Goal: Share content: Contribute content

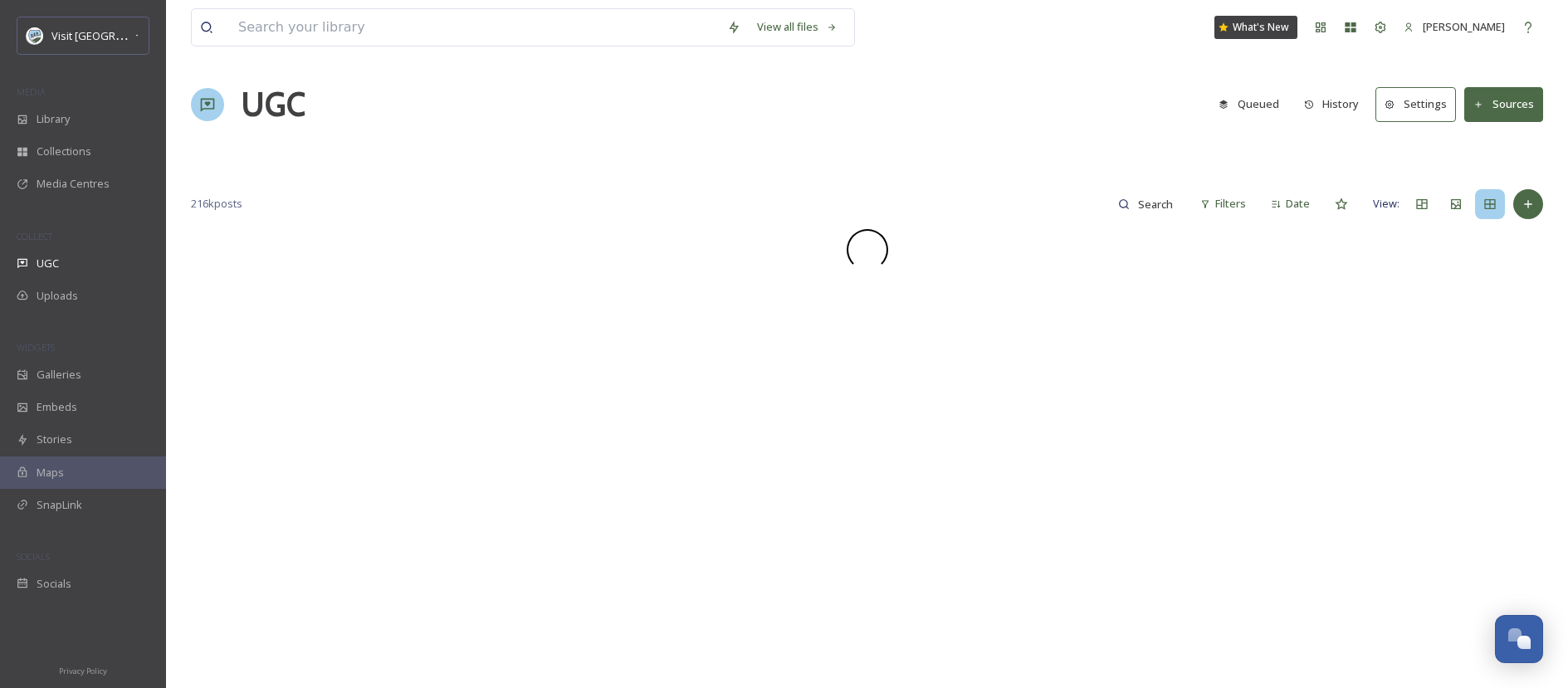
scroll to position [3623, 0]
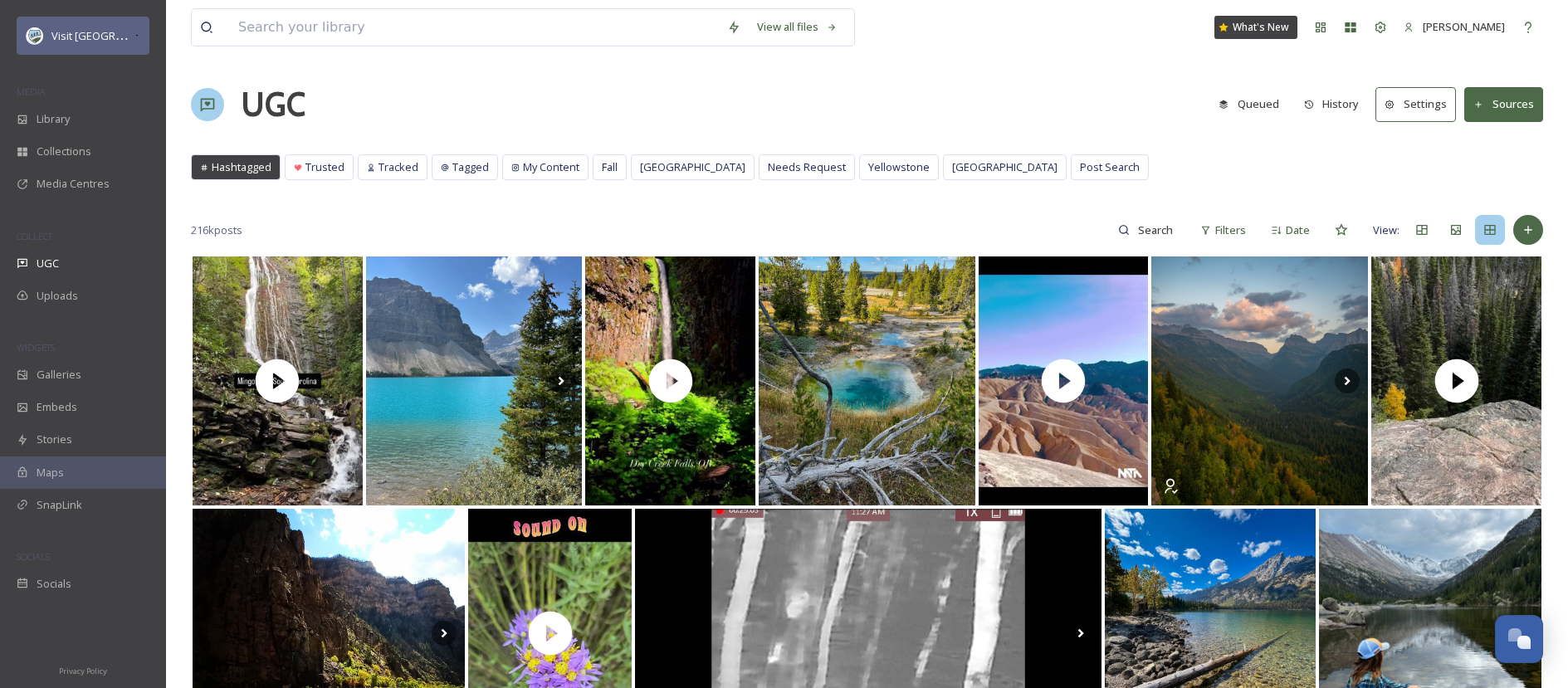
click at [146, 39] on div "Visit [GEOGRAPHIC_DATA] Parks" at bounding box center [83, 36] width 133 height 38
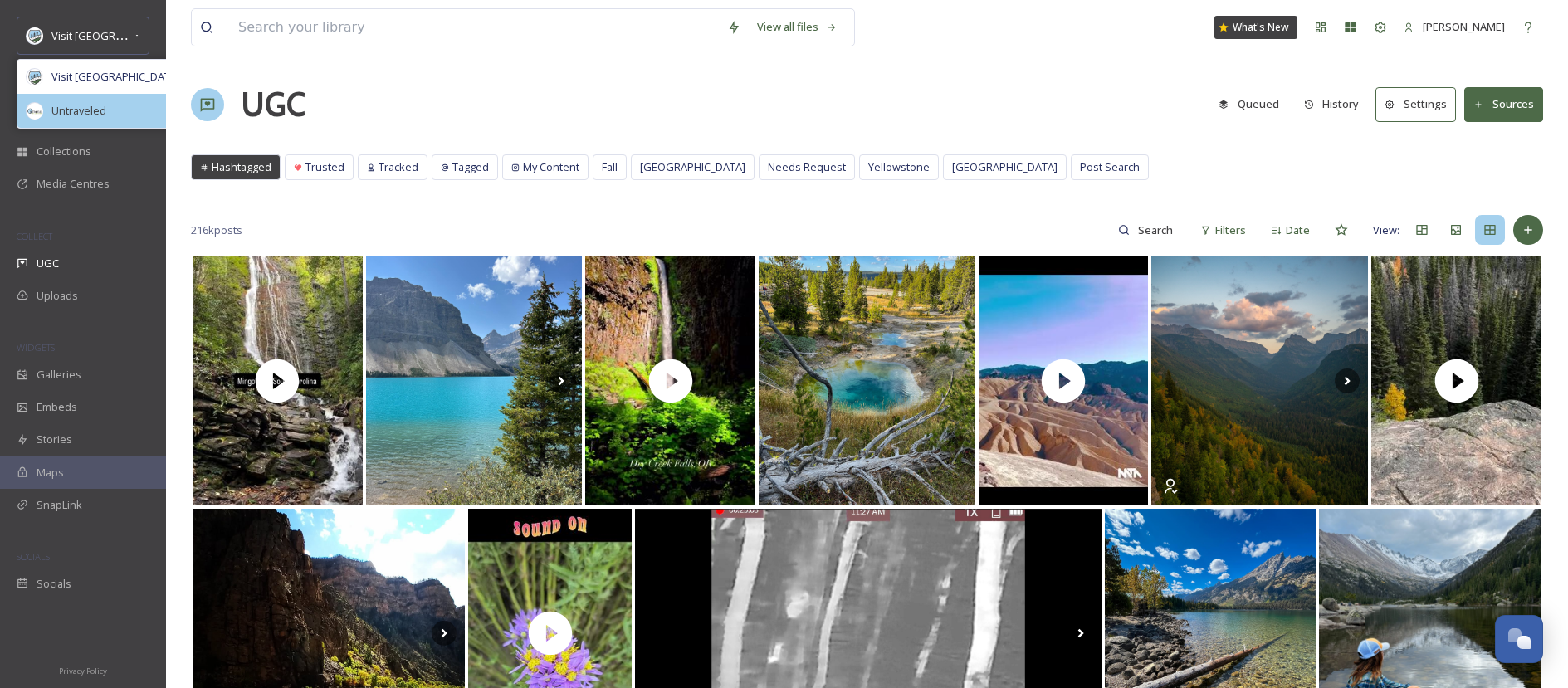
click at [115, 103] on div "Untraveled" at bounding box center [118, 111] width 202 height 34
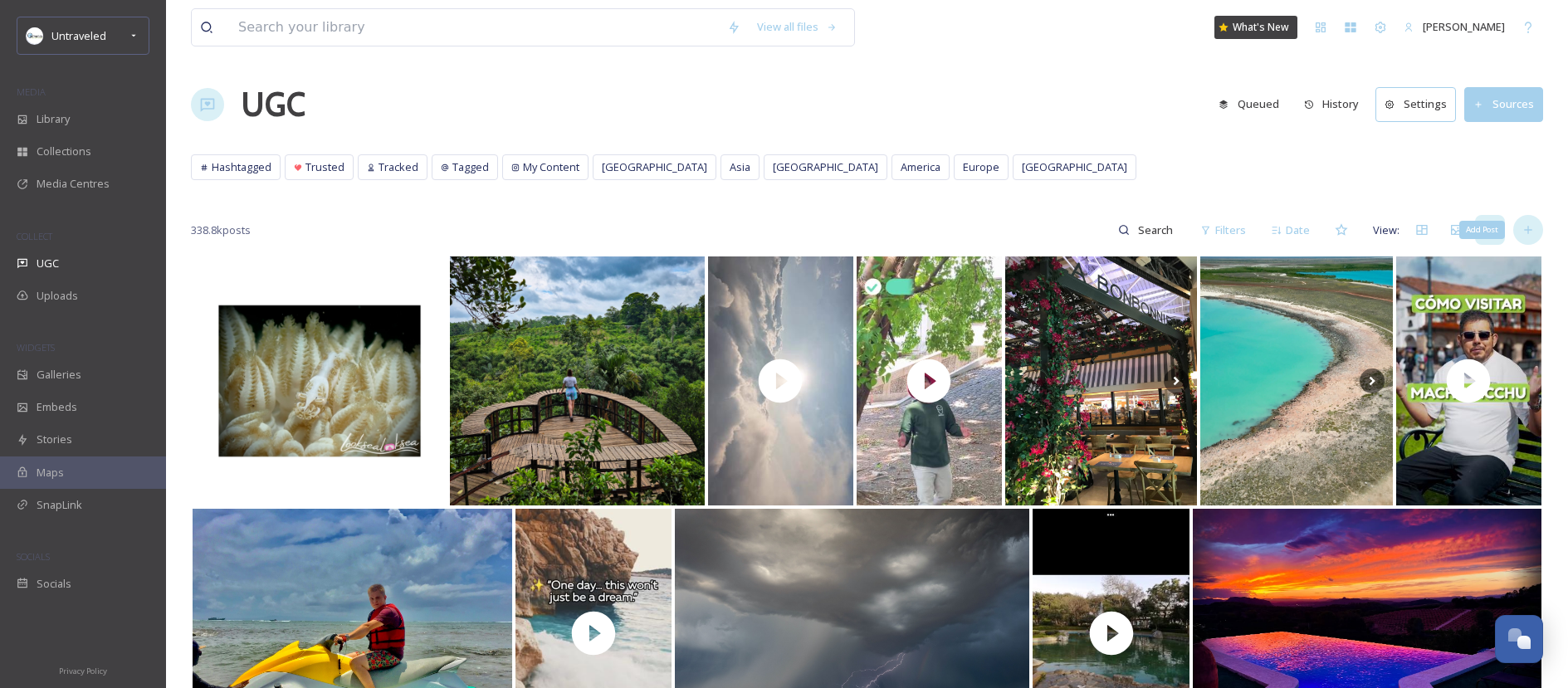
click at [1525, 227] on icon at bounding box center [1529, 230] width 13 height 13
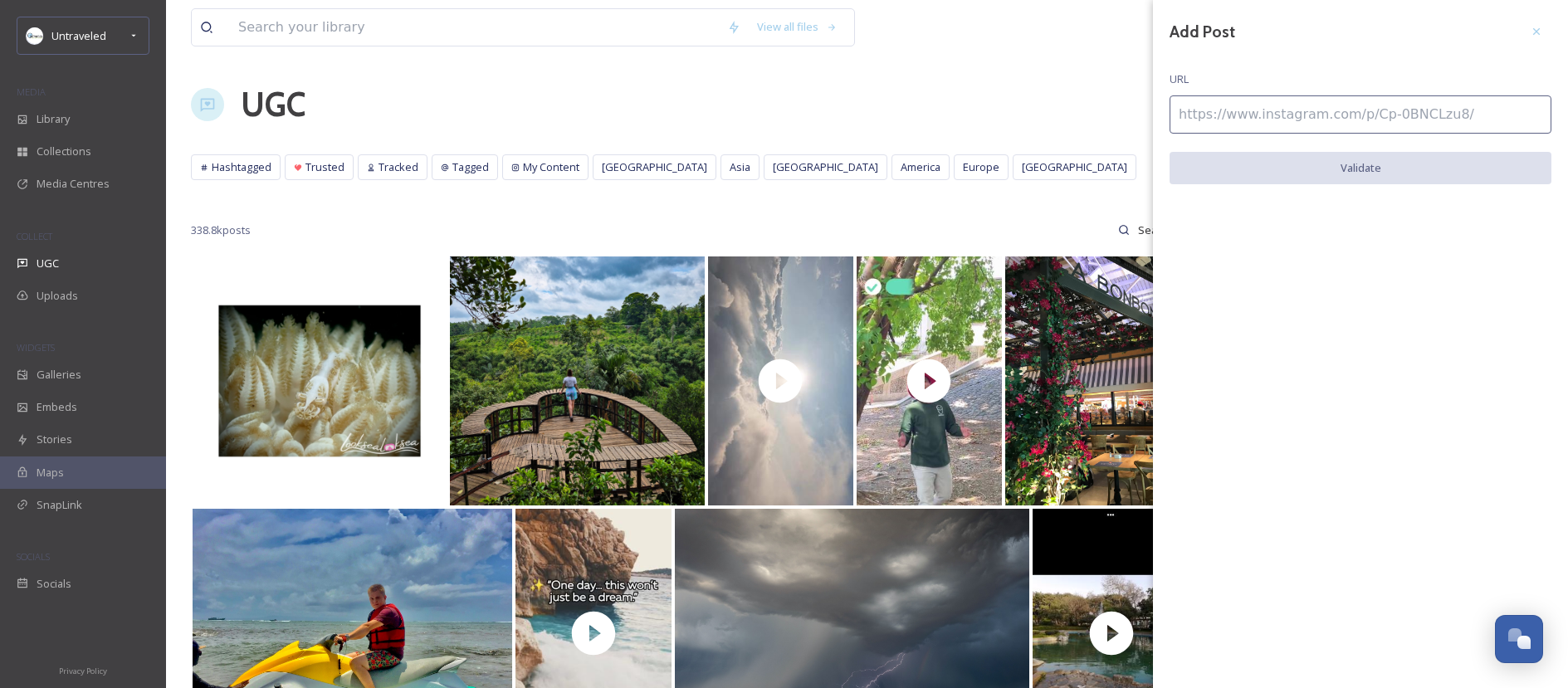
click at [1252, 129] on input at bounding box center [1360, 115] width 382 height 38
paste input "[URL][DOMAIN_NAME]"
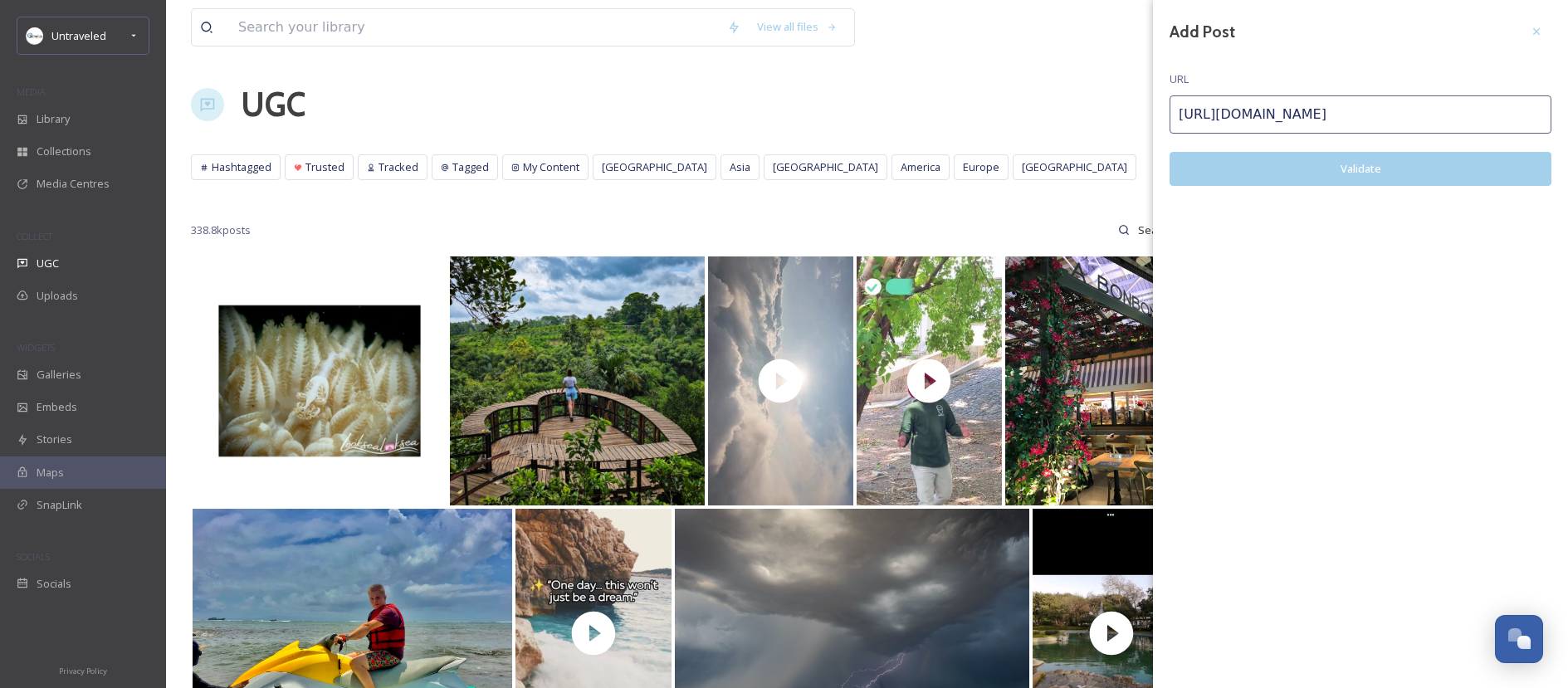
type input "[URL][DOMAIN_NAME]"
click at [1275, 163] on button "Validate" at bounding box center [1360, 168] width 382 height 34
click at [1285, 170] on button "Add Post" at bounding box center [1360, 168] width 382 height 34
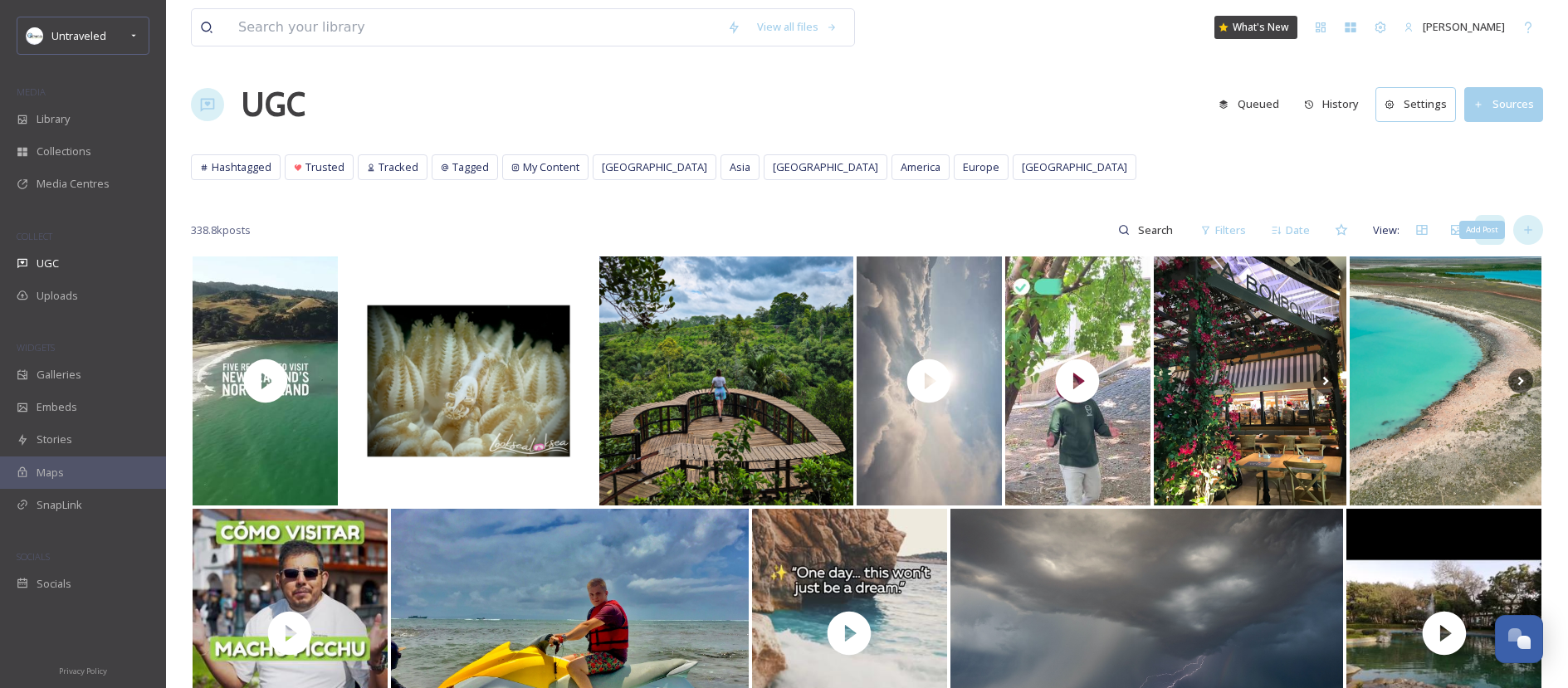
click at [1541, 228] on div "Add Post" at bounding box center [1528, 229] width 30 height 30
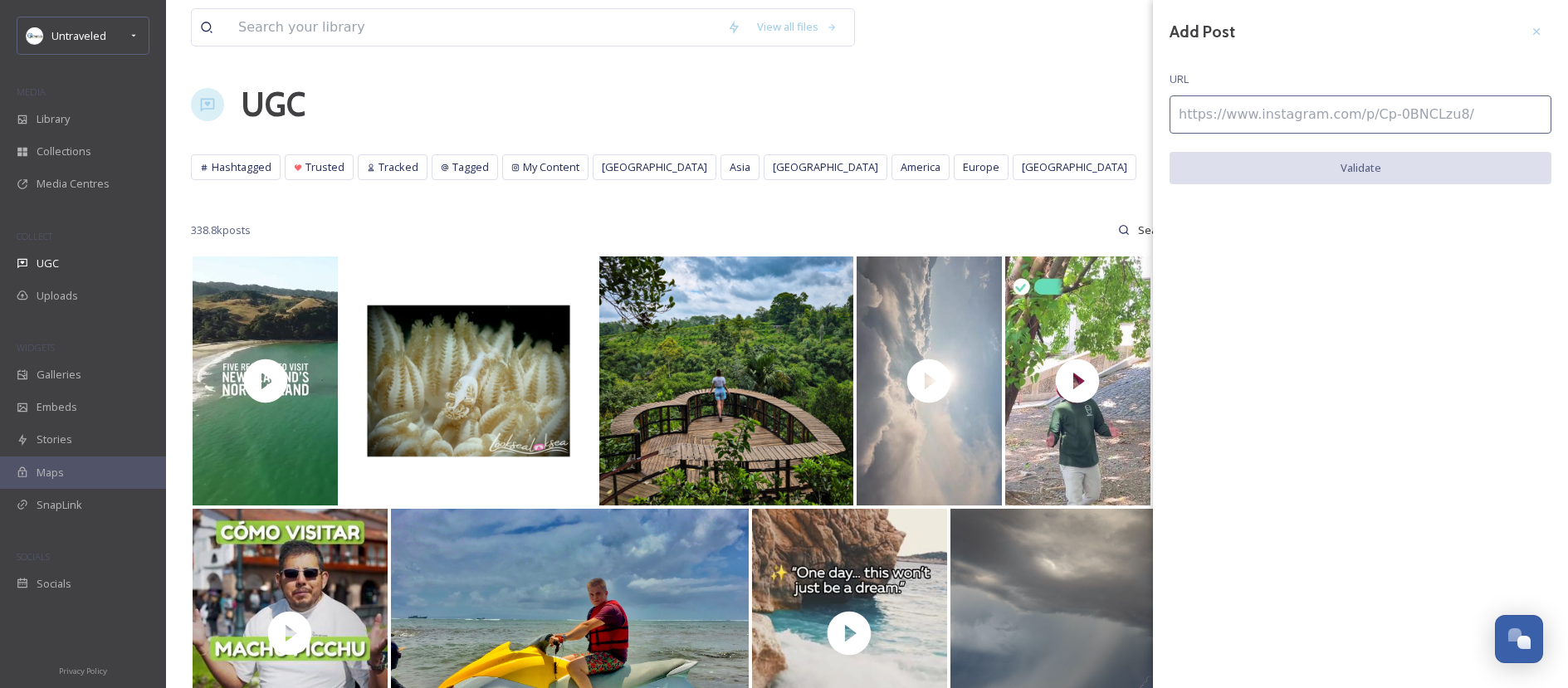
click at [1270, 106] on input at bounding box center [1360, 115] width 382 height 38
paste input "[URL][DOMAIN_NAME]"
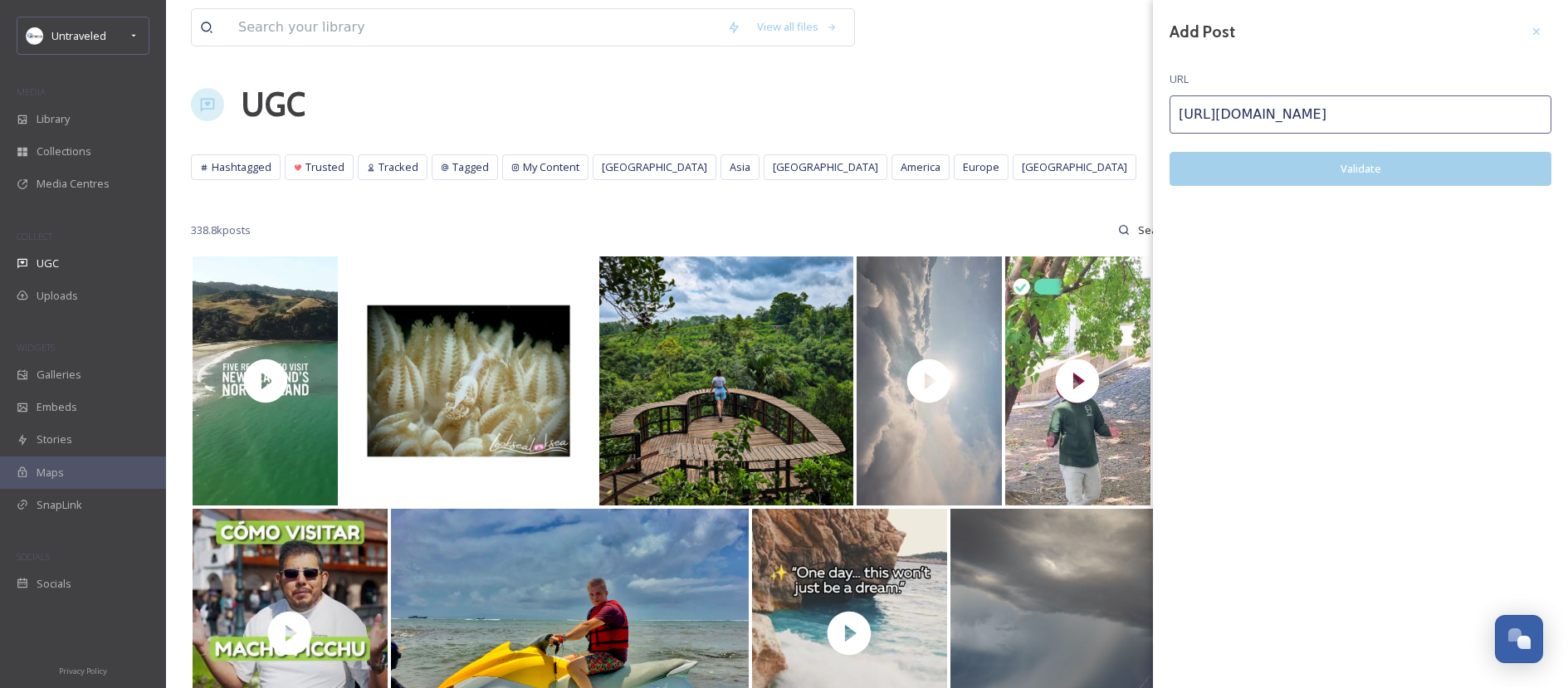
type input "[URL][DOMAIN_NAME]"
click at [1339, 162] on button "Validate" at bounding box center [1360, 168] width 382 height 34
click at [1354, 172] on button "Add Post" at bounding box center [1360, 168] width 382 height 34
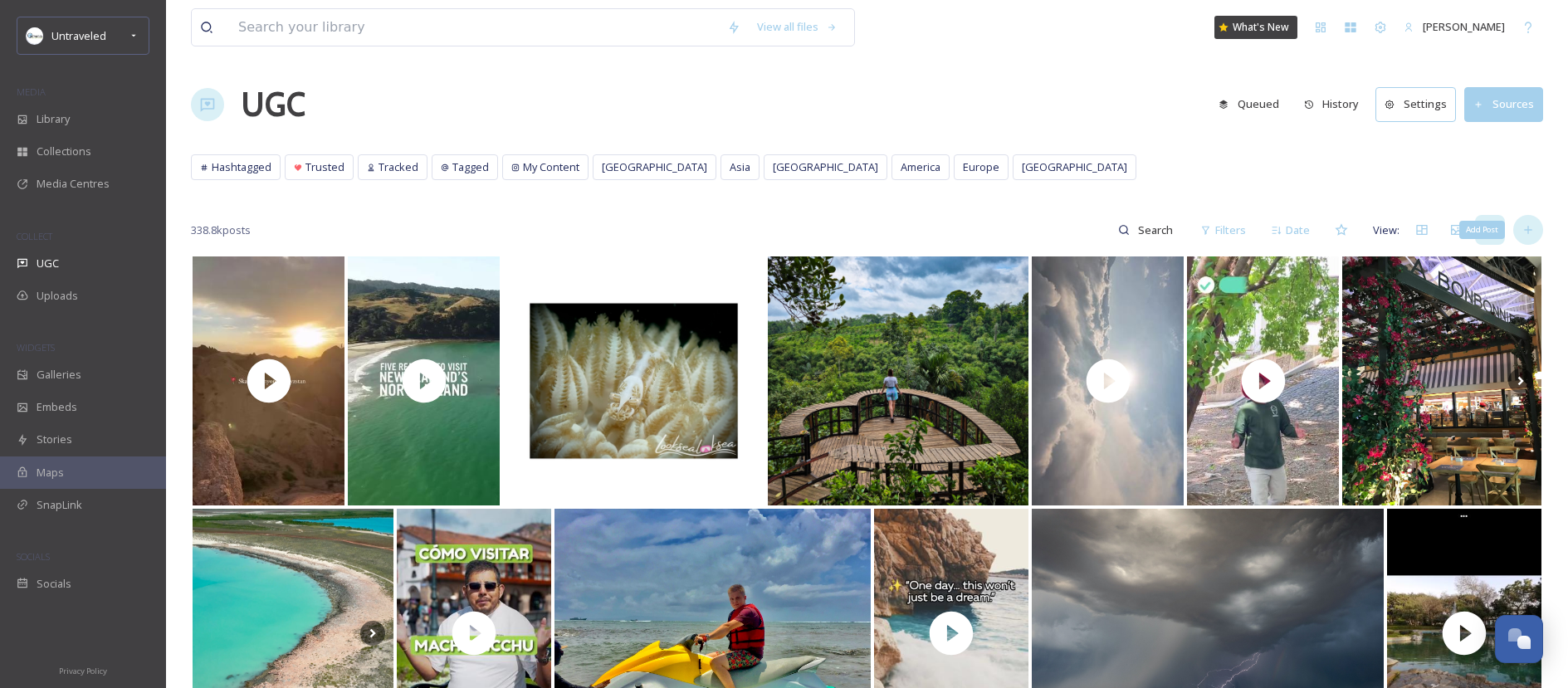
click at [1530, 230] on icon at bounding box center [1528, 231] width 8 height 8
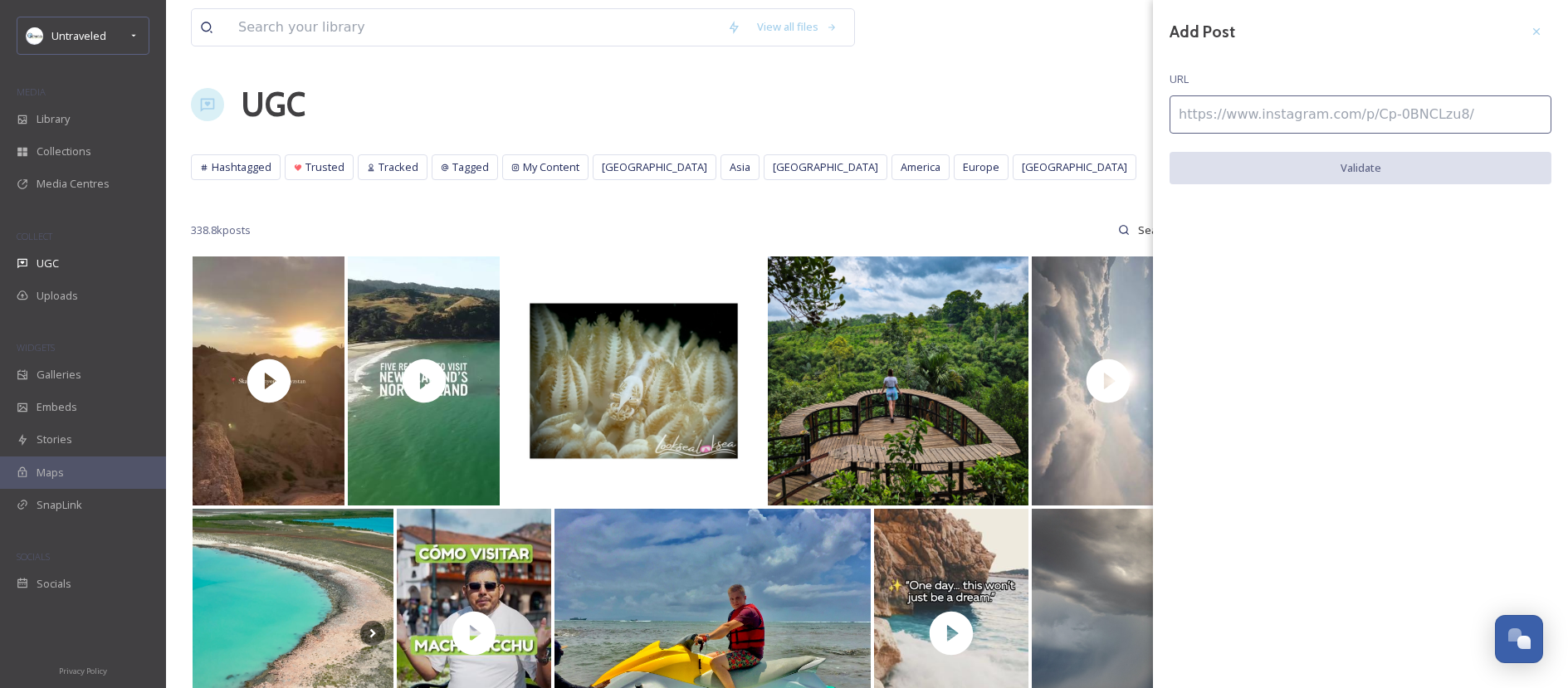
click at [1347, 122] on input at bounding box center [1360, 115] width 382 height 38
paste input "[URL][DOMAIN_NAME]"
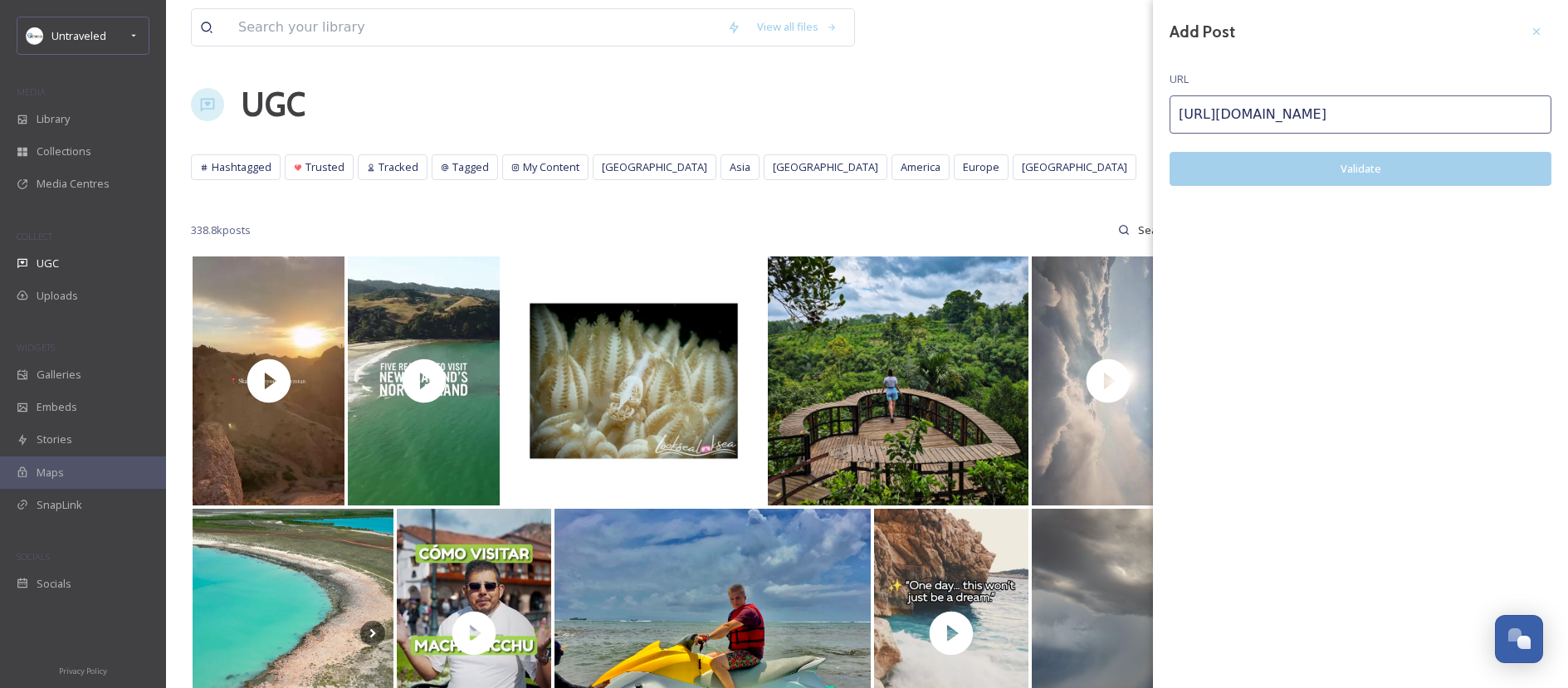
type input "[URL][DOMAIN_NAME]"
click at [1373, 181] on button "Validate" at bounding box center [1360, 168] width 382 height 34
click at [1394, 161] on button "Add Post" at bounding box center [1360, 168] width 382 height 34
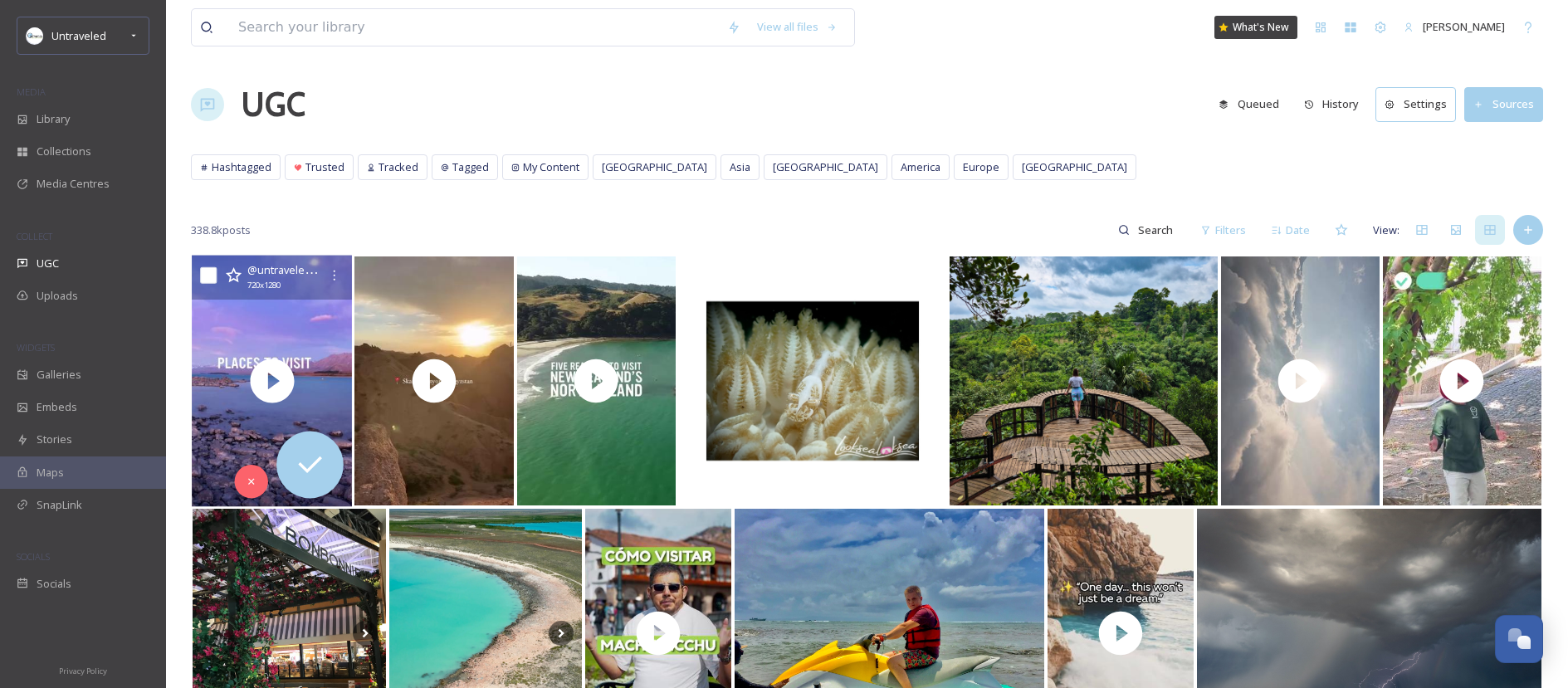
click at [215, 272] on input "checkbox" at bounding box center [208, 275] width 16 height 16
checkbox input "true"
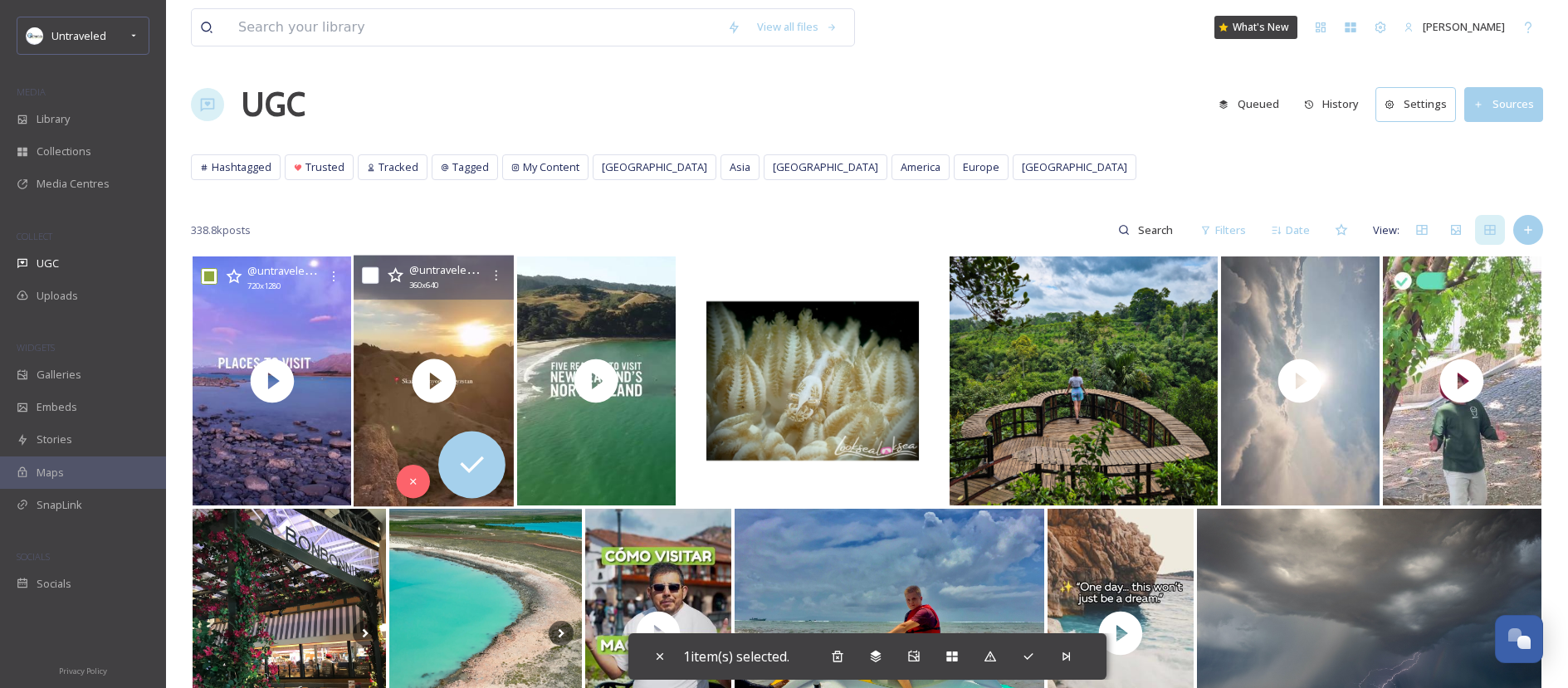
click at [375, 274] on input "checkbox" at bounding box center [369, 275] width 16 height 16
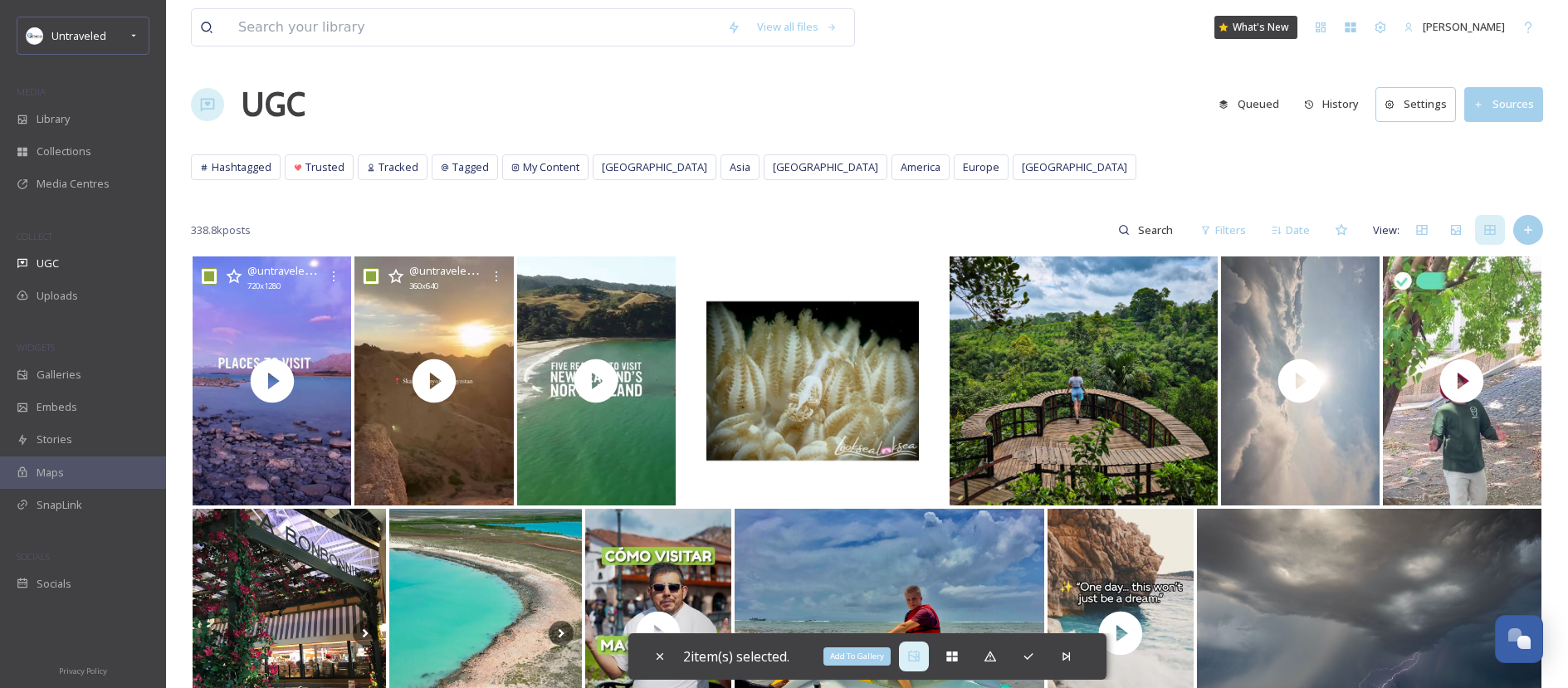
click at [916, 655] on icon at bounding box center [914, 657] width 13 height 13
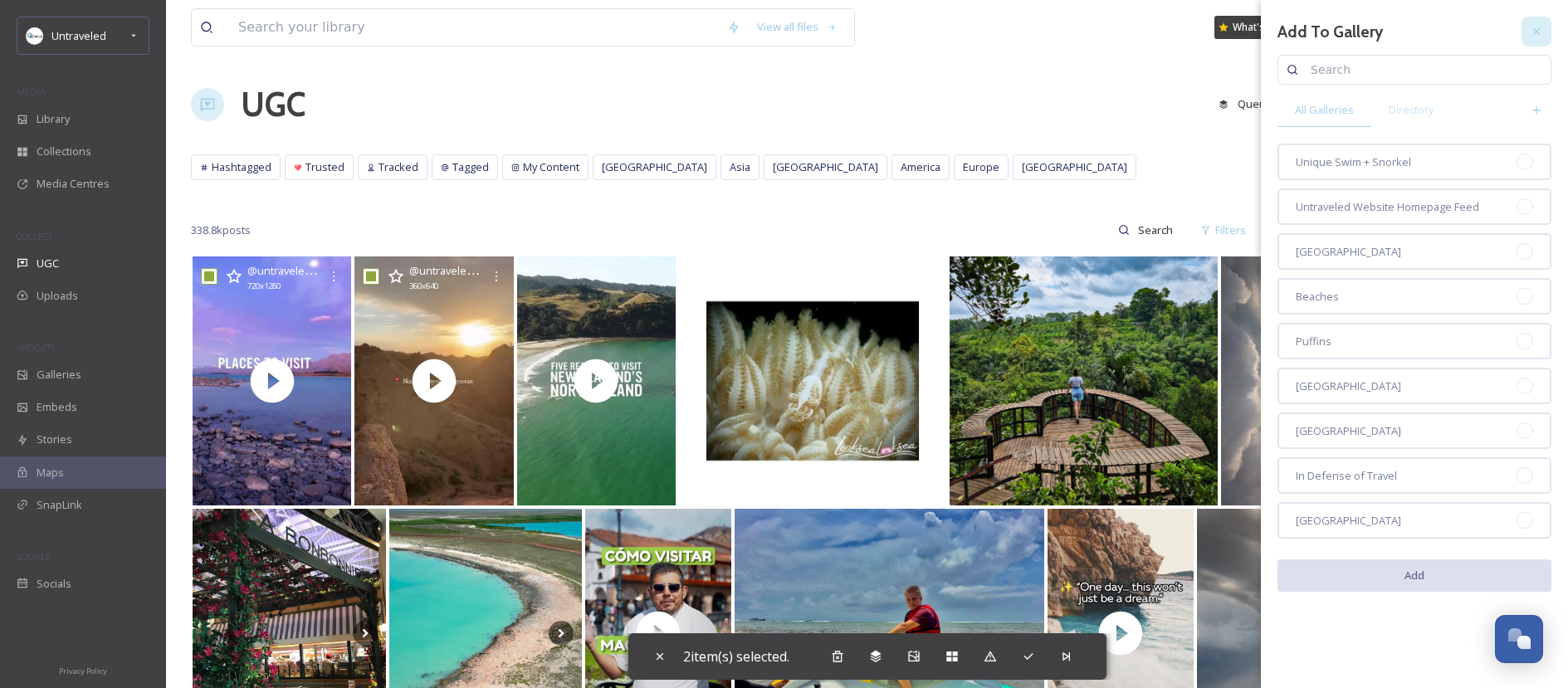
click at [1542, 30] on icon at bounding box center [1536, 32] width 13 height 13
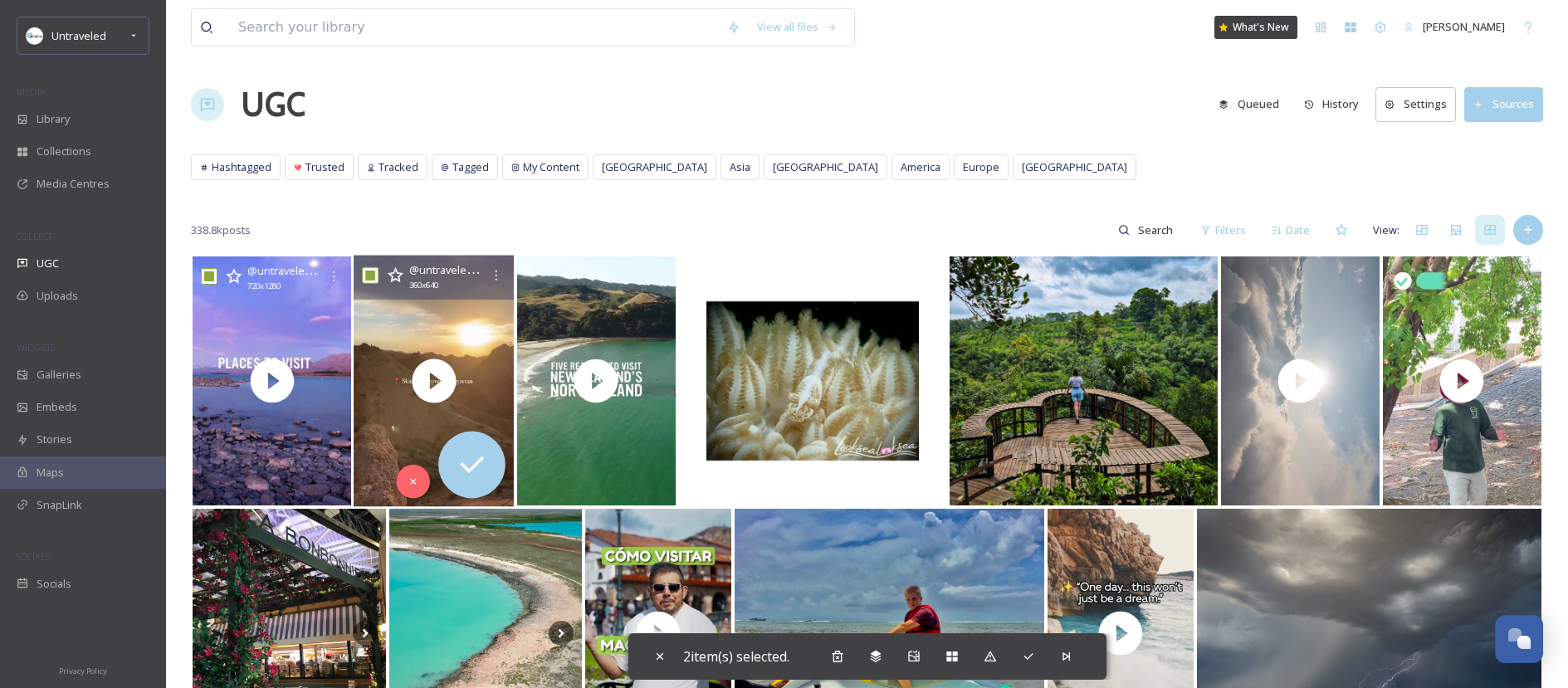
click at [362, 272] on input "checkbox" at bounding box center [369, 275] width 16 height 16
checkbox input "false"
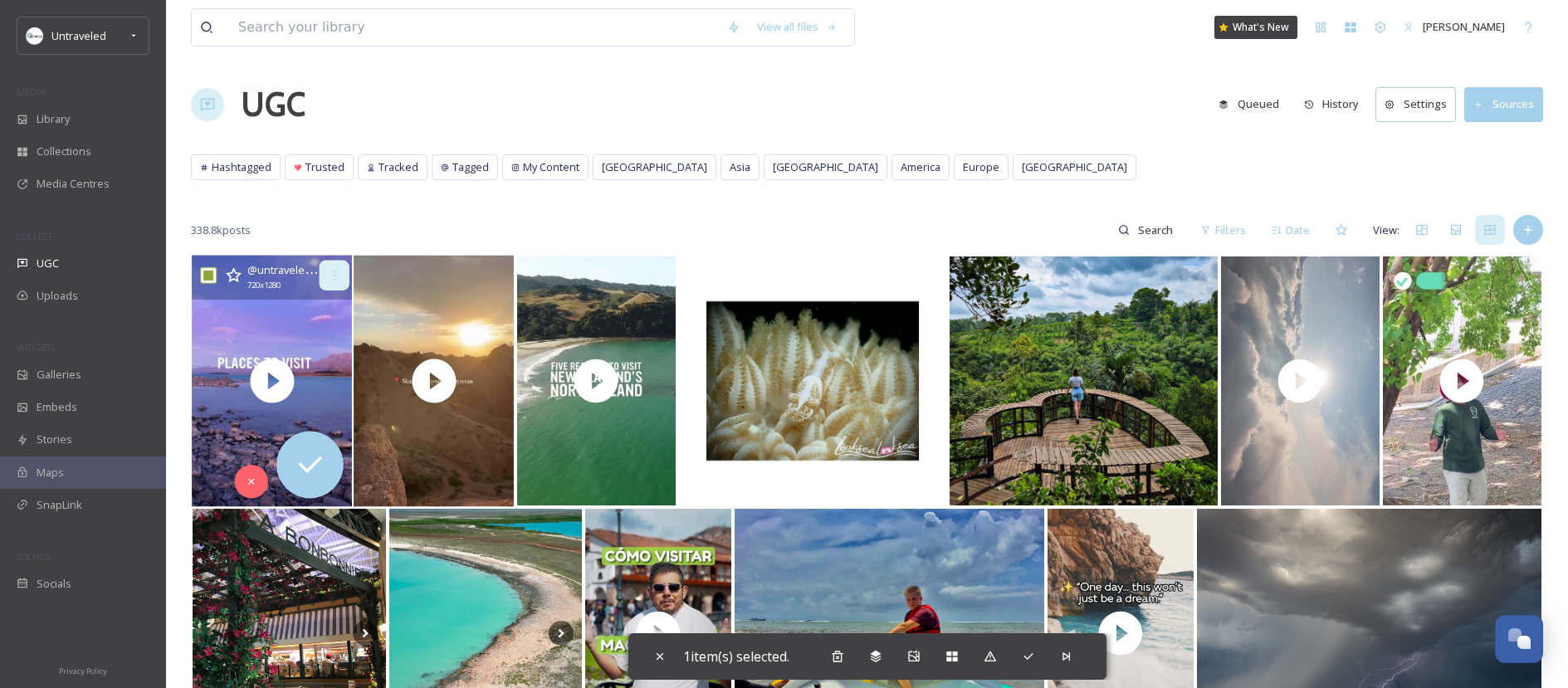
click at [342, 272] on div at bounding box center [334, 275] width 30 height 30
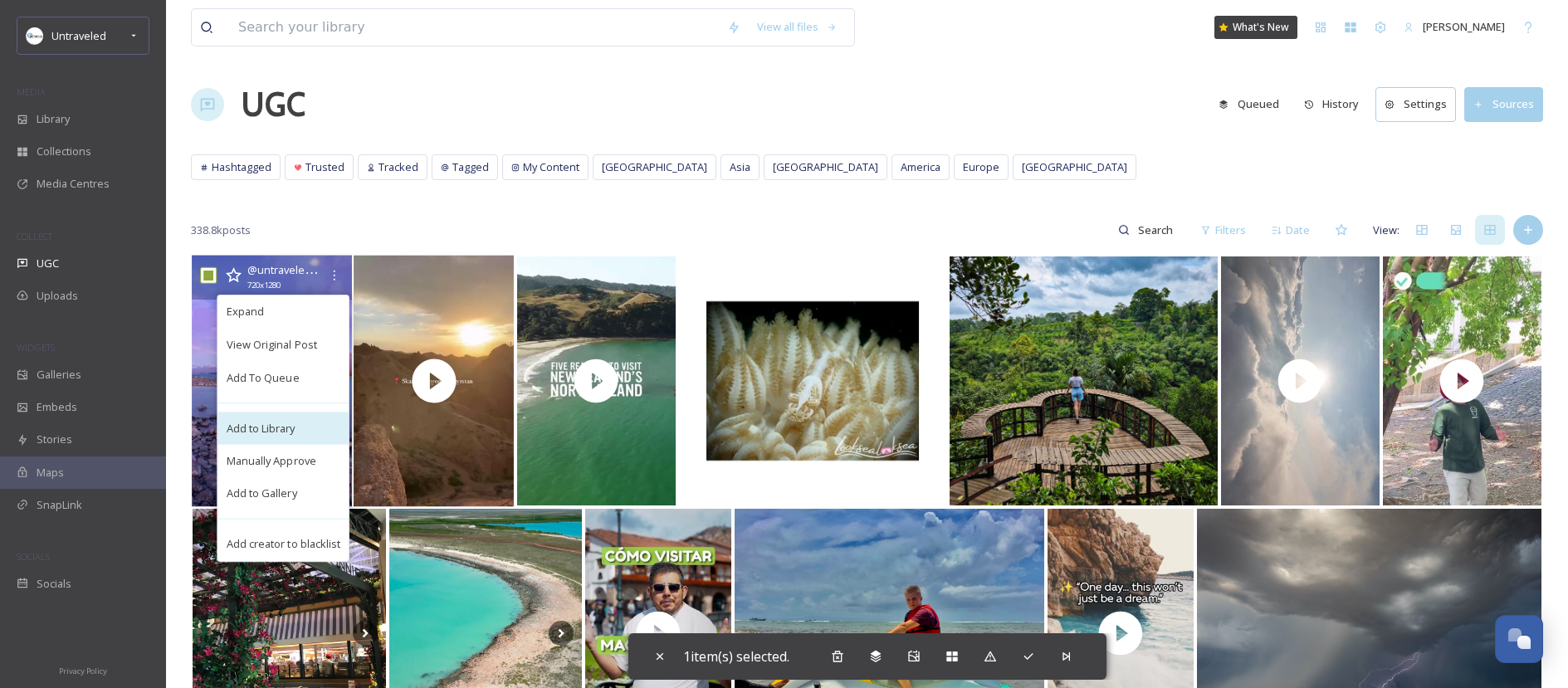
click at [283, 437] on div "Add to Library" at bounding box center [284, 428] width 131 height 34
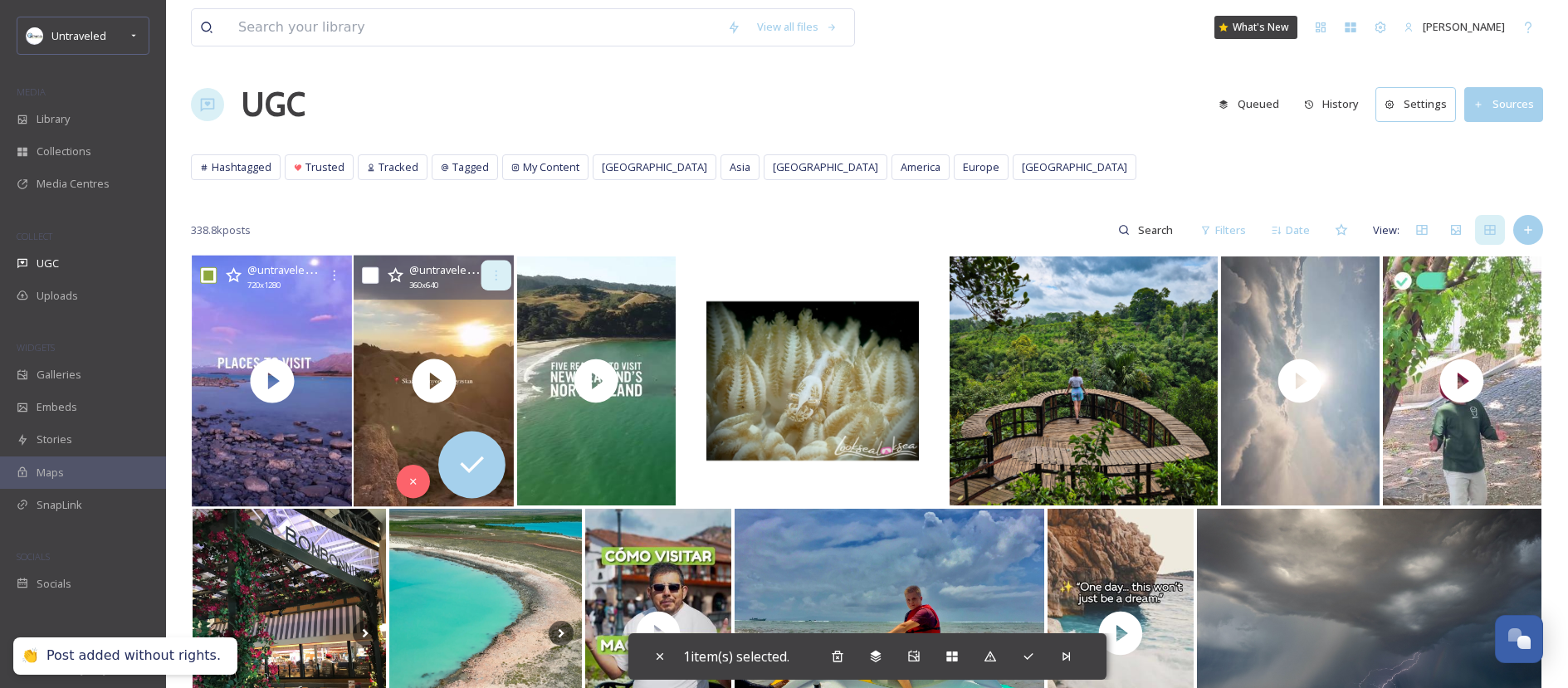
click at [497, 274] on icon at bounding box center [496, 276] width 13 height 13
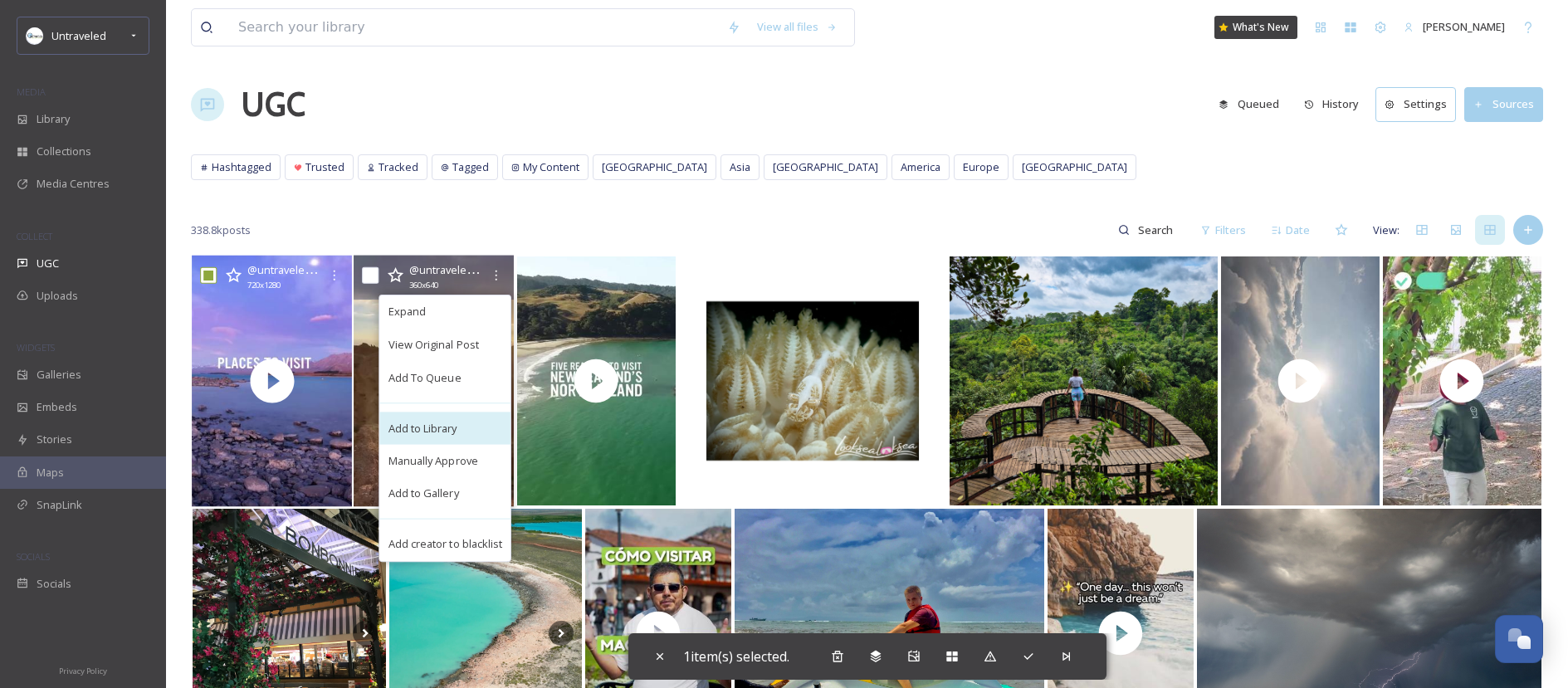
click at [475, 430] on div "Add to Library" at bounding box center [445, 428] width 131 height 34
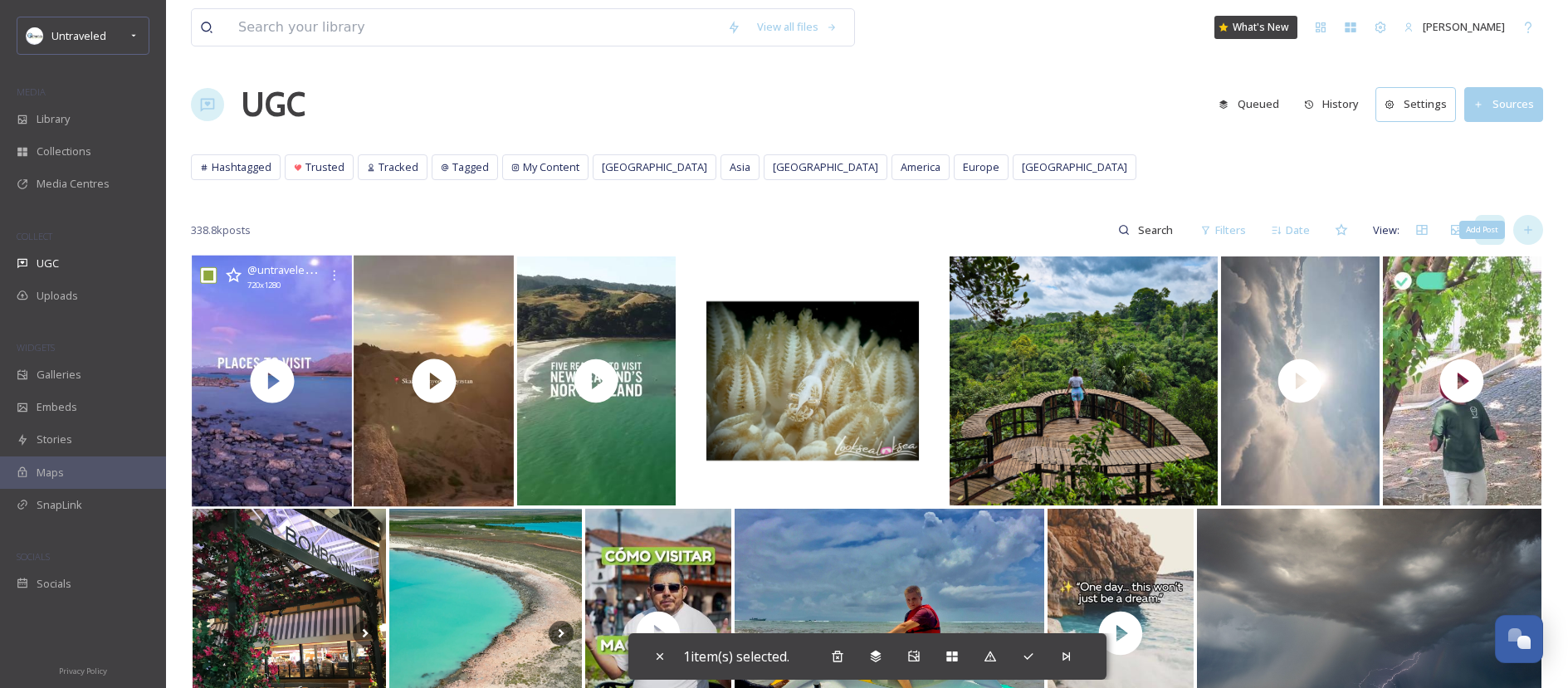
click at [1541, 227] on div "Add Post" at bounding box center [1528, 229] width 30 height 30
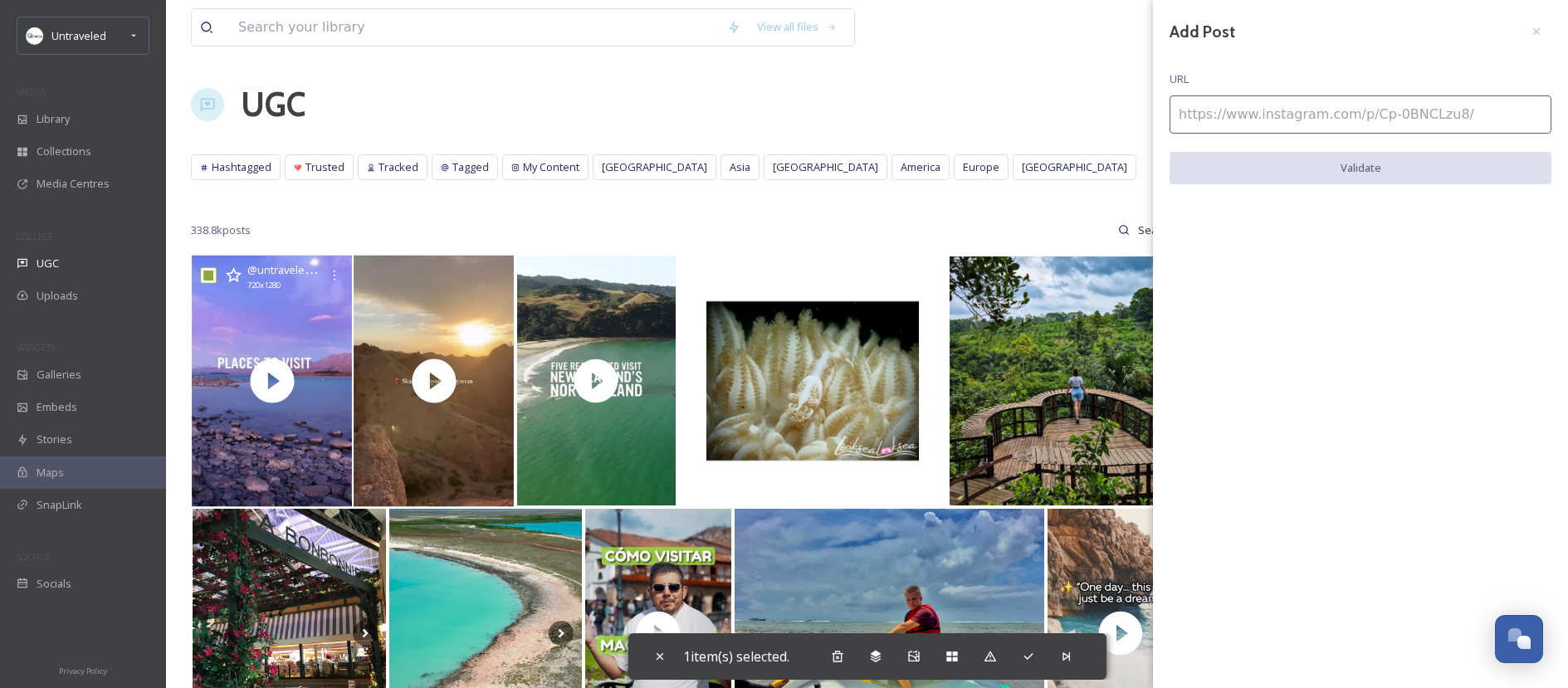
click at [1355, 121] on input at bounding box center [1360, 115] width 382 height 38
paste input "[URL][DOMAIN_NAME]"
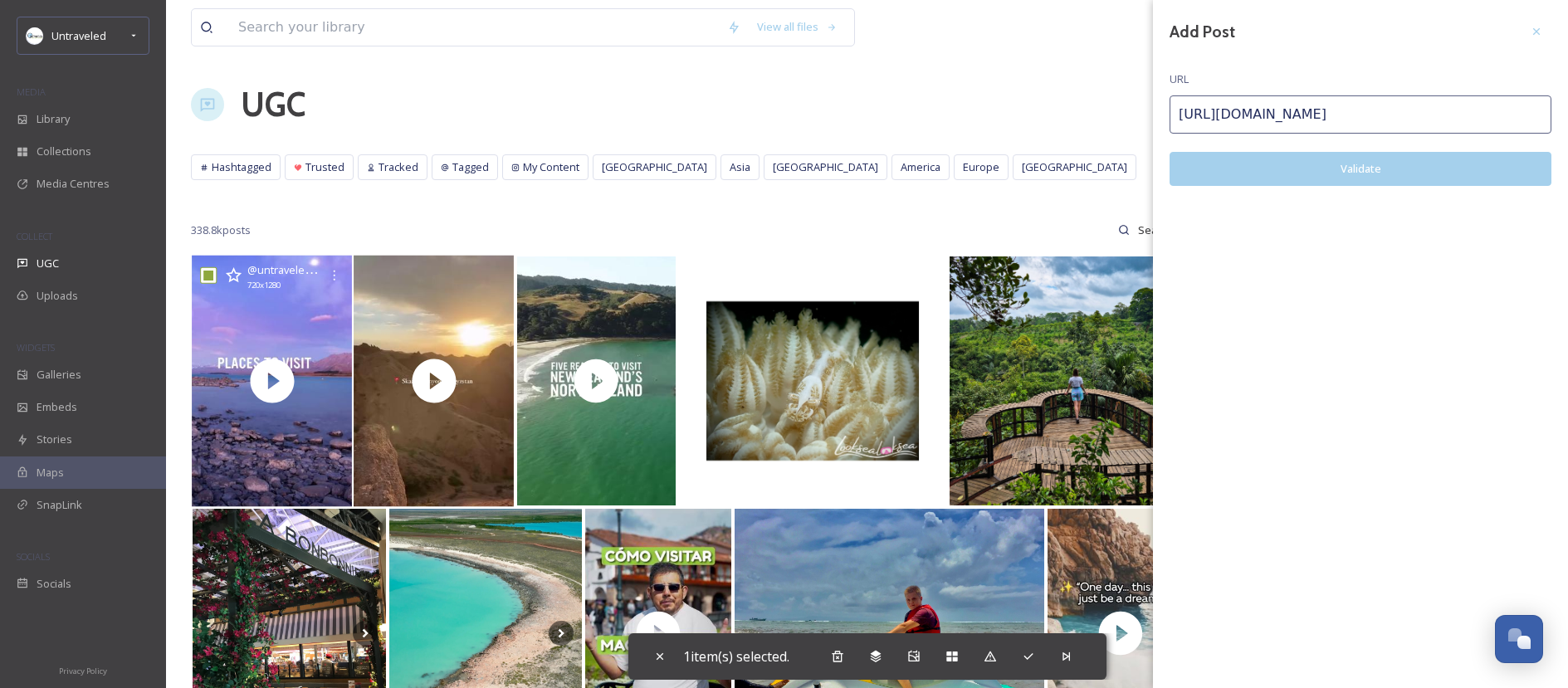
type input "[URL][DOMAIN_NAME]"
click at [1415, 166] on button "Validate" at bounding box center [1360, 168] width 382 height 34
click at [1414, 166] on button "Add Post" at bounding box center [1360, 168] width 382 height 34
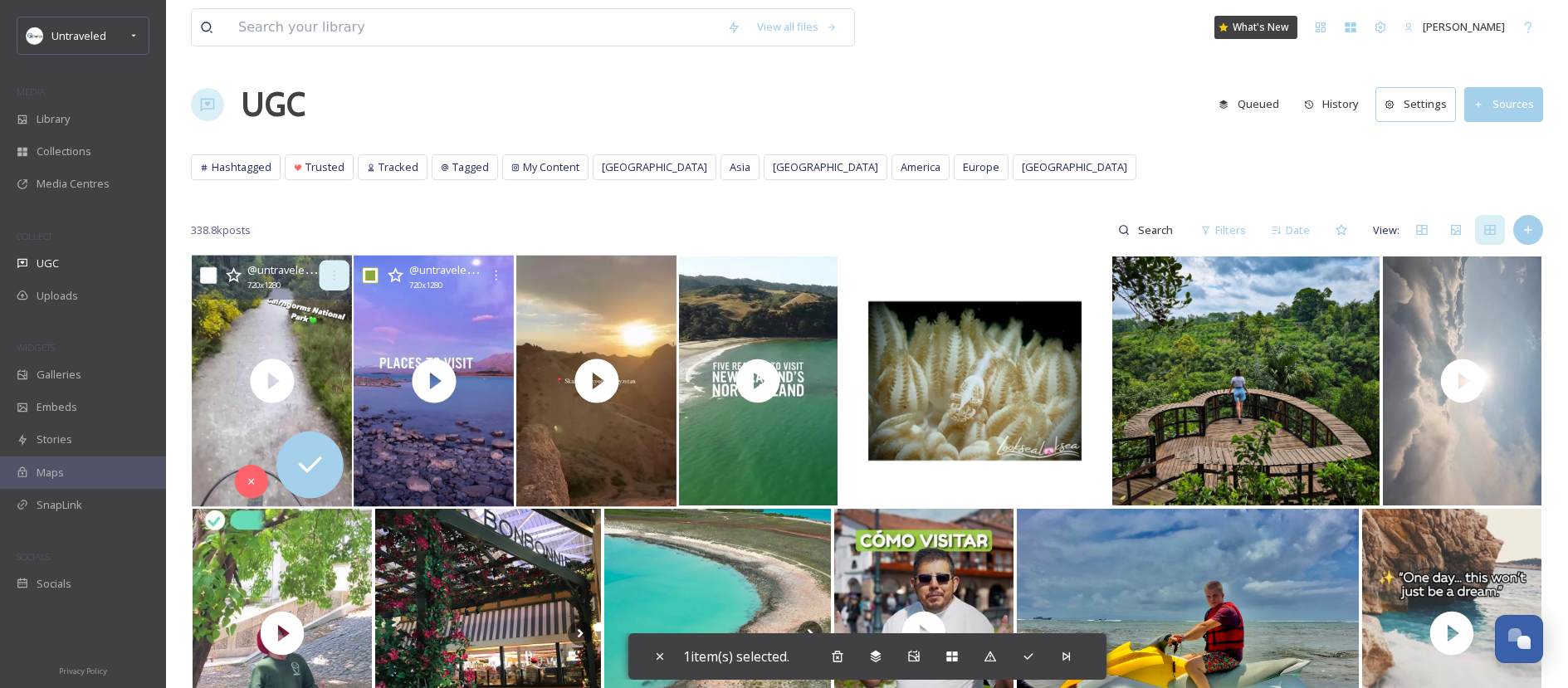
click at [333, 269] on icon at bounding box center [335, 276] width 13 height 13
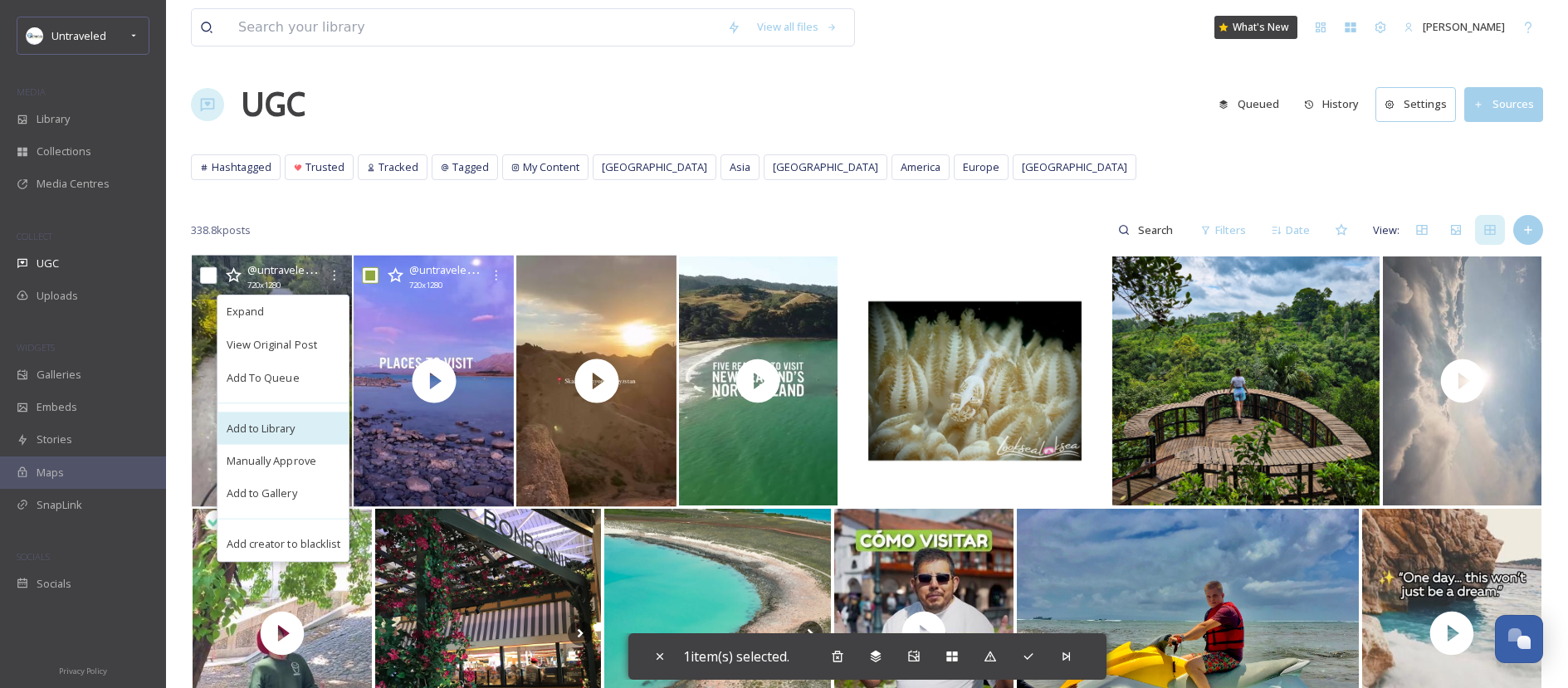
click at [299, 429] on div "Add to Library" at bounding box center [284, 428] width 131 height 34
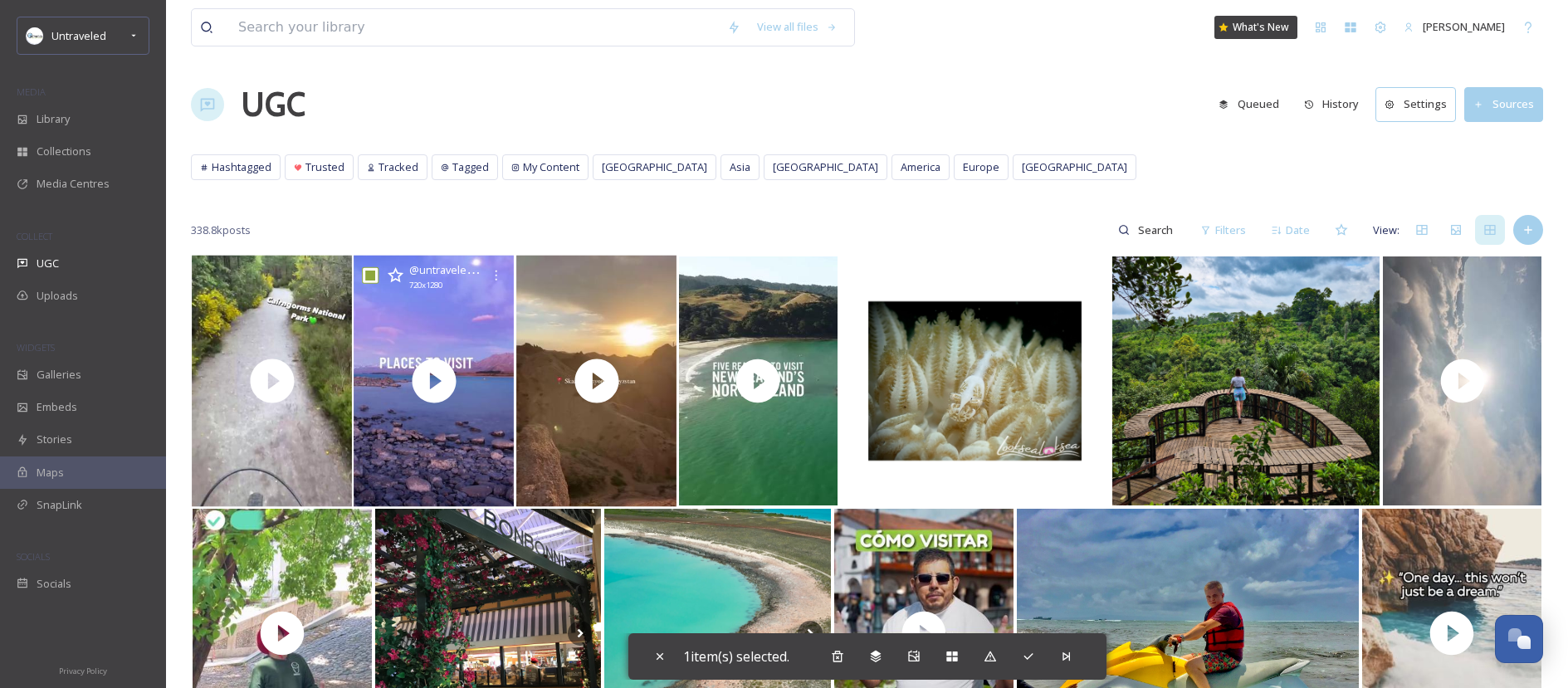
click at [89, 101] on div "MEDIA" at bounding box center [83, 92] width 166 height 21
click at [94, 114] on div "Library" at bounding box center [83, 119] width 166 height 33
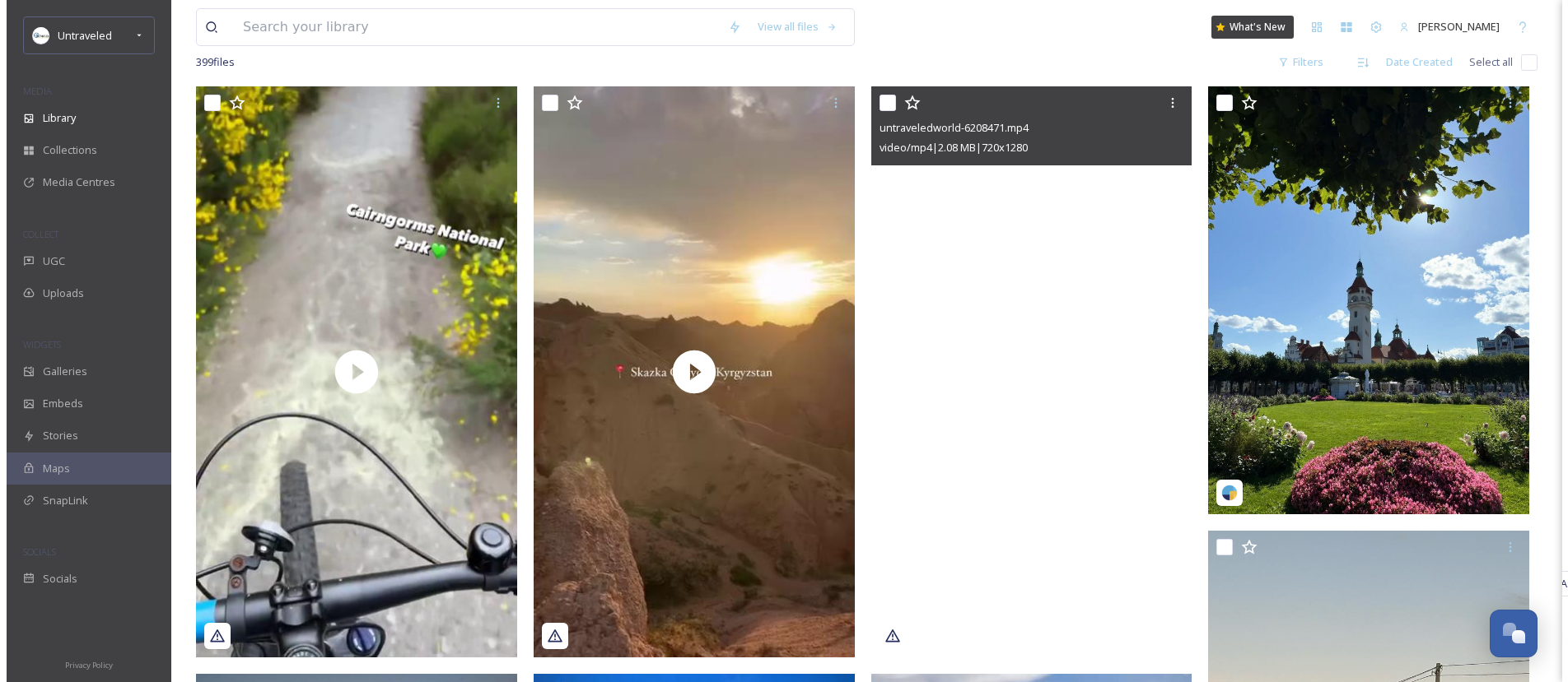
scroll to position [306, 0]
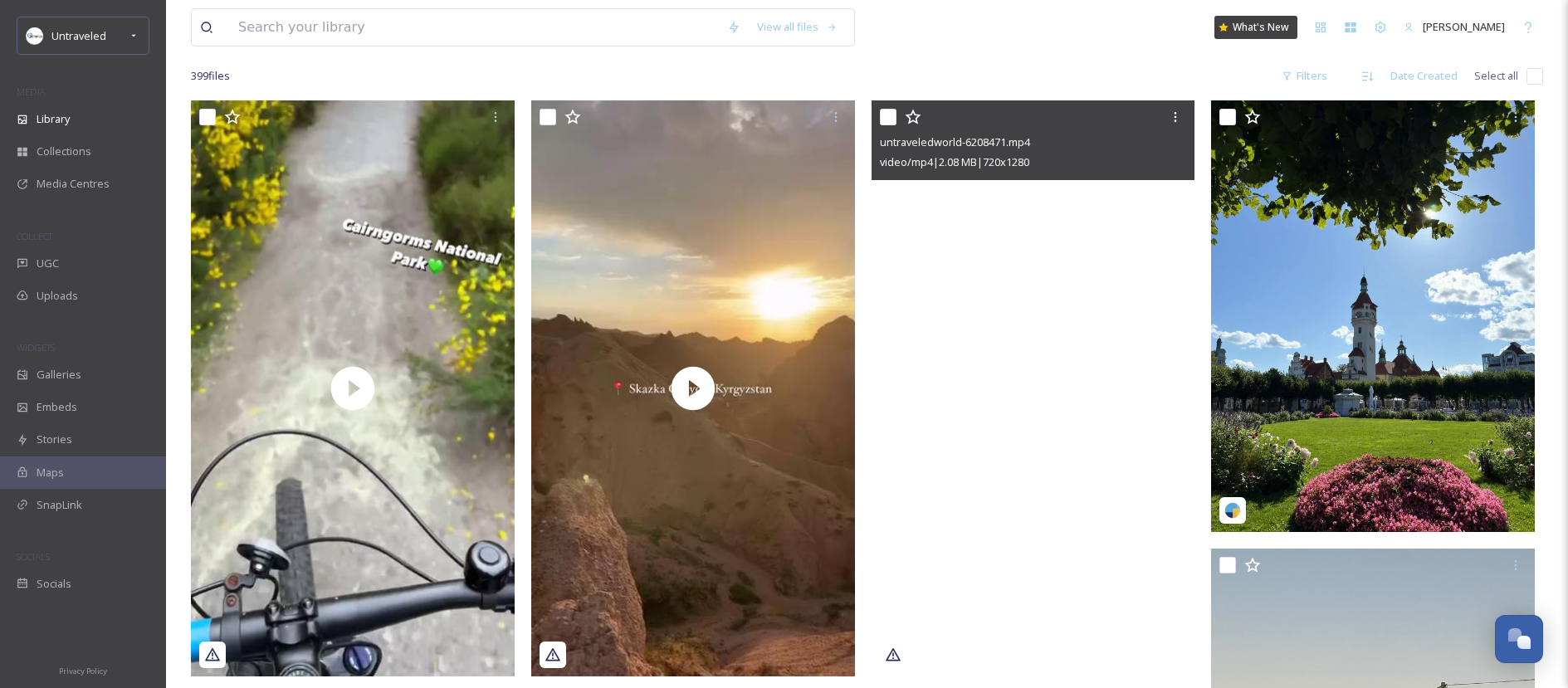
click at [1125, 241] on video "untraveledworld-6208471.mp4" at bounding box center [1033, 388] width 324 height 575
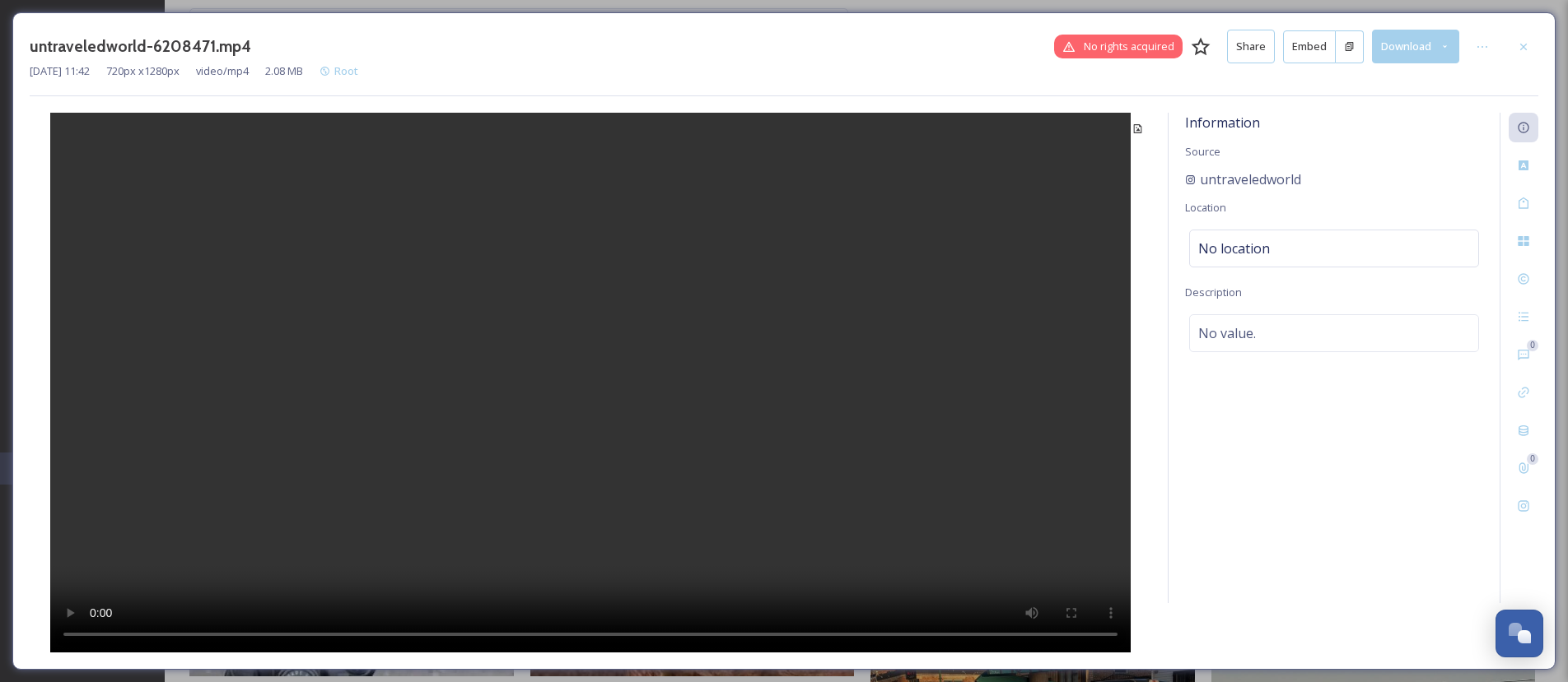
click at [1297, 54] on button "Embed" at bounding box center [1308, 47] width 52 height 33
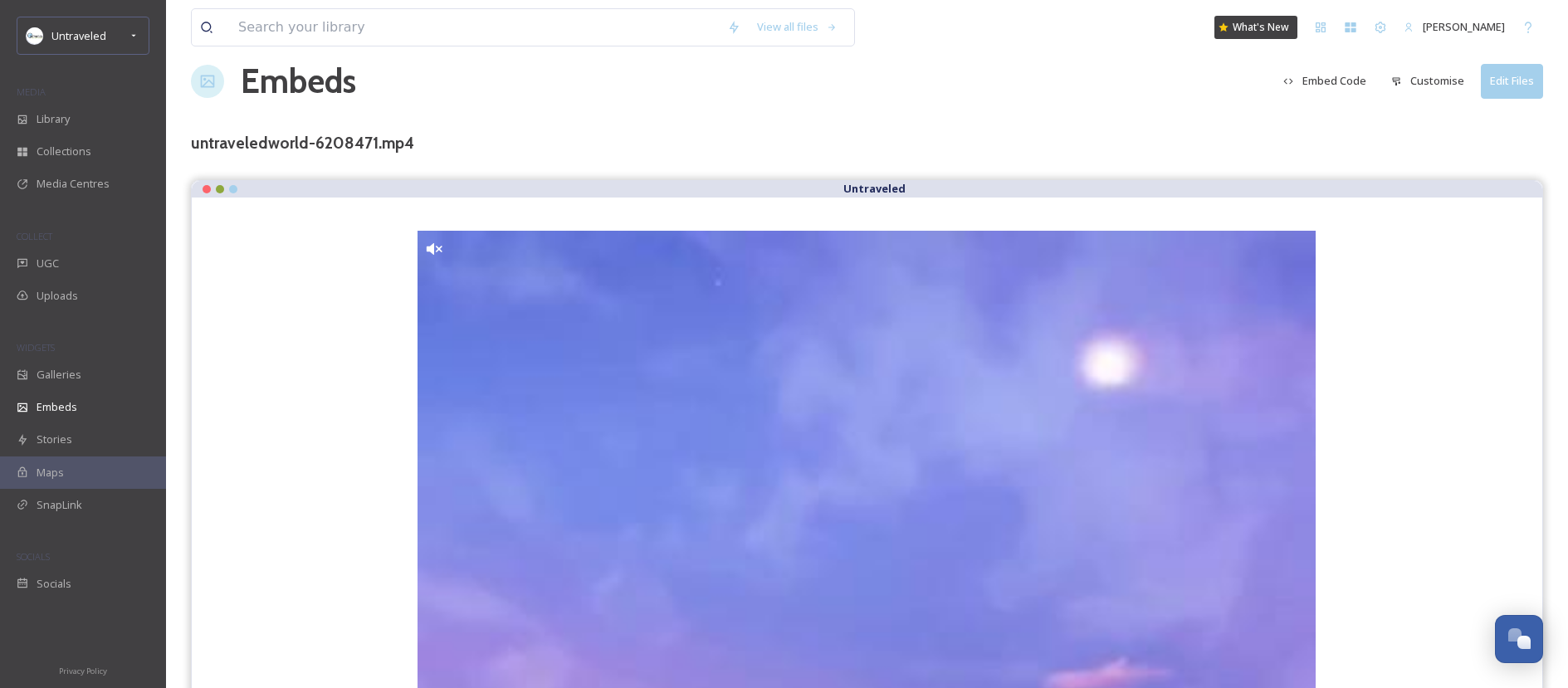
scroll to position [24, 0]
click at [1308, 58] on div "Embeds Embed Code Customise Edit Files" at bounding box center [867, 81] width 1353 height 50
click at [1327, 89] on button "Embed Code" at bounding box center [1325, 80] width 100 height 33
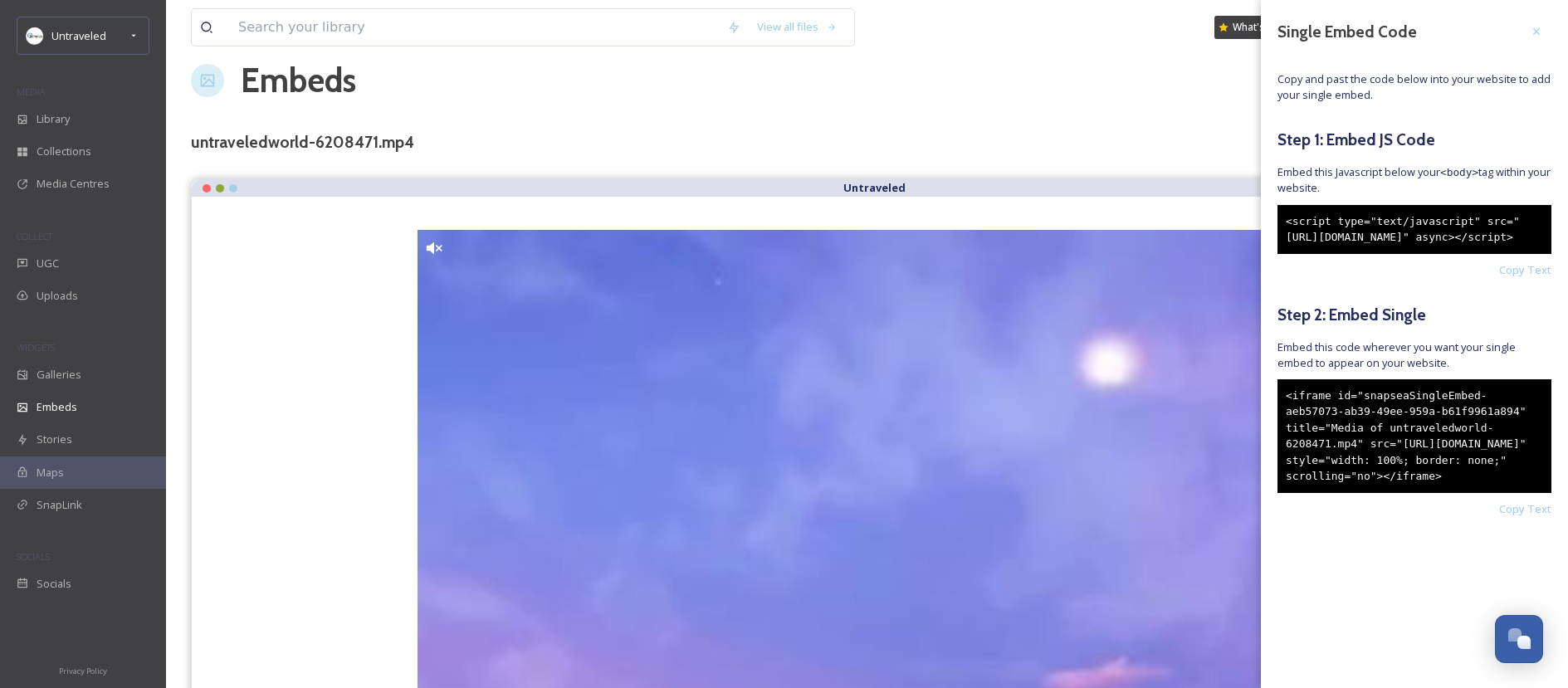
click at [1423, 494] on div "<iframe id="snapseaSingleEmbed-aeb57073-ab39-49ee-959a-b61f9961a894" title="Med…" at bounding box center [1414, 436] width 274 height 114
click at [1402, 494] on div "<iframe id="snapseaSingleEmbed-aeb57073-ab39-49ee-959a-b61f9961a894" title="Med…" at bounding box center [1414, 436] width 274 height 114
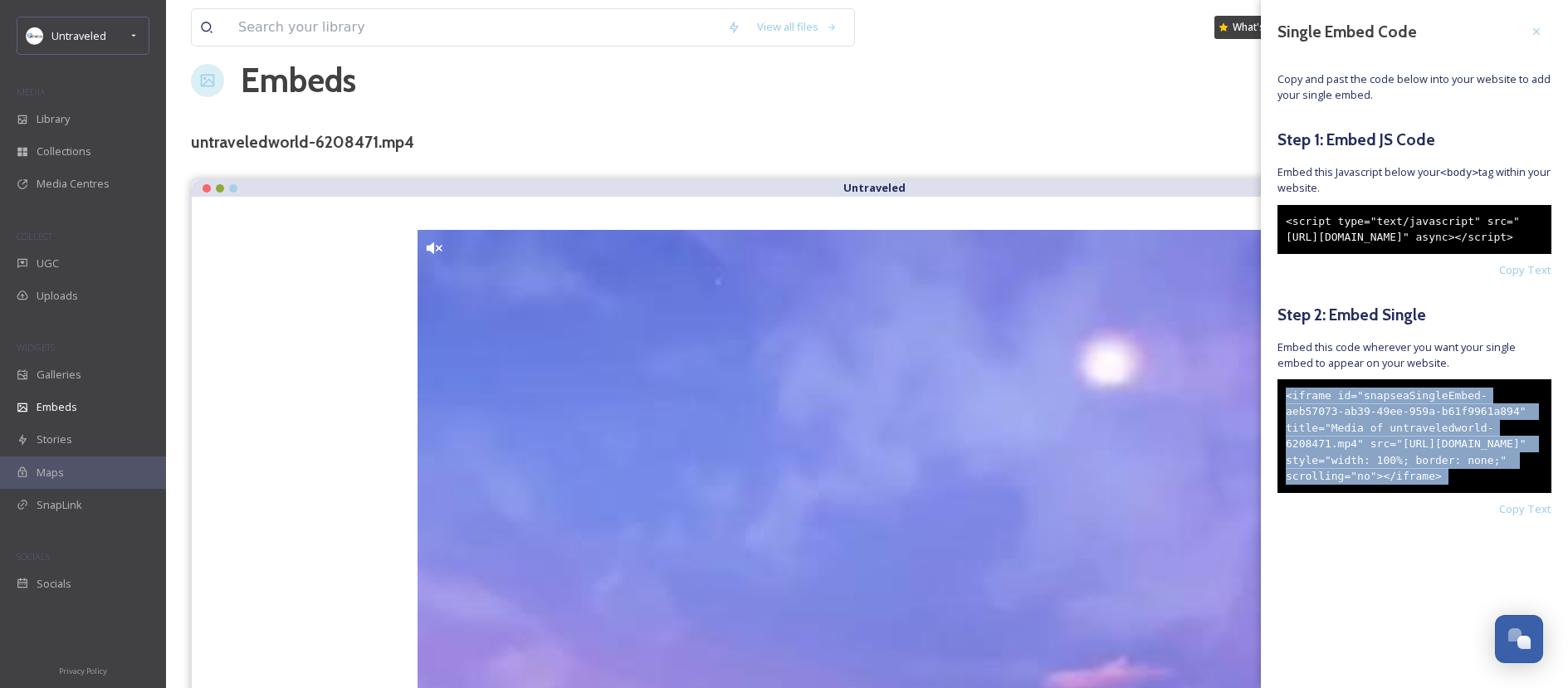
click at [1402, 494] on div "<iframe id="snapseaSingleEmbed-aeb57073-ab39-49ee-959a-b61f9961a894" title="Med…" at bounding box center [1414, 436] width 274 height 114
copy div "<iframe id="snapseaSingleEmbed-aeb57073-ab39-49ee-959a-b61f9961a894" title="Med…"
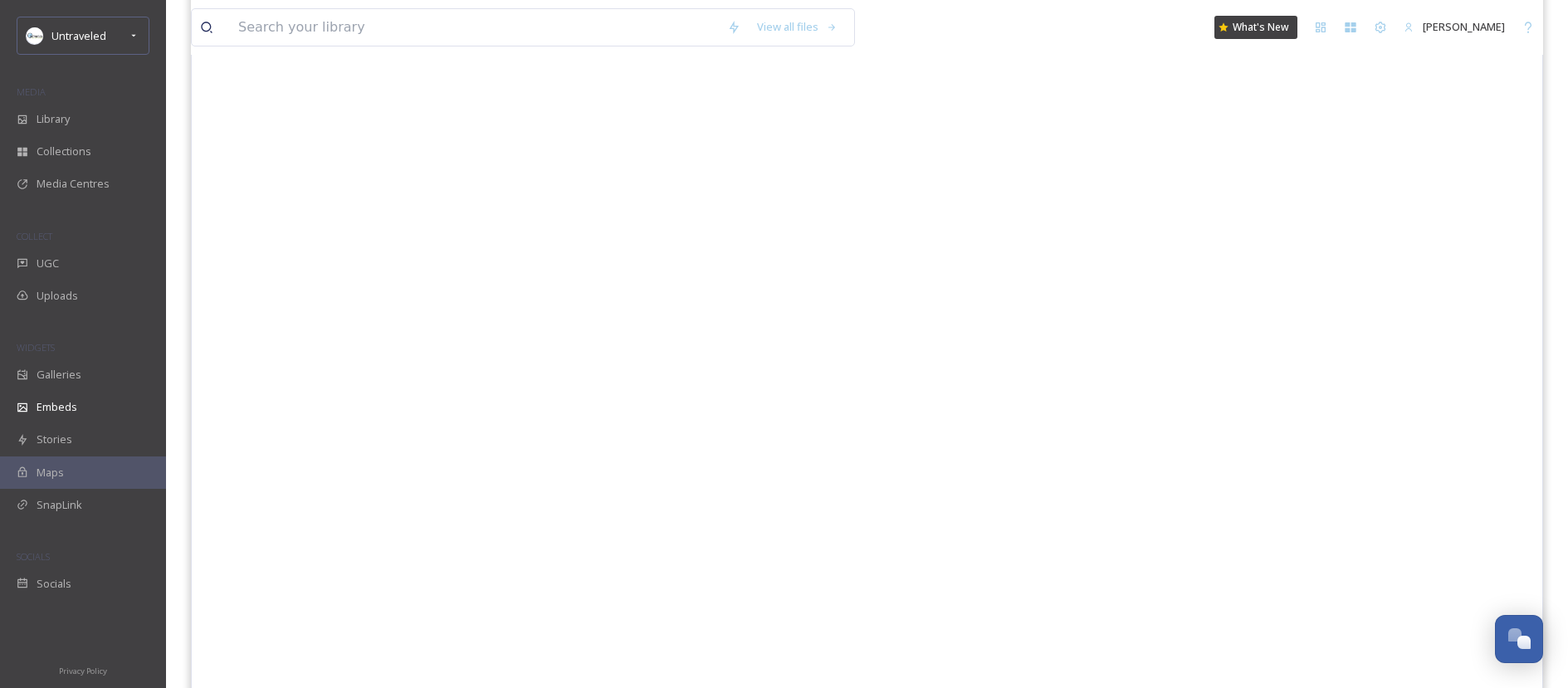
scroll to position [455, 0]
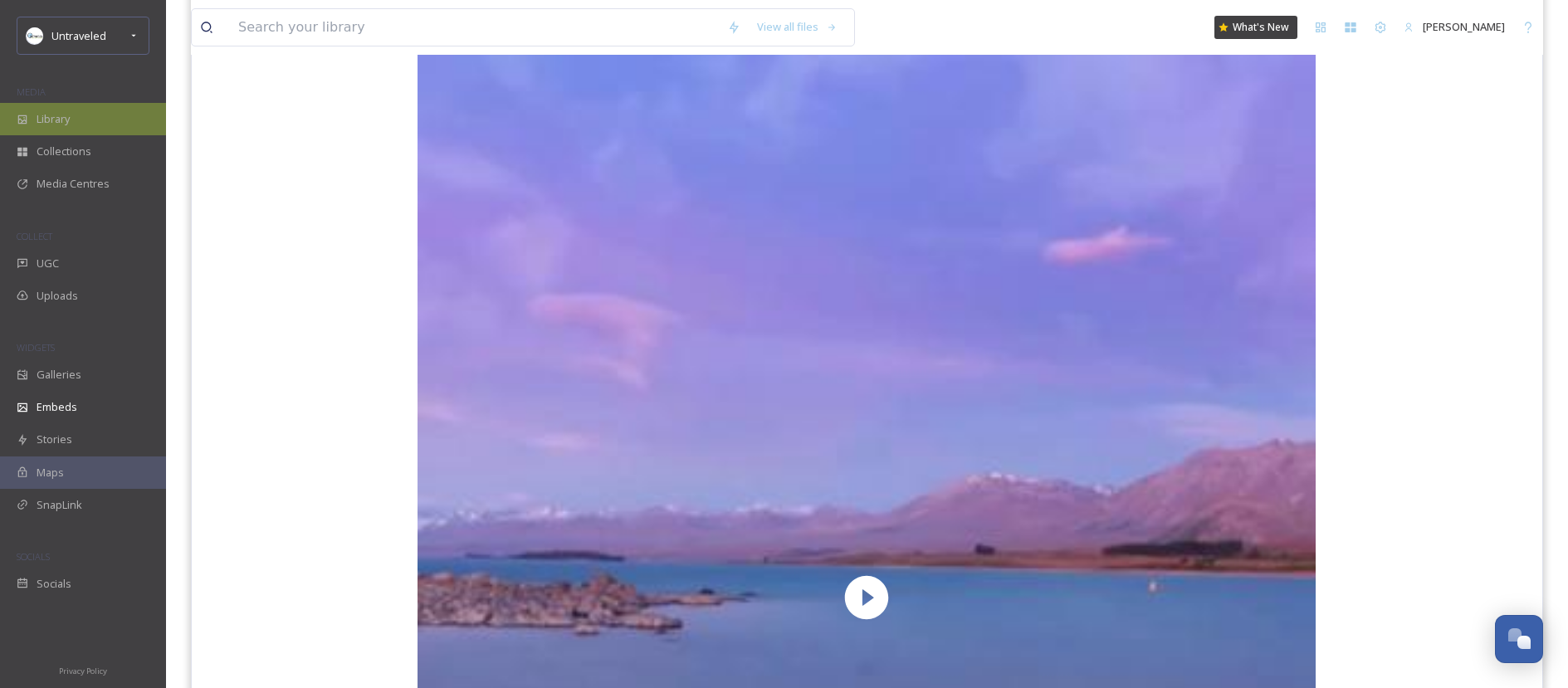
click at [82, 134] on div "Library" at bounding box center [83, 119] width 166 height 33
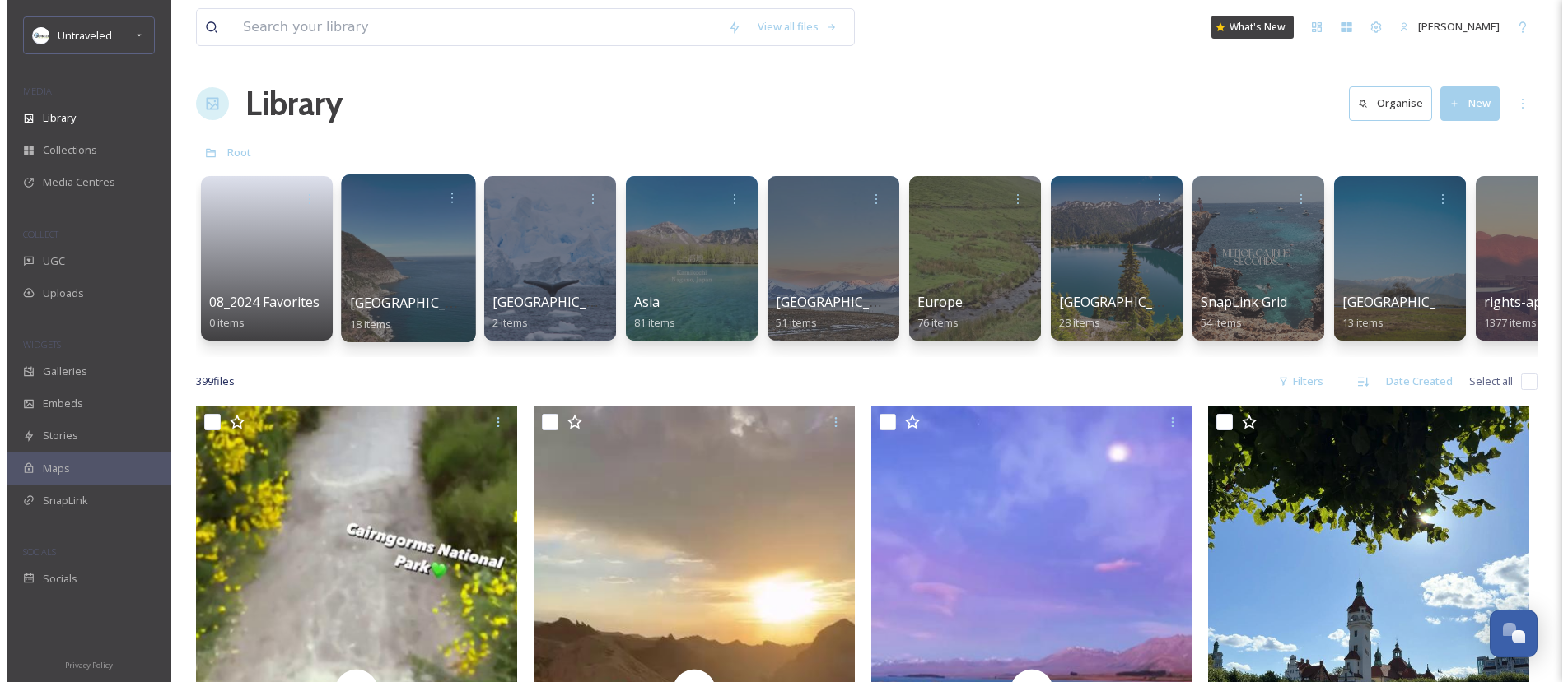
scroll to position [294, 0]
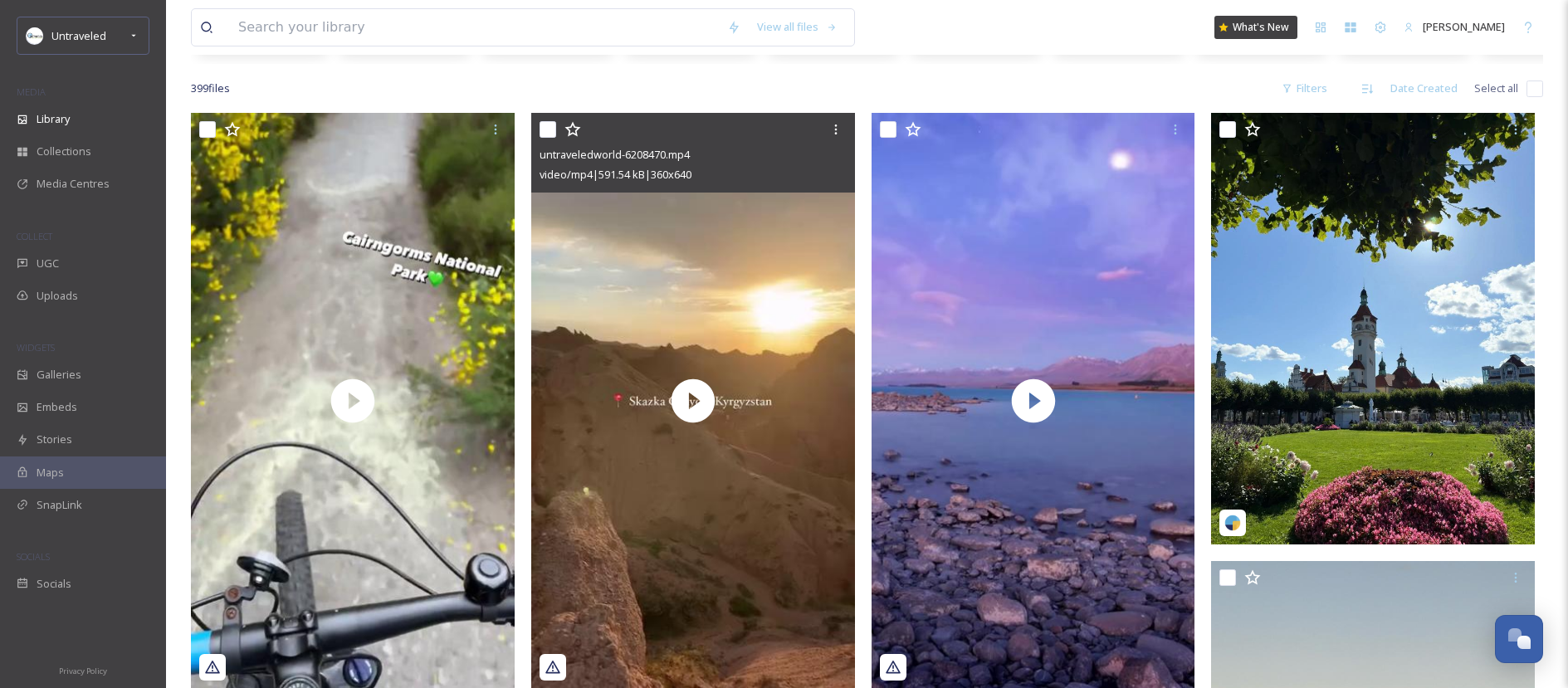
click at [747, 240] on video "untraveledworld-6208470.mp4" at bounding box center [693, 400] width 324 height 575
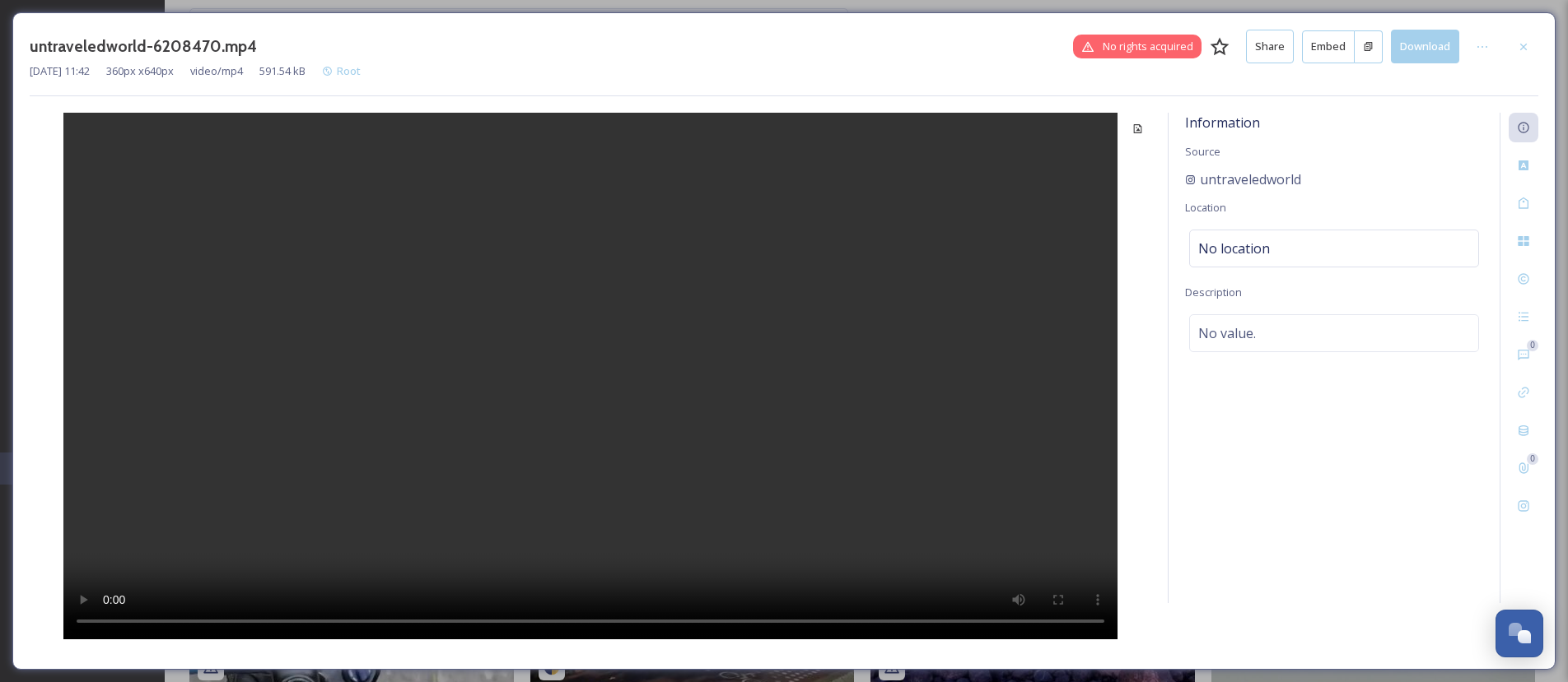
click at [1315, 39] on button "Embed" at bounding box center [1328, 47] width 52 height 33
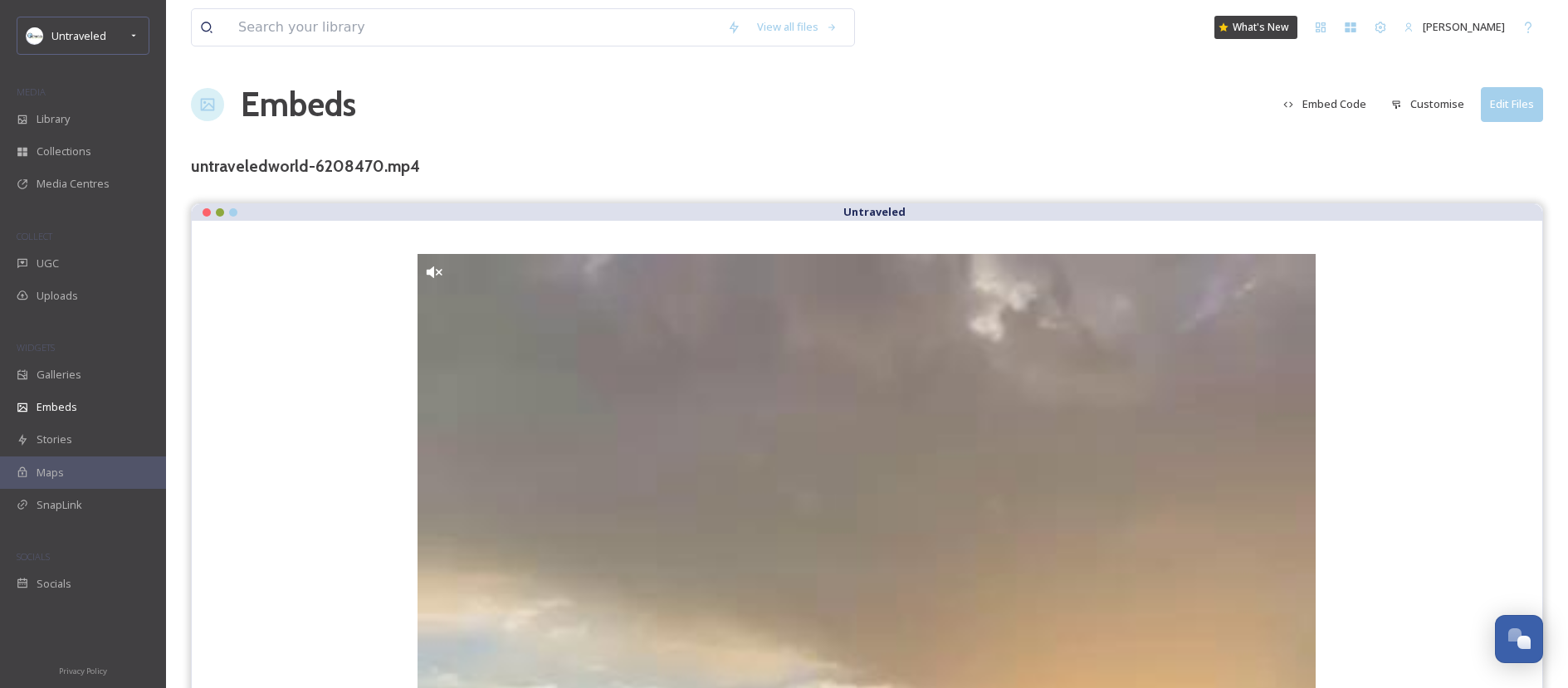
click at [1348, 101] on button "Embed Code" at bounding box center [1325, 104] width 100 height 33
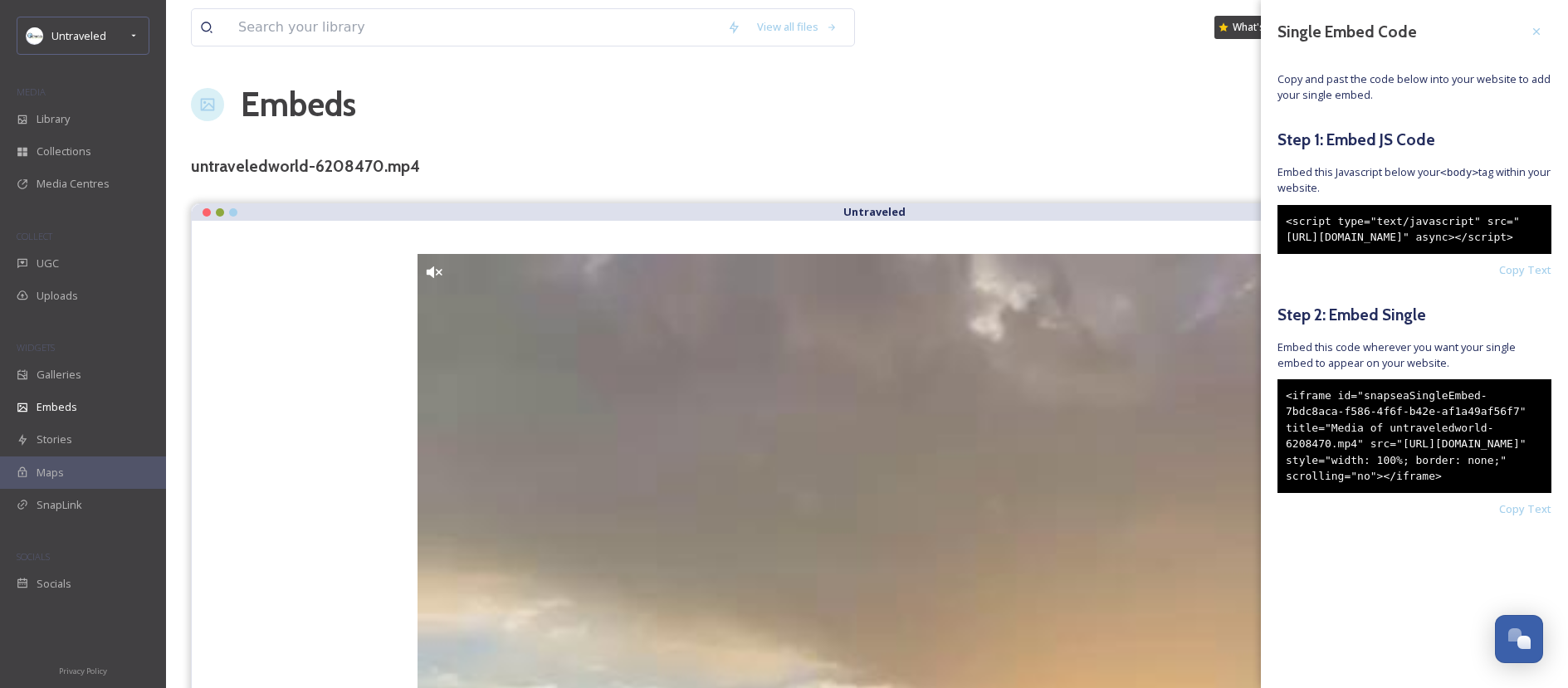
click at [1450, 481] on div "<iframe id="snapseaSingleEmbed-7bdc8aca-f586-4f6f-b42e-af1a49af56f7" title="Med…" at bounding box center [1414, 436] width 274 height 114
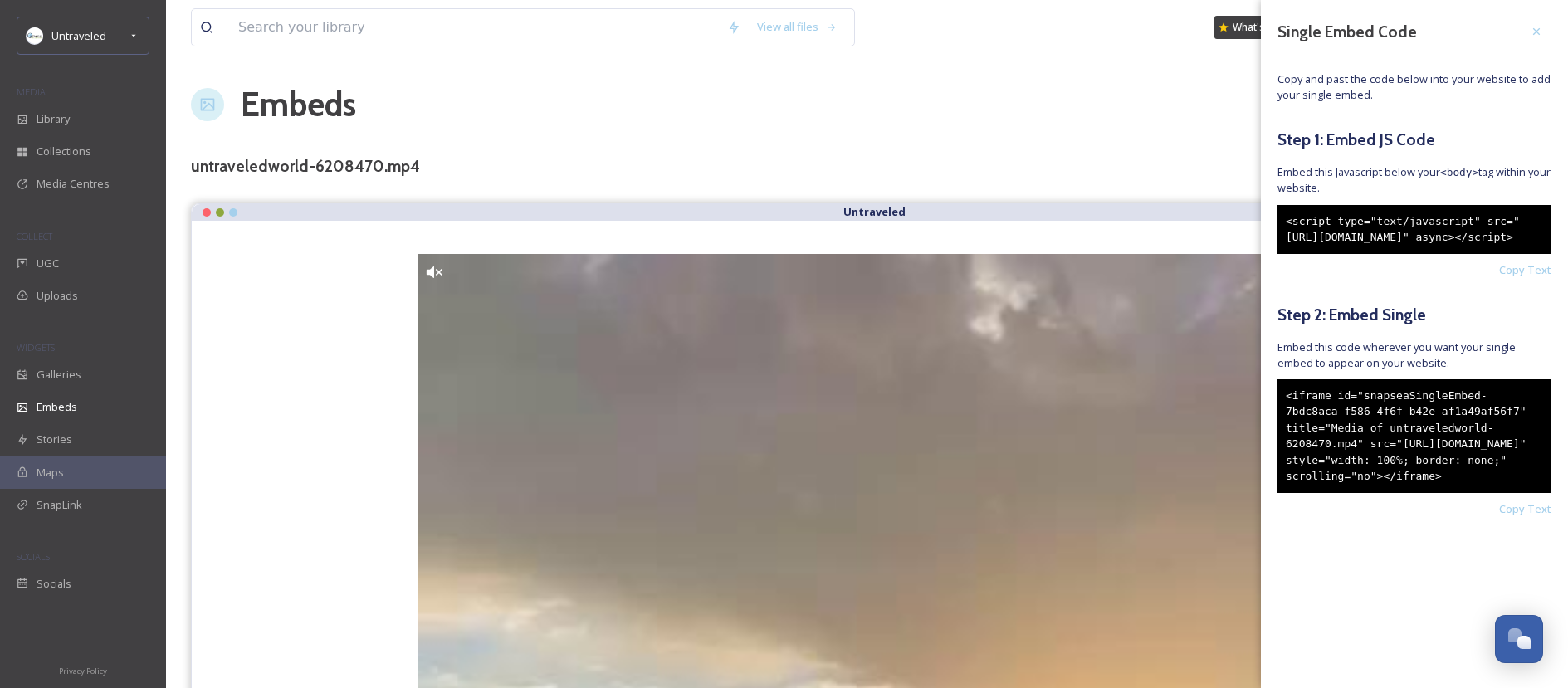
click at [1342, 457] on div "<iframe id="snapseaSingleEmbed-7bdc8aca-f586-4f6f-b42e-af1a49af56f7" title="Med…" at bounding box center [1414, 436] width 274 height 114
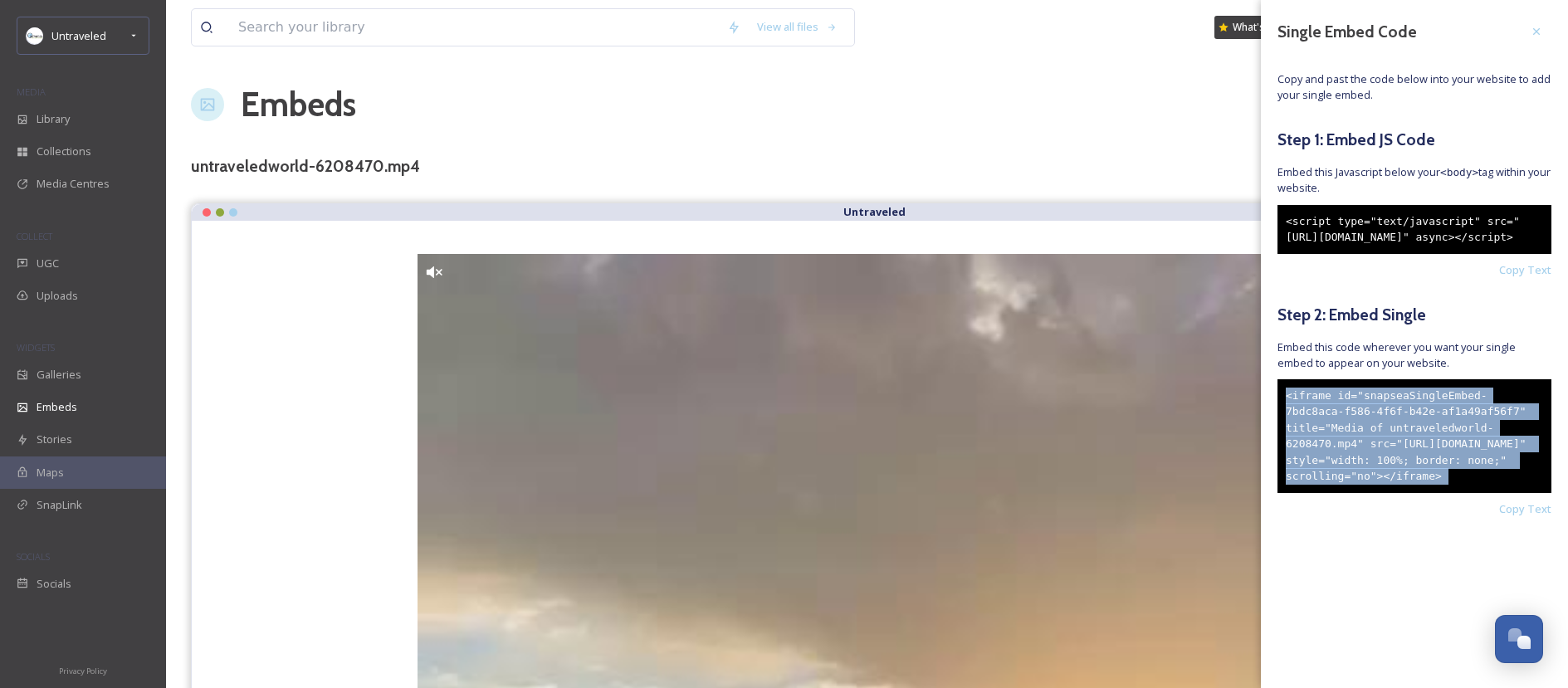
click at [1342, 457] on div "<iframe id="snapseaSingleEmbed-7bdc8aca-f586-4f6f-b42e-af1a49af56f7" title="Med…" at bounding box center [1414, 436] width 274 height 114
copy div "<iframe id="snapseaSingleEmbed-7bdc8aca-f586-4f6f-b42e-af1a49af56f7" title="Med…"
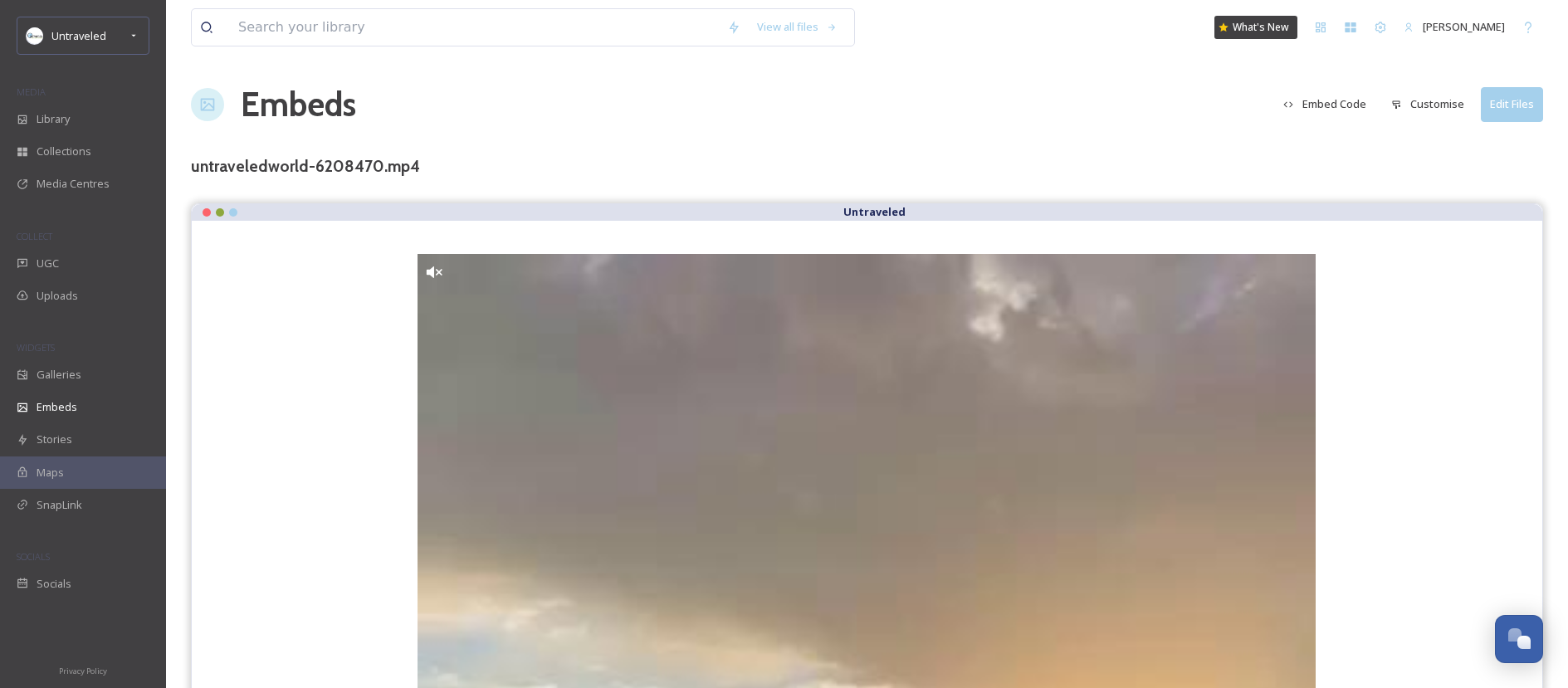
click at [1417, 94] on button "Customise" at bounding box center [1428, 104] width 89 height 33
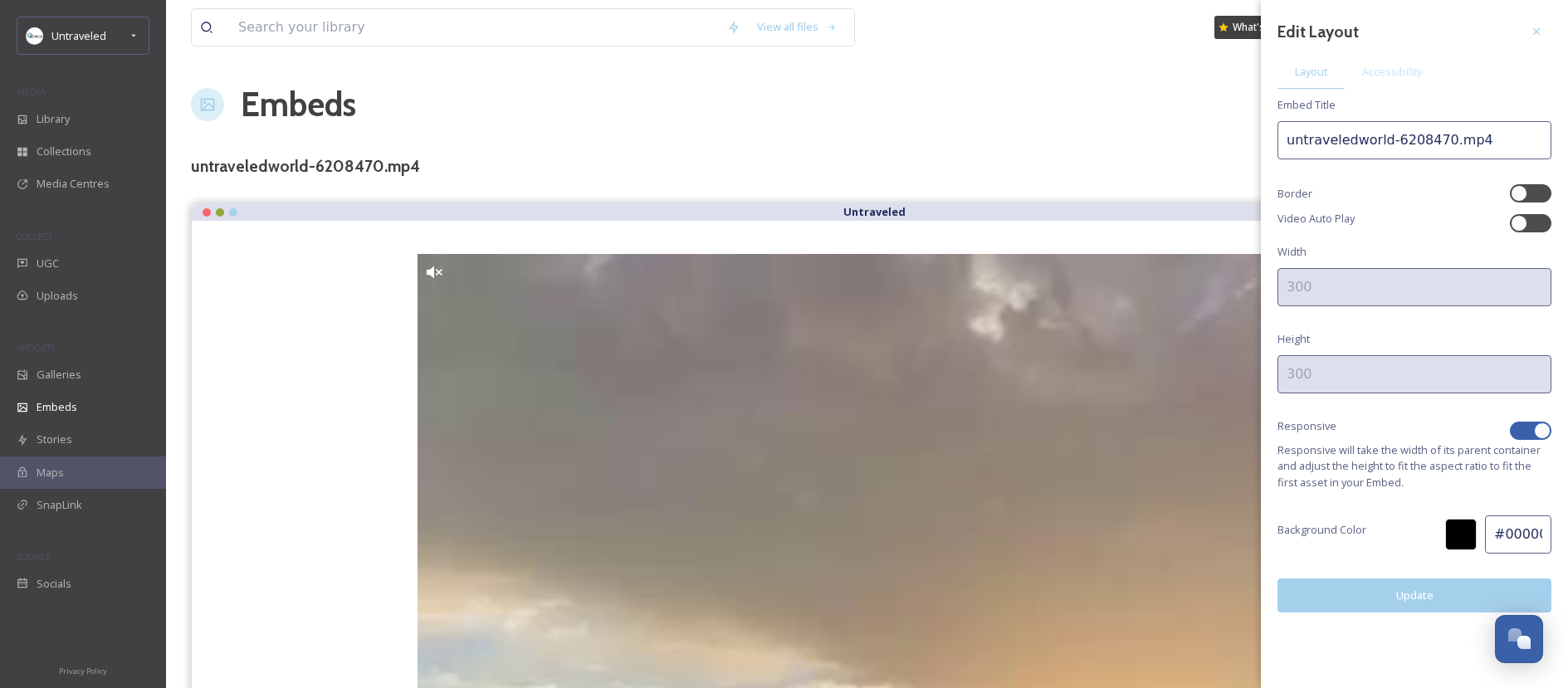
click at [1535, 432] on div at bounding box center [1542, 430] width 16 height 16
checkbox input "false"
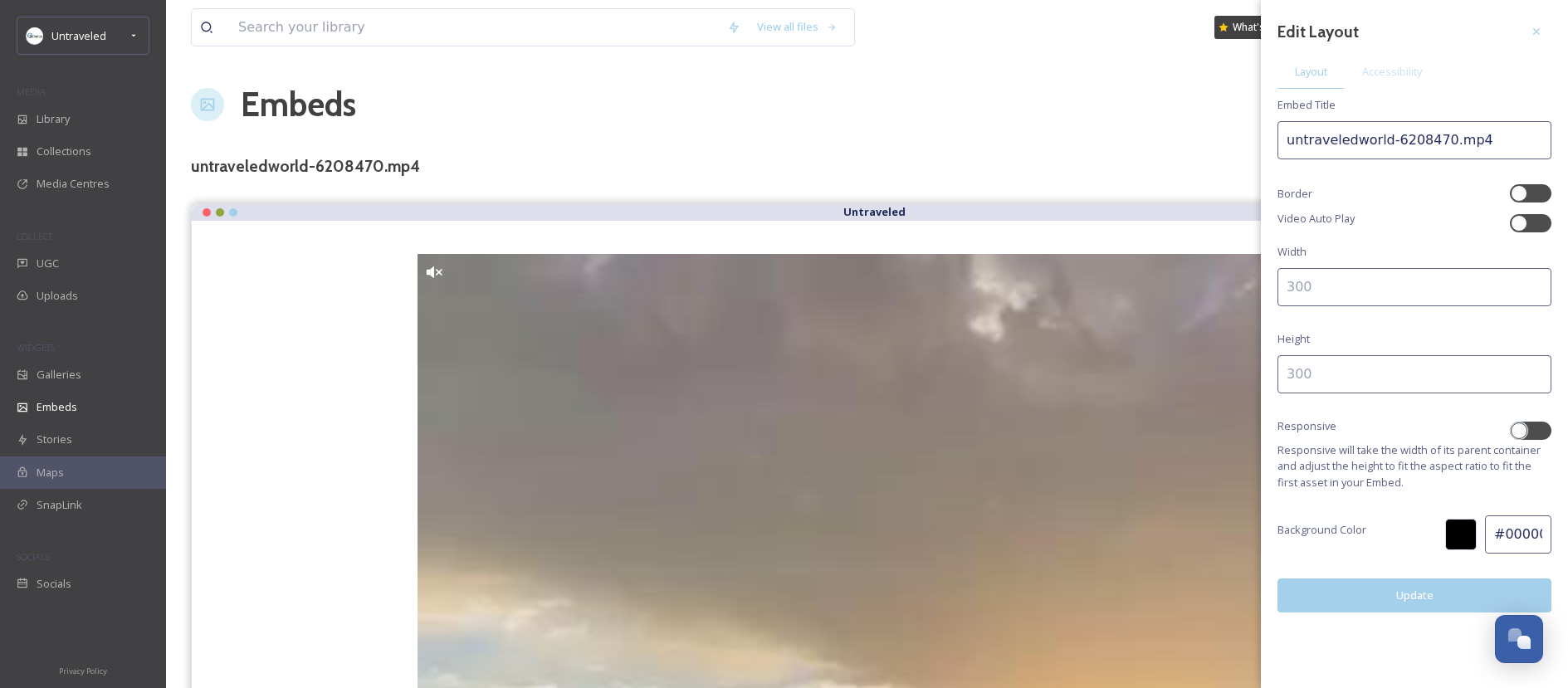
click at [1418, 298] on input at bounding box center [1414, 288] width 274 height 38
type input "300"
click at [1376, 387] on input at bounding box center [1414, 374] width 274 height 38
type input "400"
click at [1409, 592] on button "Update" at bounding box center [1414, 595] width 274 height 34
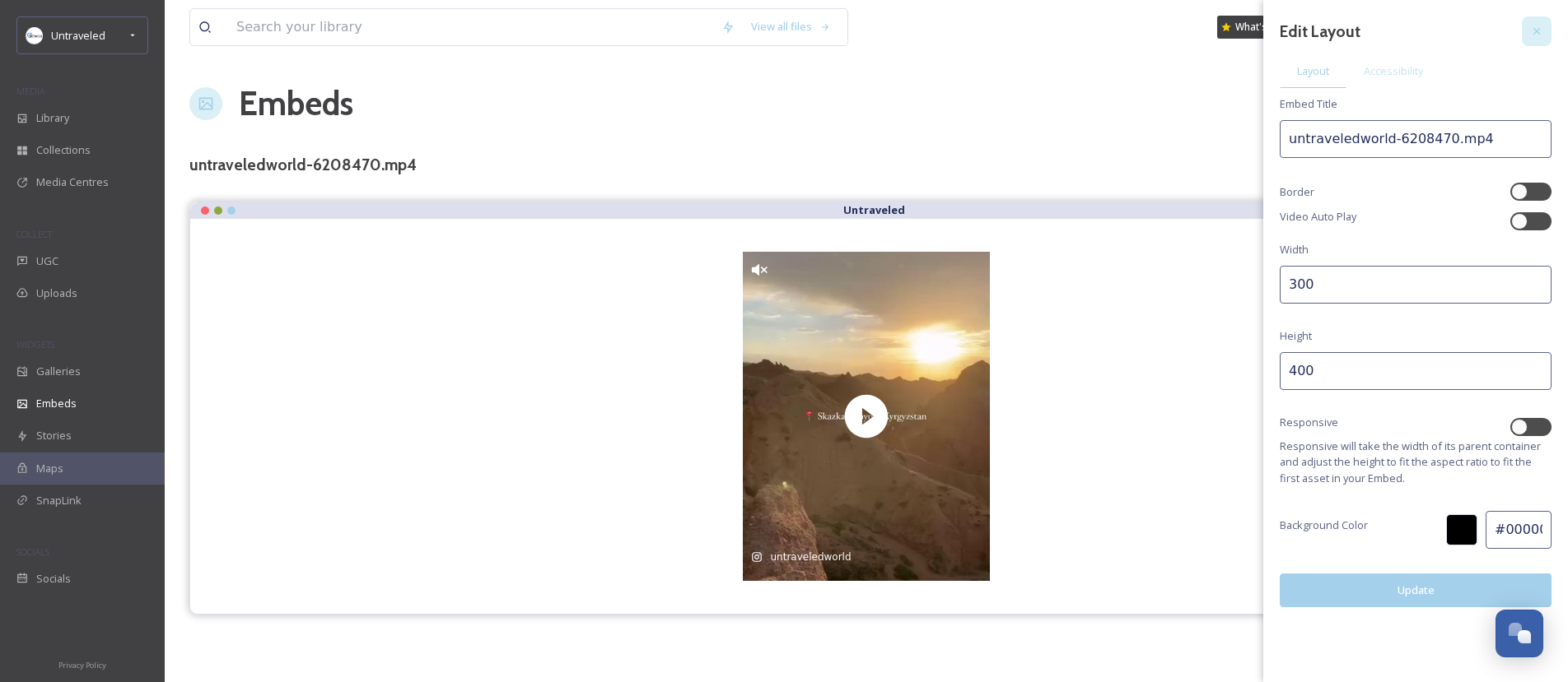
click at [1544, 26] on div at bounding box center [1537, 31] width 30 height 30
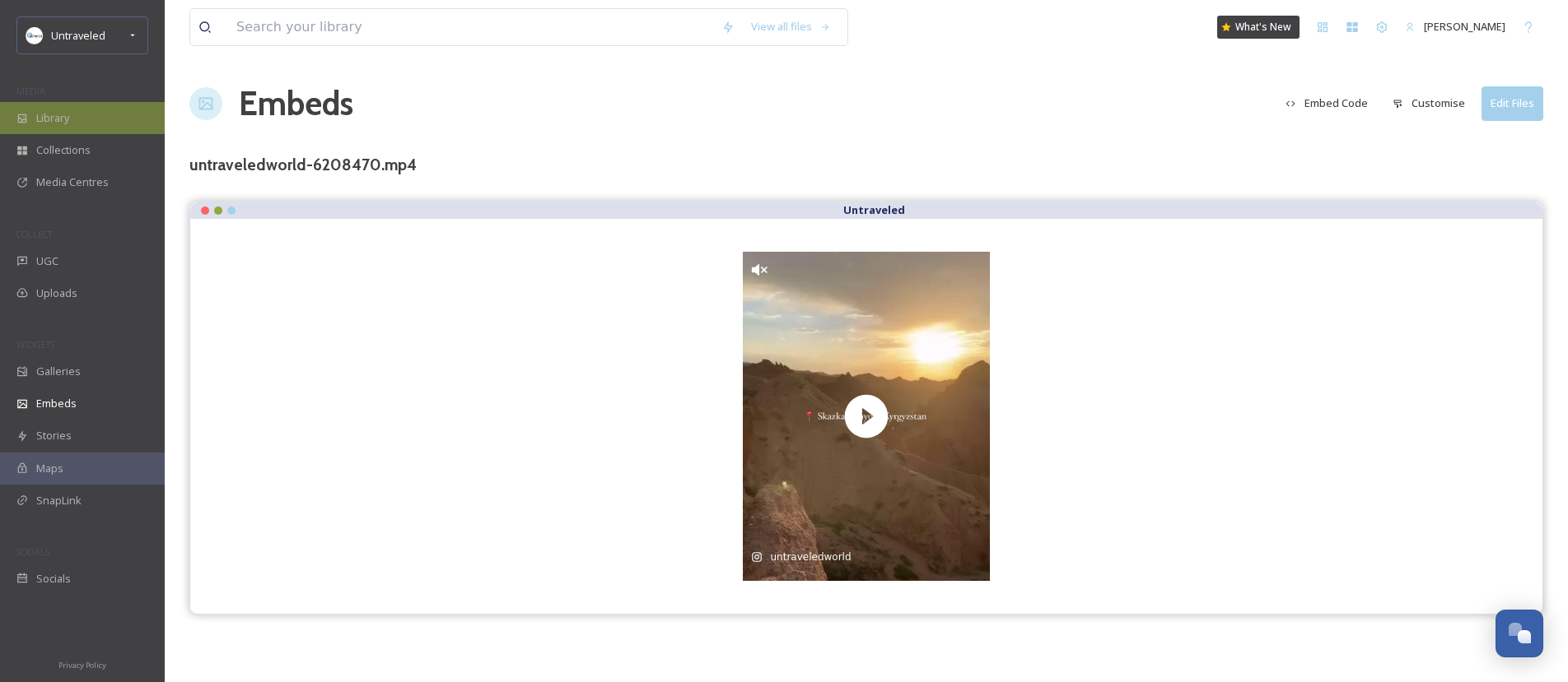
click at [105, 127] on div "Library" at bounding box center [82, 118] width 165 height 32
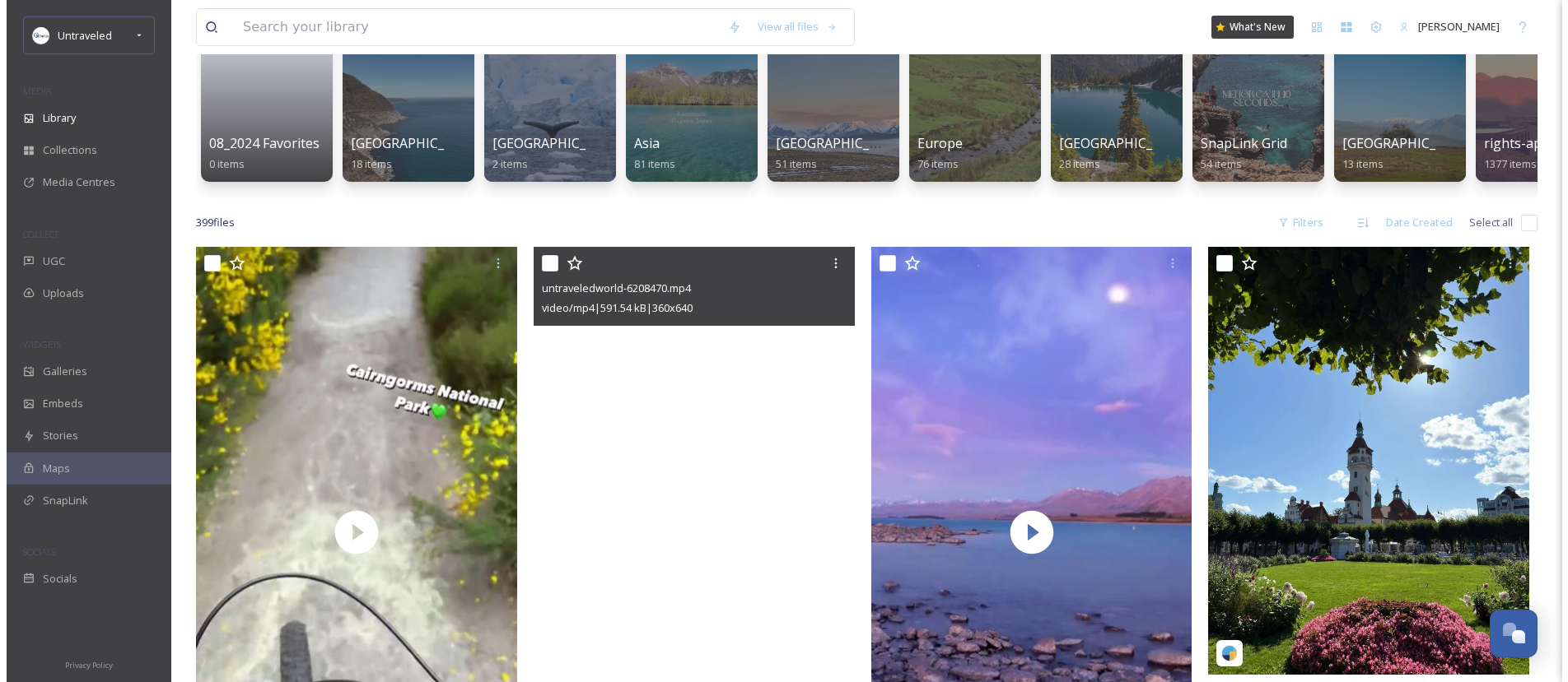
scroll to position [239, 0]
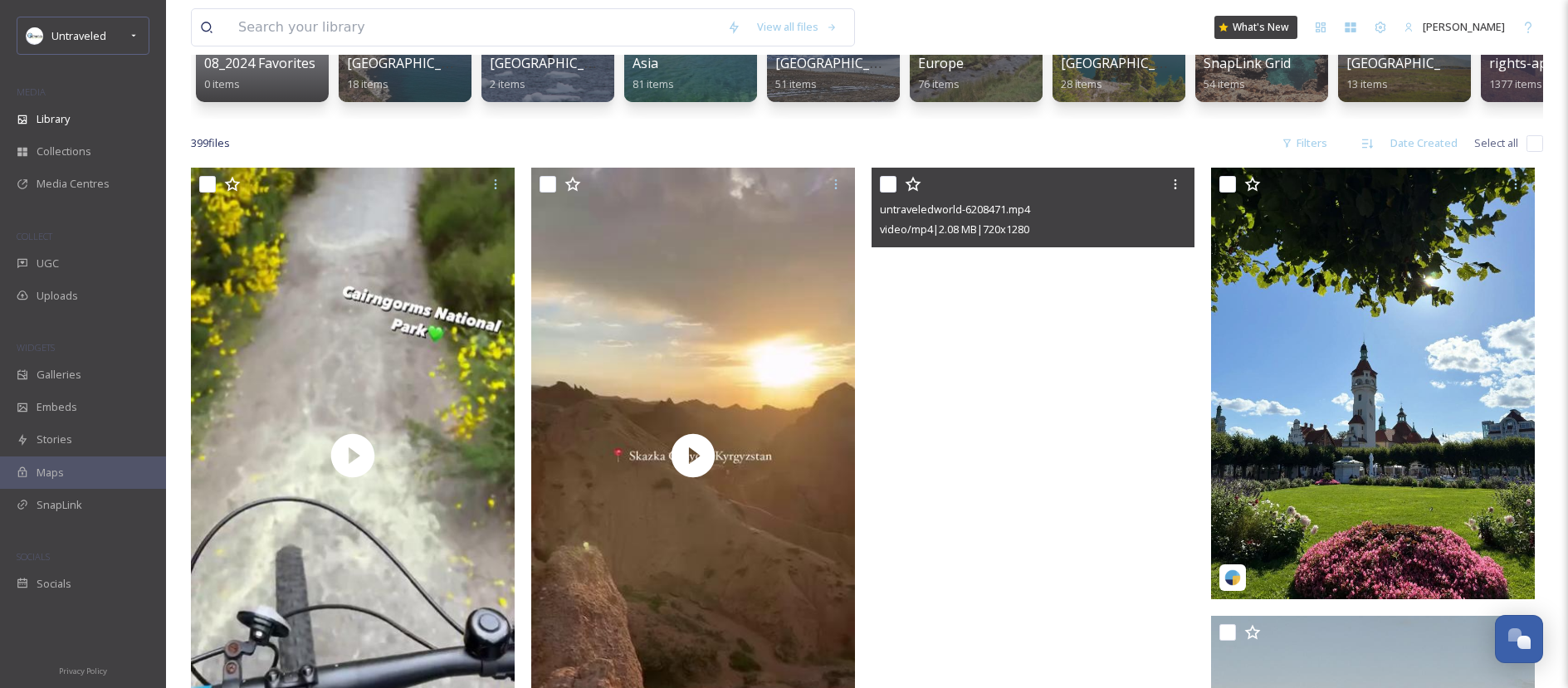
click at [980, 391] on video "untraveledworld-6208471.mp4" at bounding box center [1033, 455] width 324 height 575
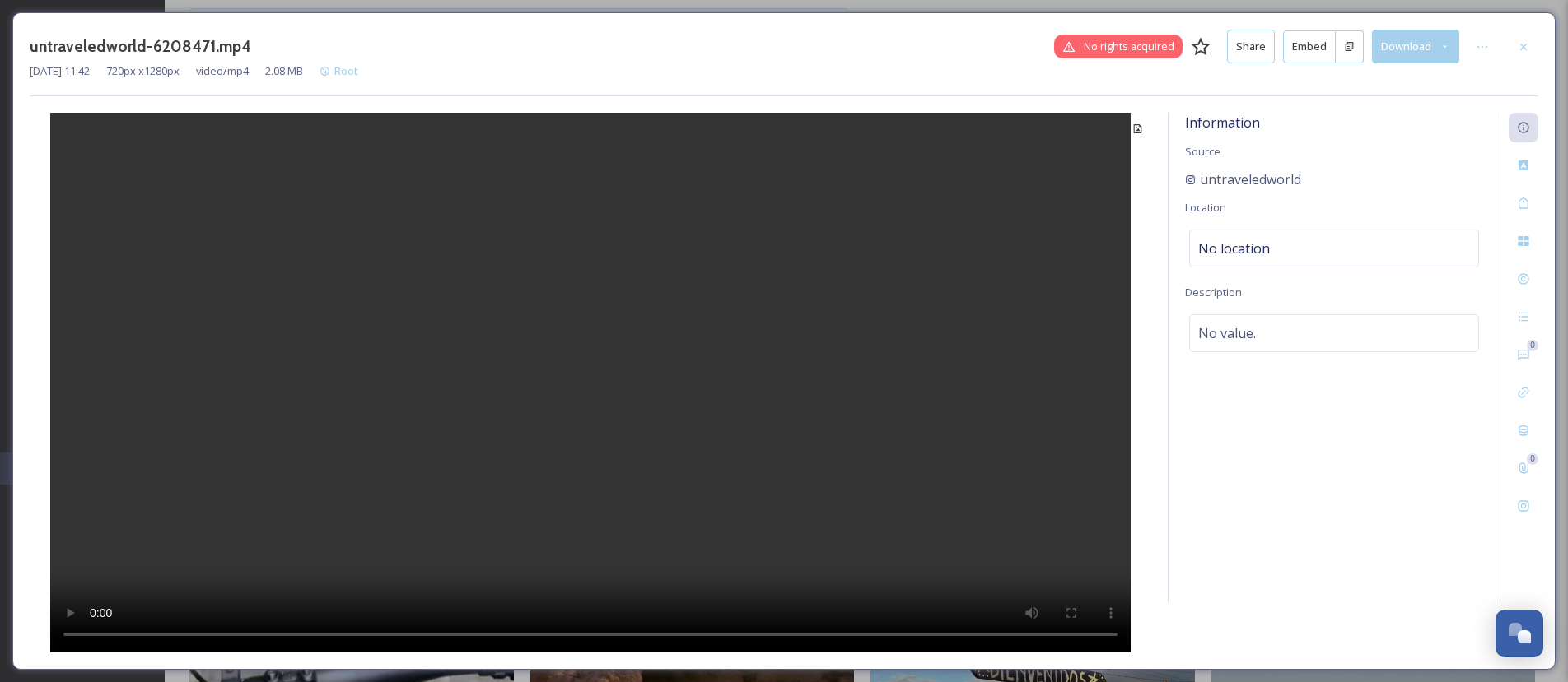
click at [1317, 54] on button "Embed" at bounding box center [1308, 47] width 52 height 33
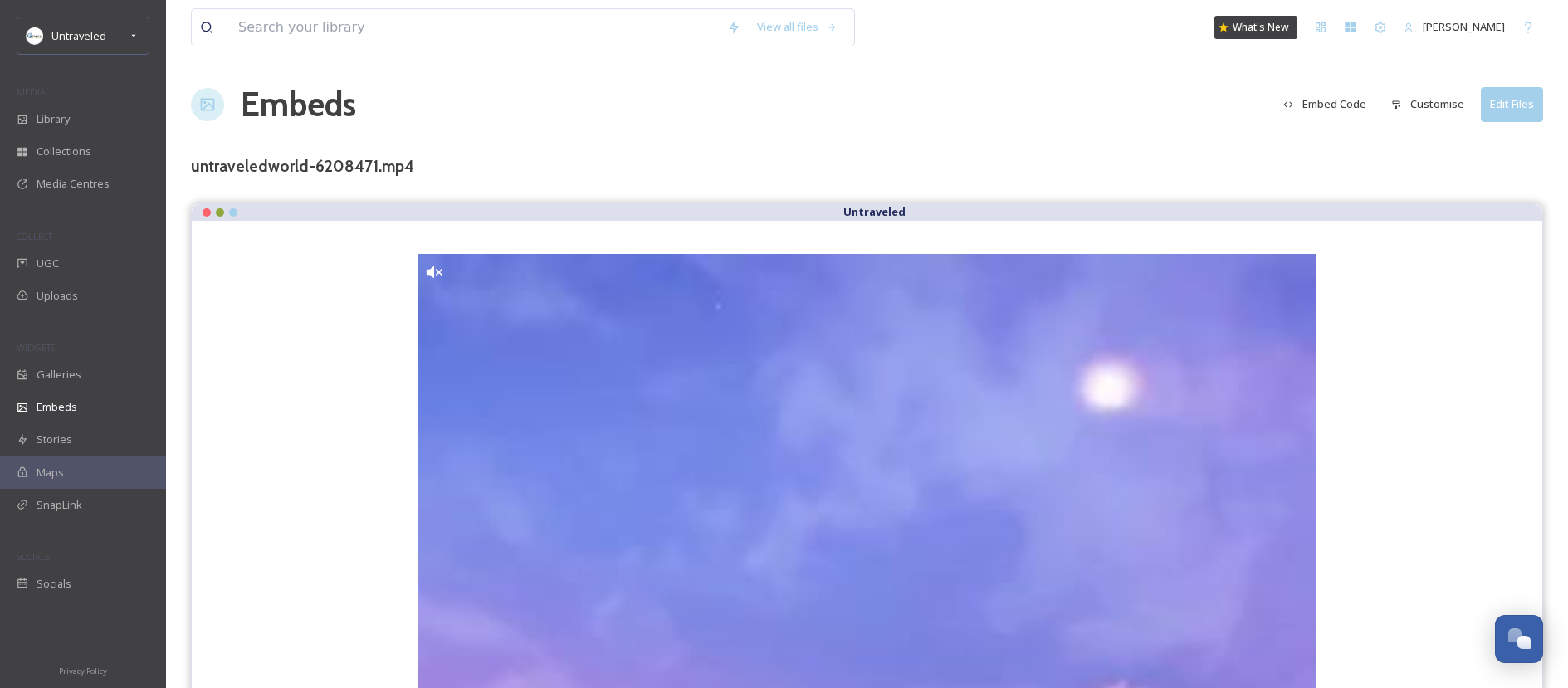
click at [1426, 104] on button "Customise" at bounding box center [1428, 104] width 89 height 33
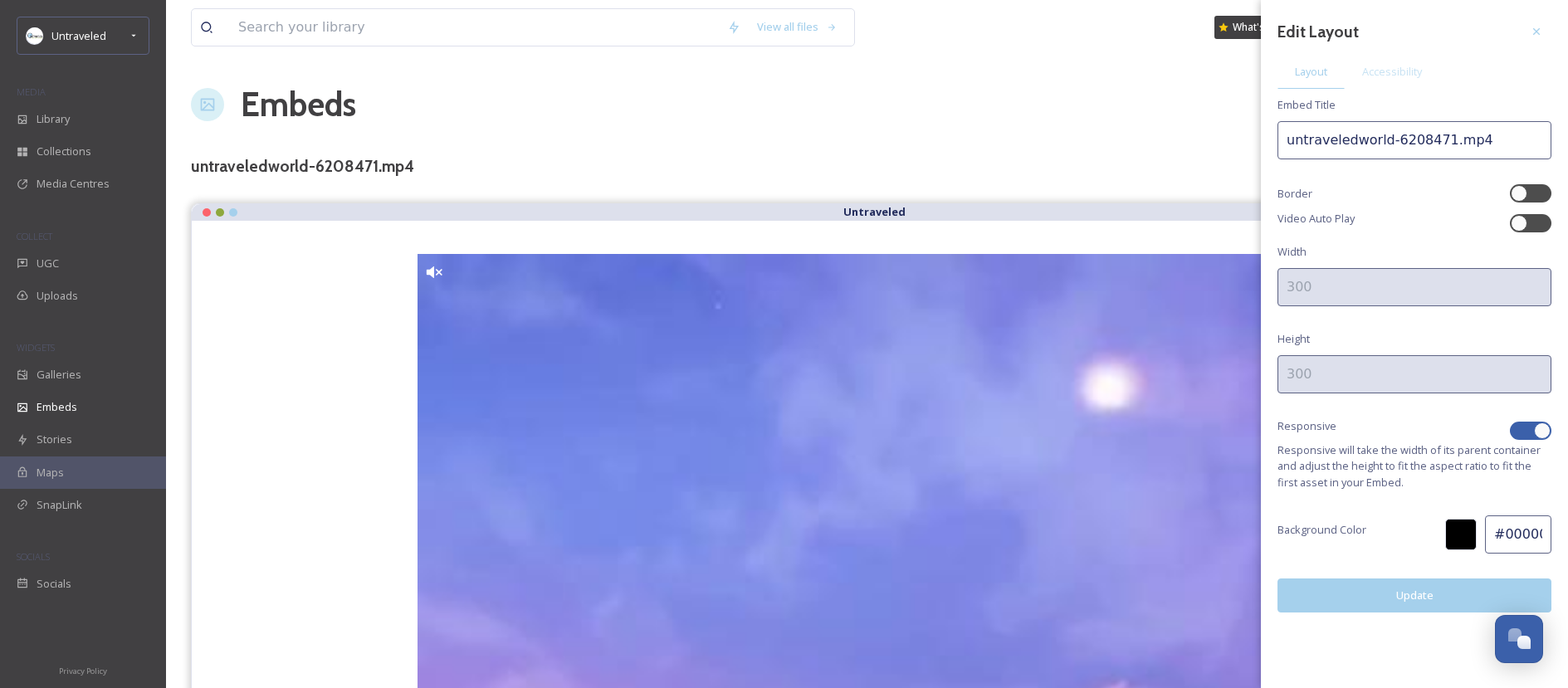
click at [1523, 428] on div at bounding box center [1523, 431] width 12 height 9
checkbox input "false"
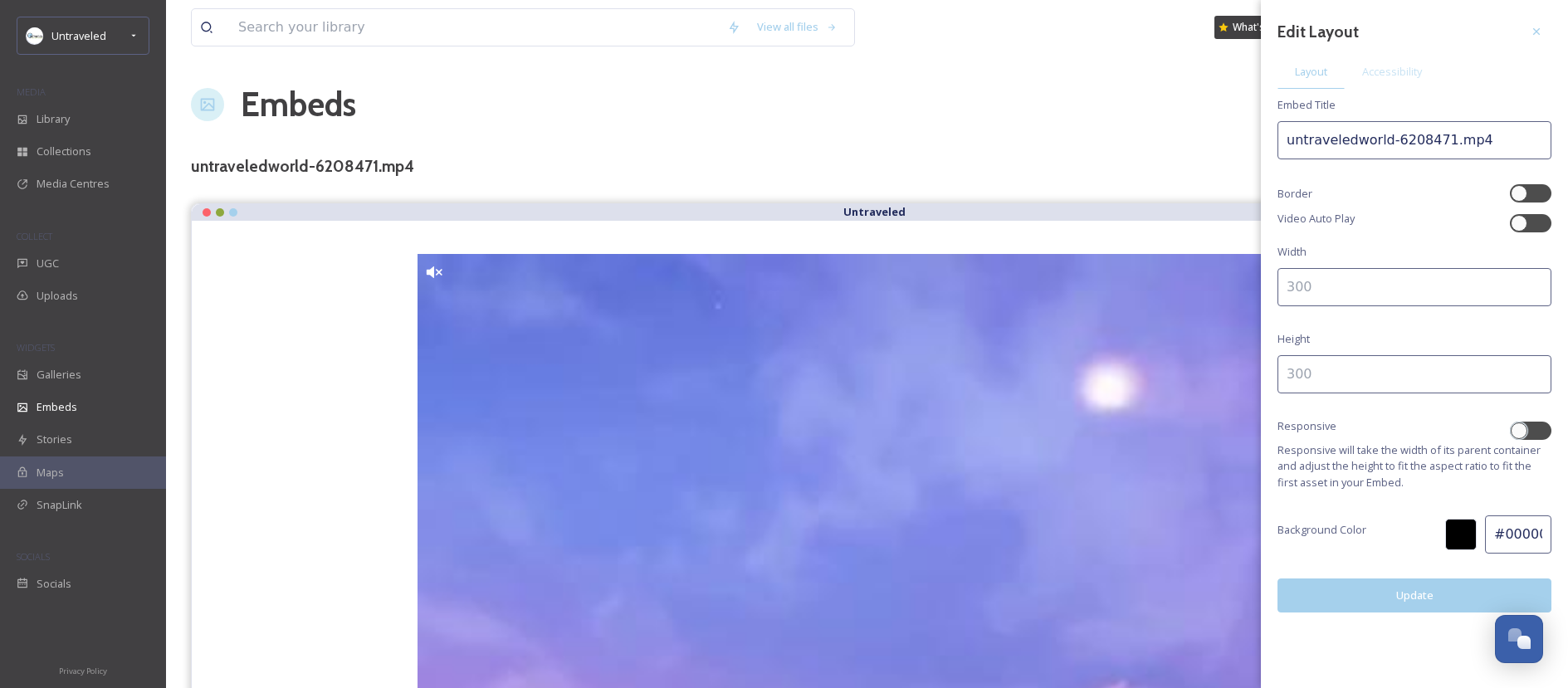
click at [1375, 286] on input at bounding box center [1414, 288] width 274 height 38
type input "300"
click at [1303, 367] on input at bounding box center [1414, 374] width 274 height 38
type input "400"
click at [1414, 587] on button "Update" at bounding box center [1414, 595] width 274 height 34
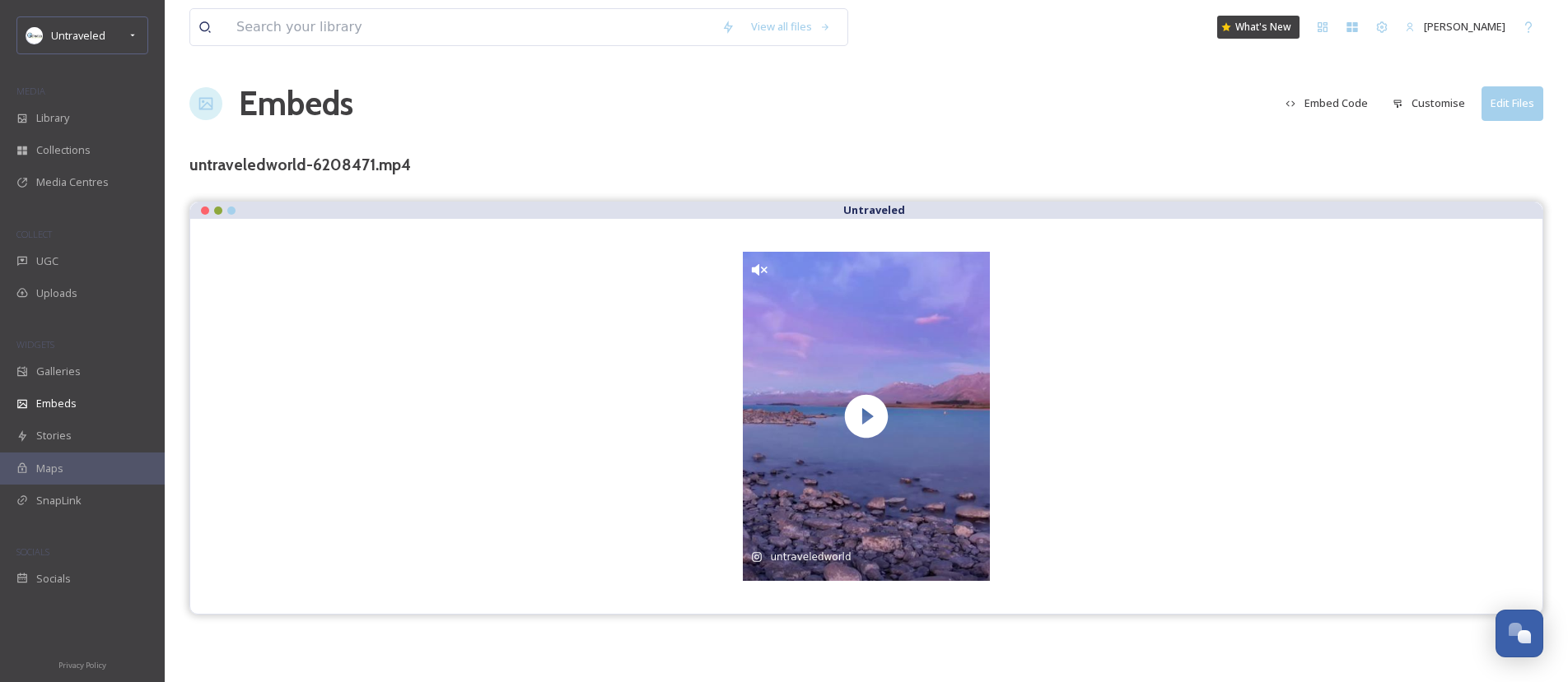
click at [1023, 79] on div "Embeds Embed Code Customise Edit Files" at bounding box center [866, 104] width 1354 height 50
click at [96, 128] on div "Library" at bounding box center [82, 118] width 165 height 32
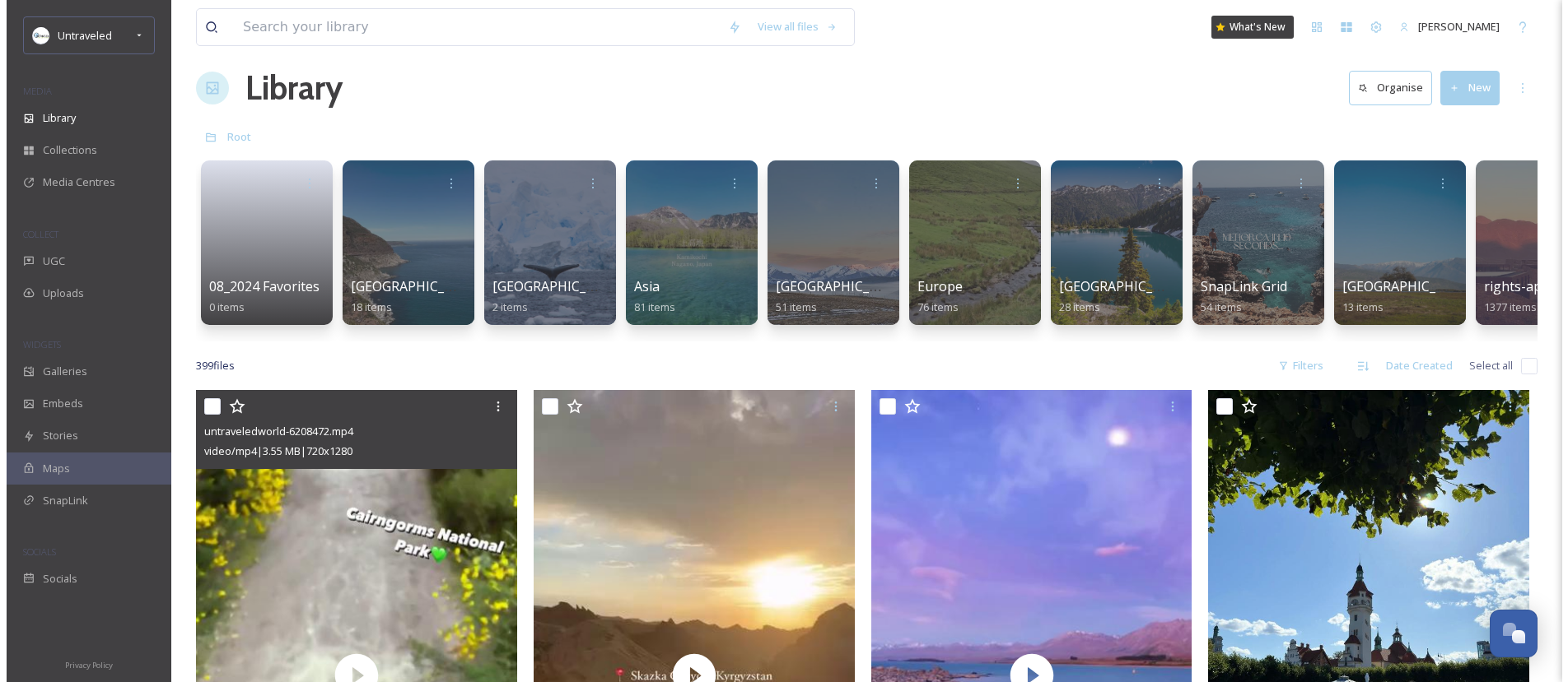
scroll to position [33, 0]
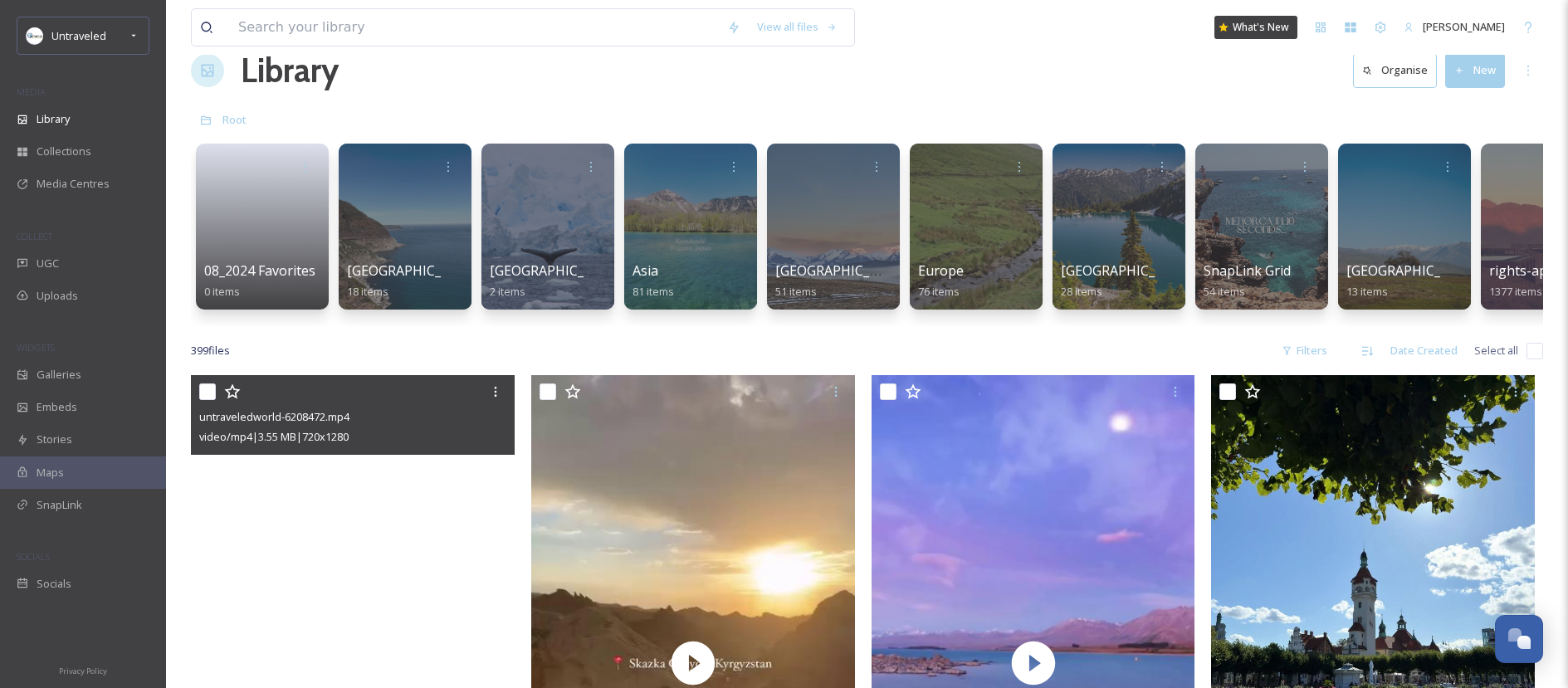
click at [417, 492] on video "untraveledworld-6208472.mp4" at bounding box center [352, 663] width 324 height 575
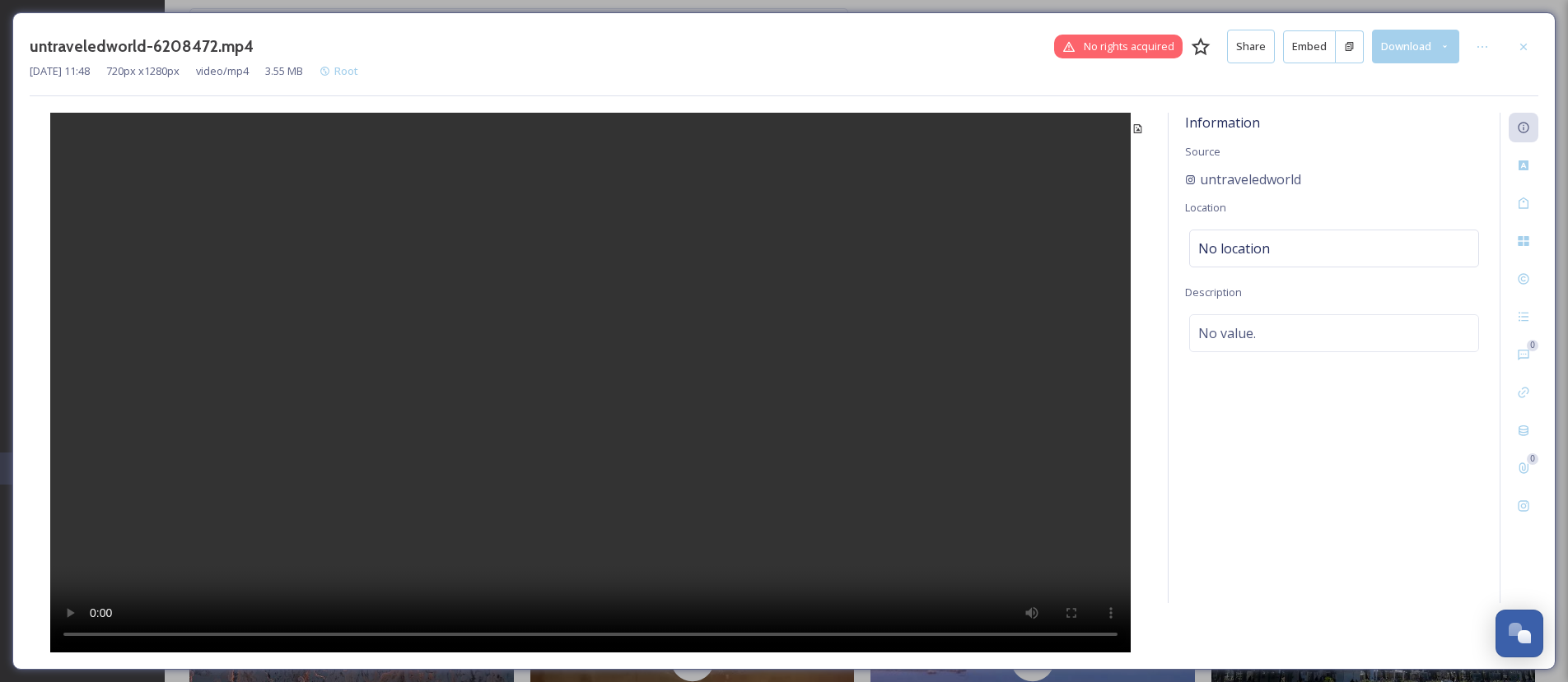
click at [1323, 42] on button "Embed" at bounding box center [1308, 47] width 52 height 33
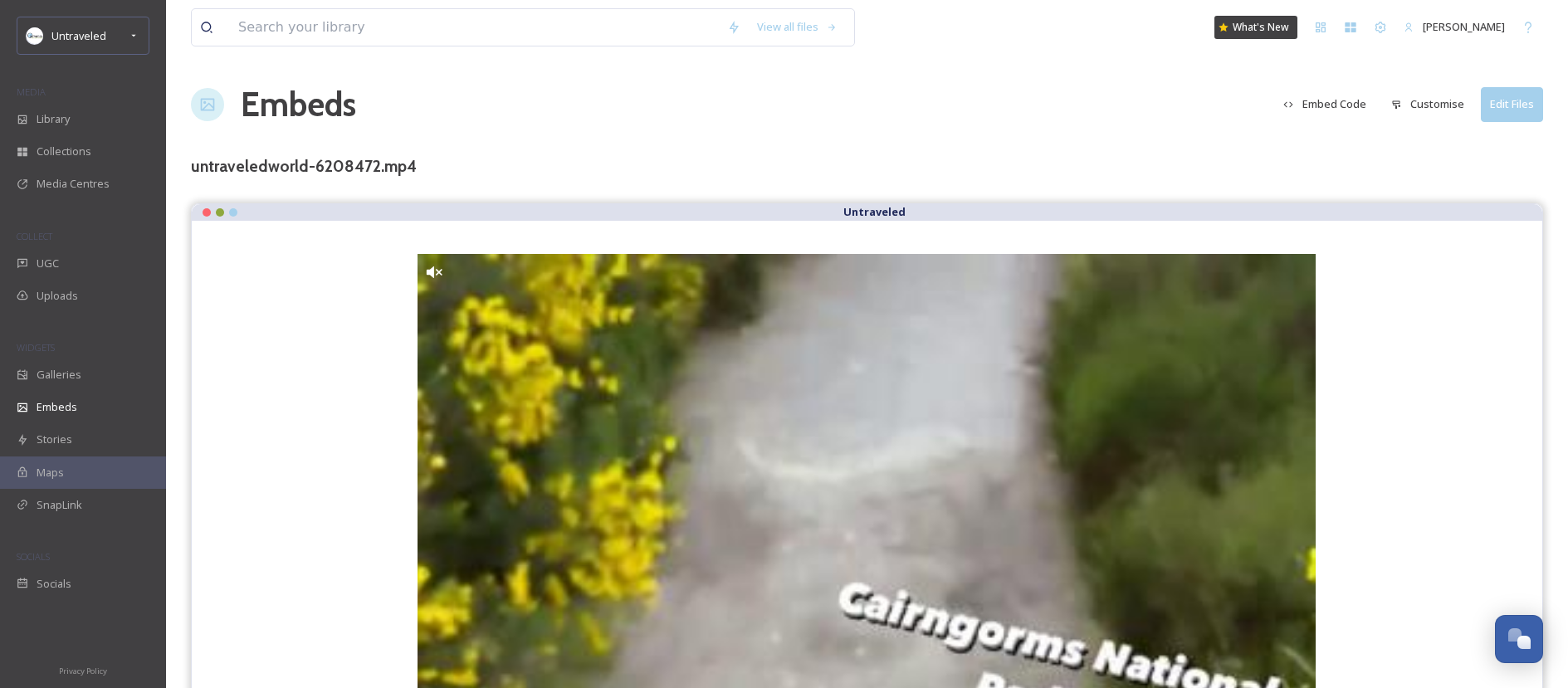
click at [1420, 102] on button "Customise" at bounding box center [1428, 104] width 89 height 33
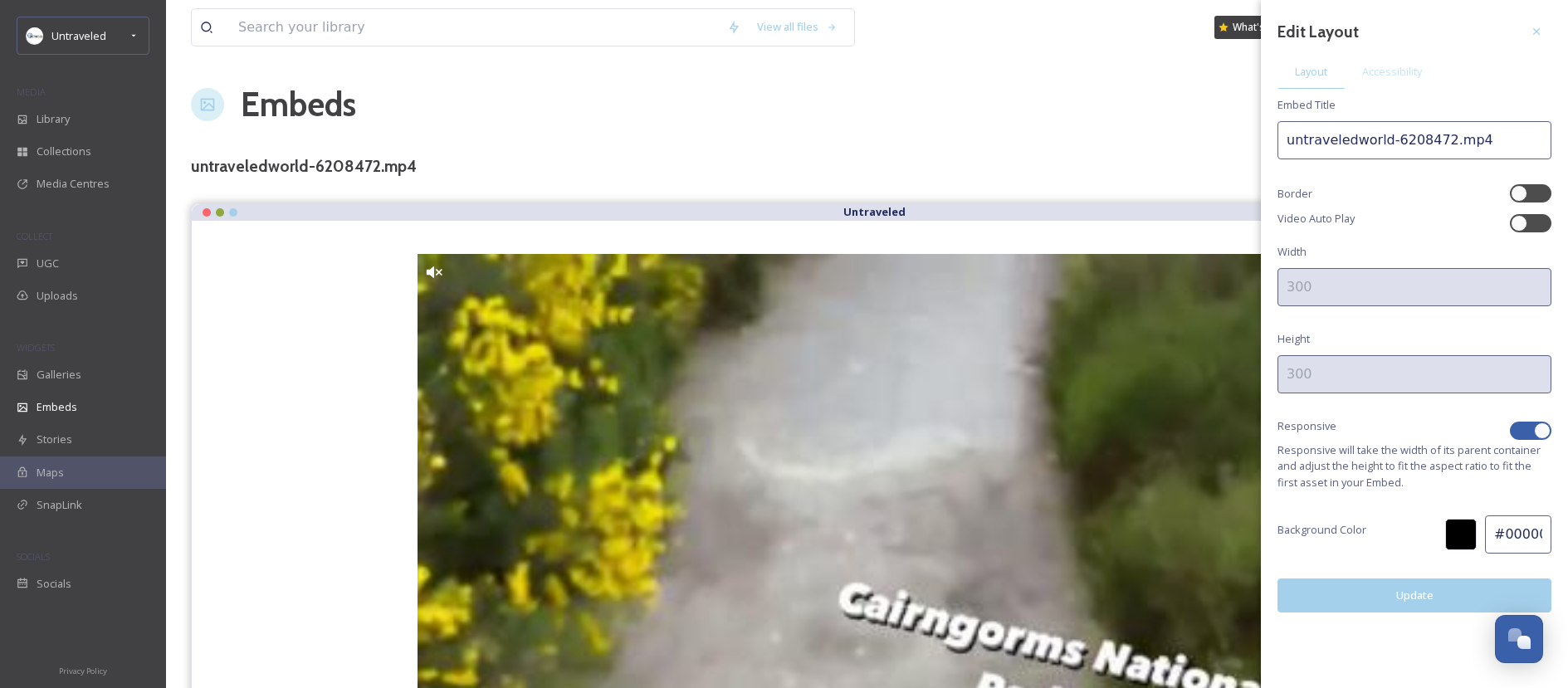
click at [1549, 440] on div "Edit Layout Layout Accessibility Embed Title untraveledworld-6208472.mp4 Border…" at bounding box center [1414, 315] width 307 height 629
click at [1541, 436] on div at bounding box center [1542, 430] width 16 height 16
checkbox input "false"
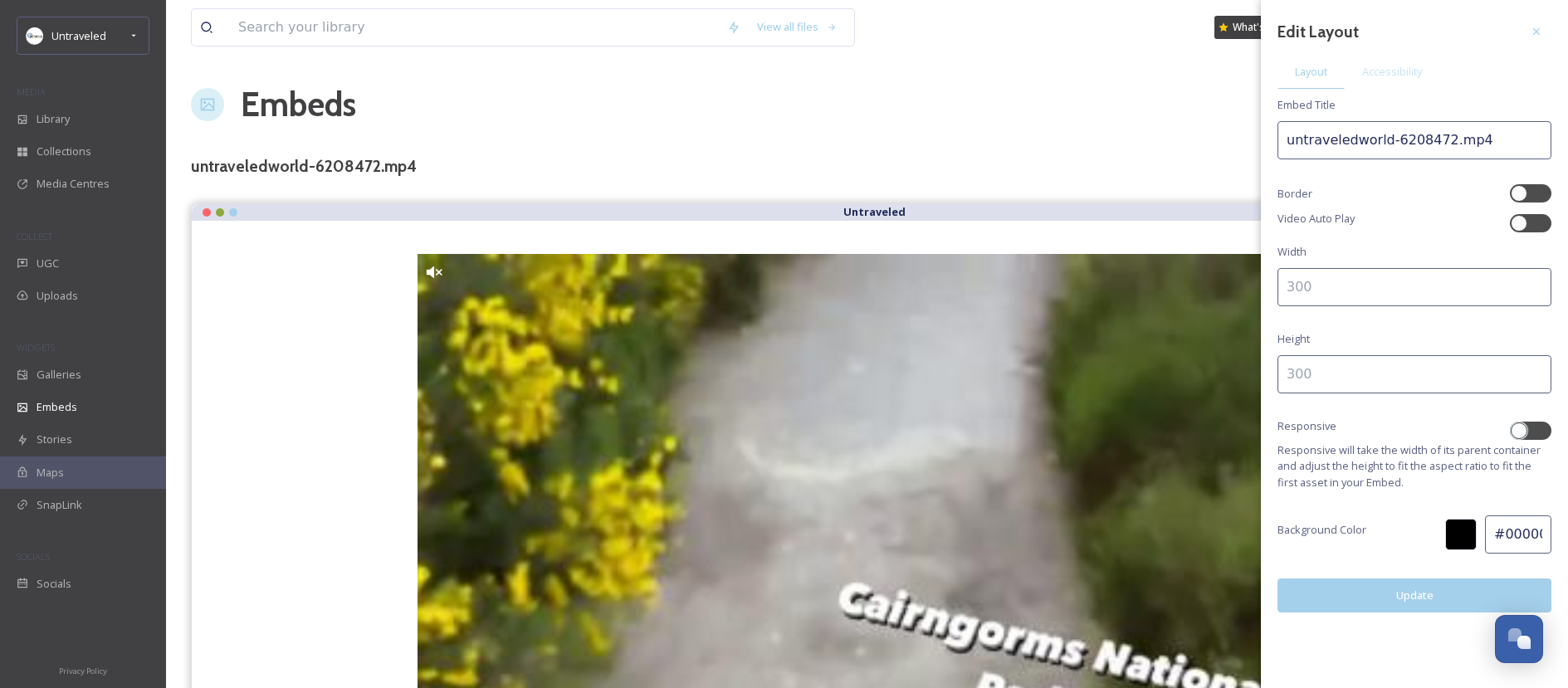
click at [1404, 289] on input at bounding box center [1414, 288] width 274 height 38
type input "300"
click at [1393, 374] on input at bounding box center [1414, 374] width 274 height 38
type input "400"
click at [1407, 592] on button "Update" at bounding box center [1414, 595] width 274 height 34
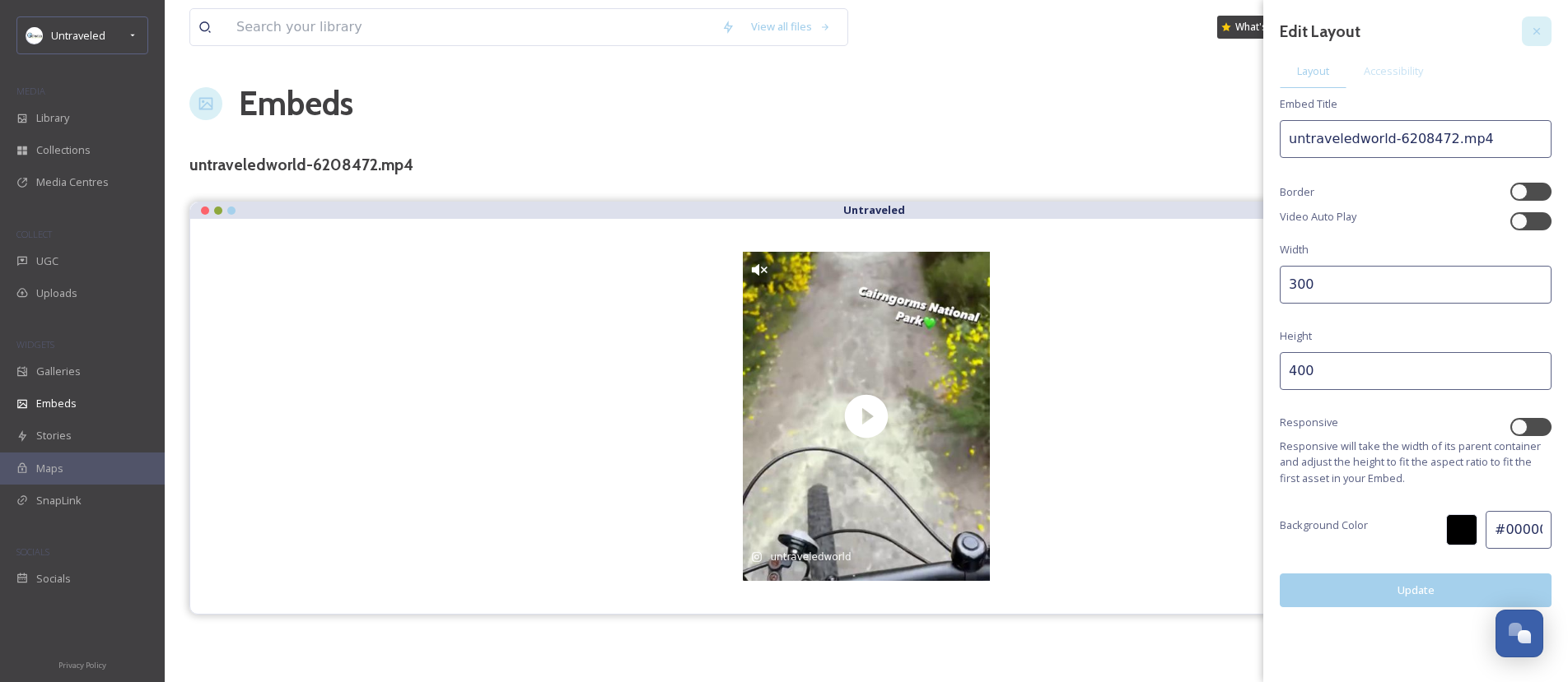
click at [1535, 38] on div at bounding box center [1537, 31] width 30 height 30
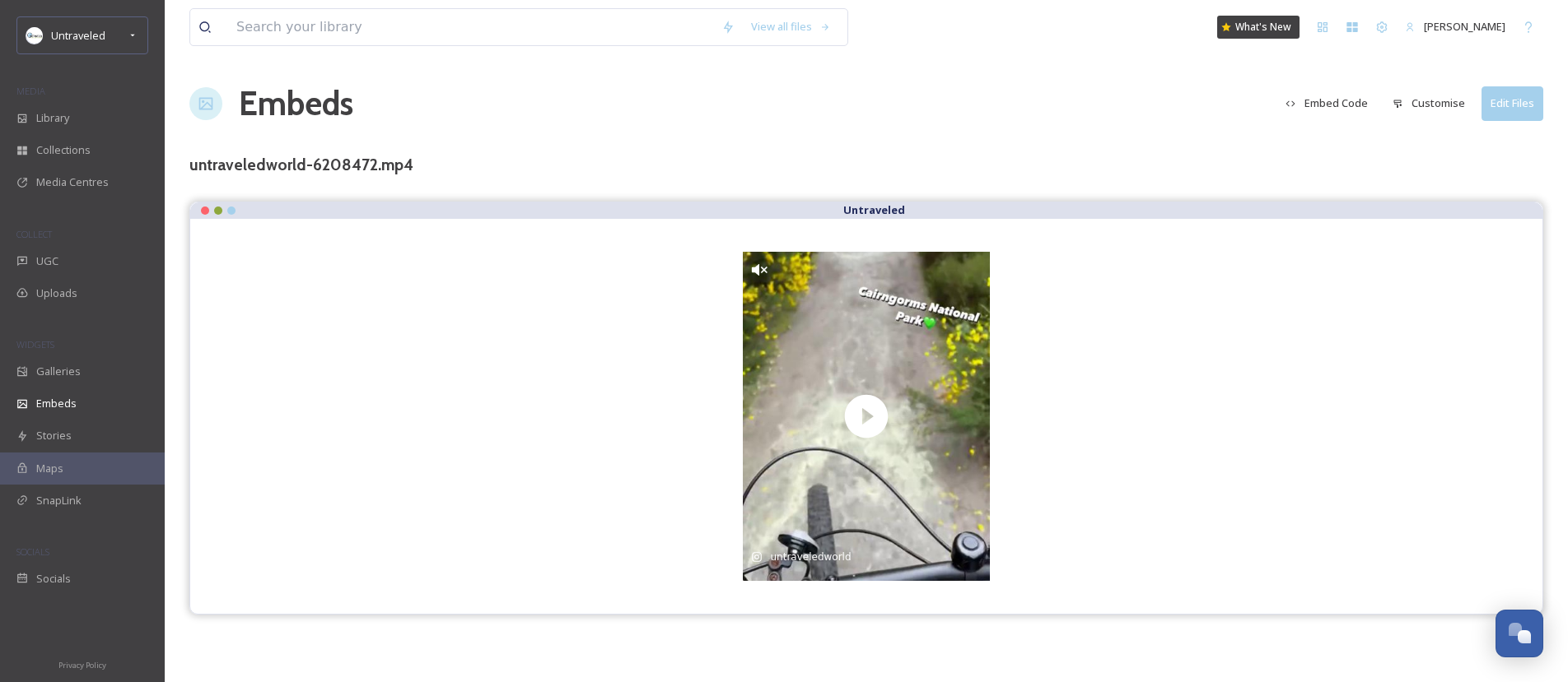
click at [1314, 104] on button "Embed Code" at bounding box center [1327, 103] width 99 height 32
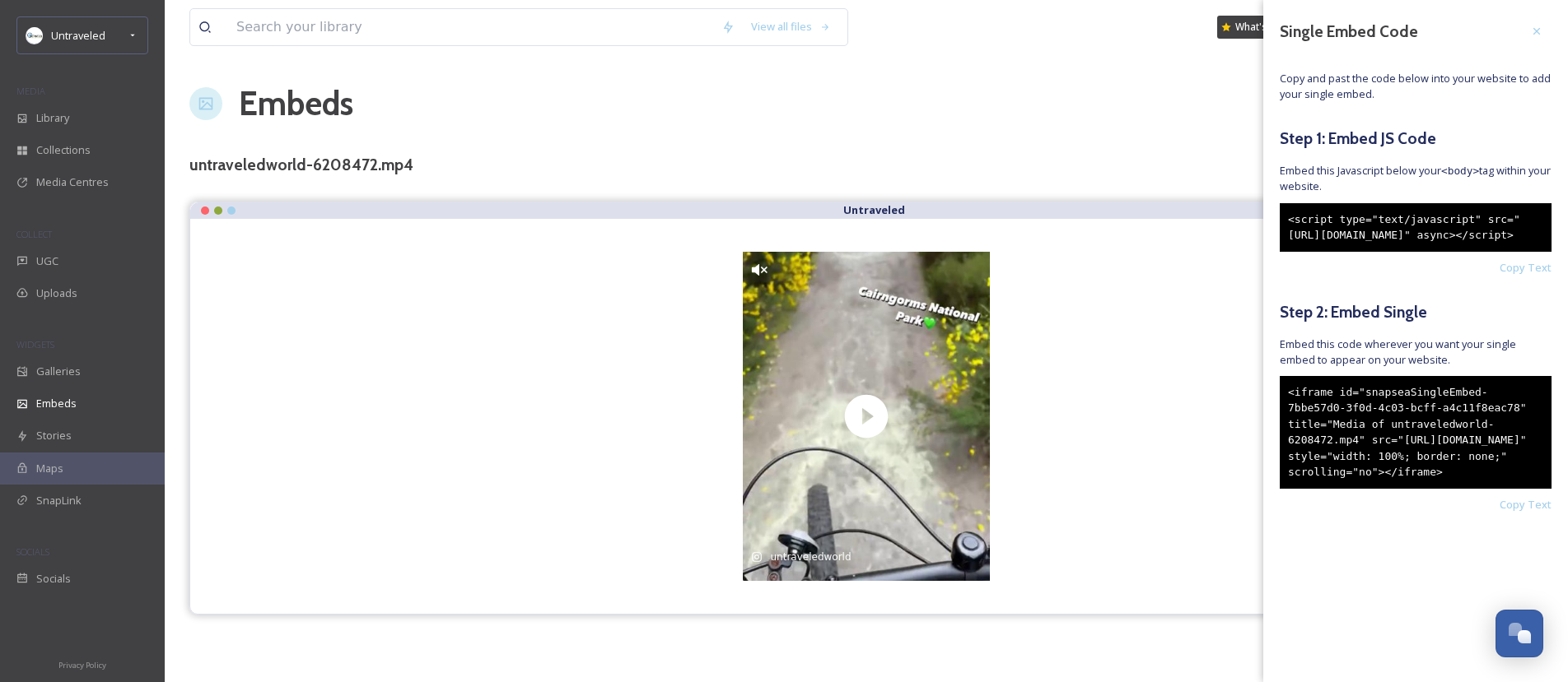
click at [1354, 444] on div "<iframe id="snapseaSingleEmbed-7bbe57d0-3f0d-4c03-bcff-a4c11f8eac78" title="Med…" at bounding box center [1415, 432] width 272 height 113
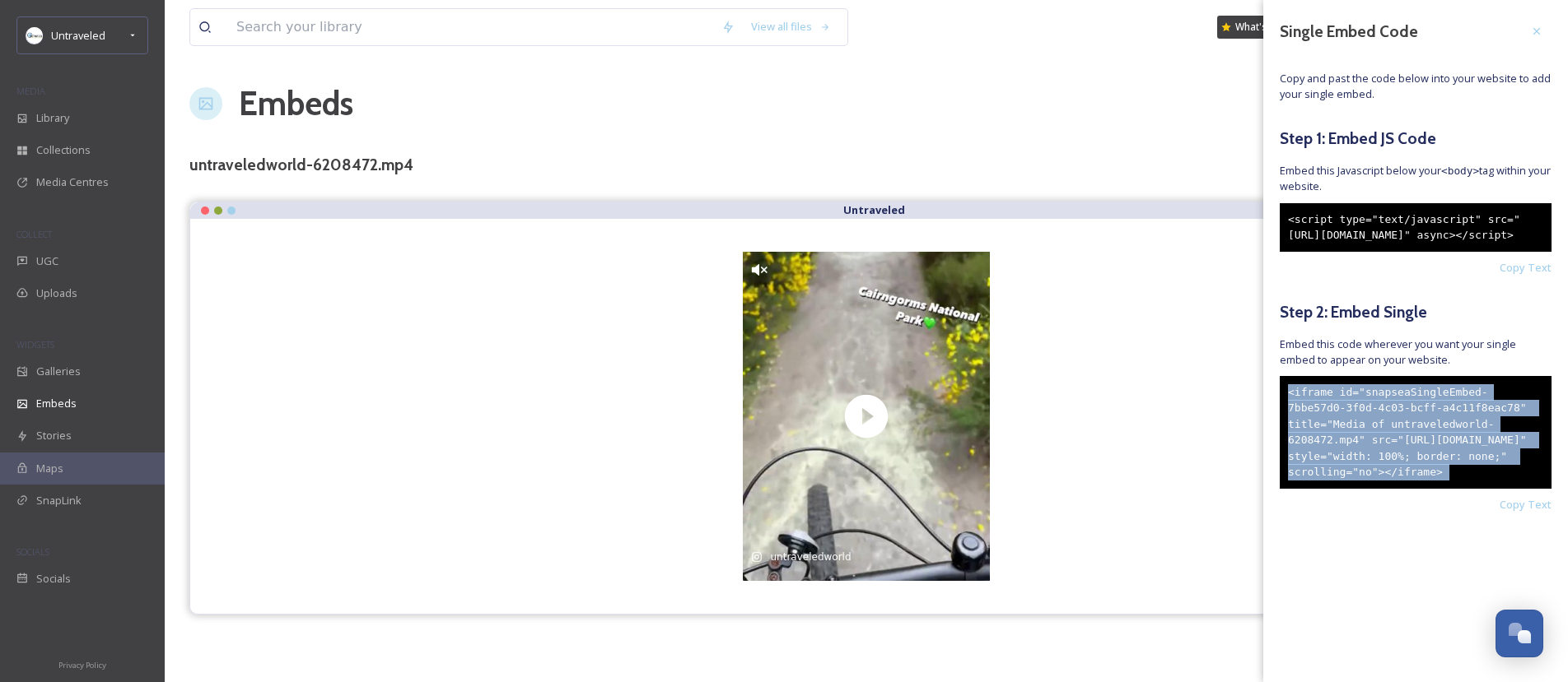
click at [1354, 444] on div "<iframe id="snapseaSingleEmbed-7bbe57d0-3f0d-4c03-bcff-a4c11f8eac78" title="Med…" at bounding box center [1415, 432] width 272 height 113
copy div "<iframe id="snapseaSingleEmbed-7bbe57d0-3f0d-4c03-bcff-a4c11f8eac78" title="Med…"
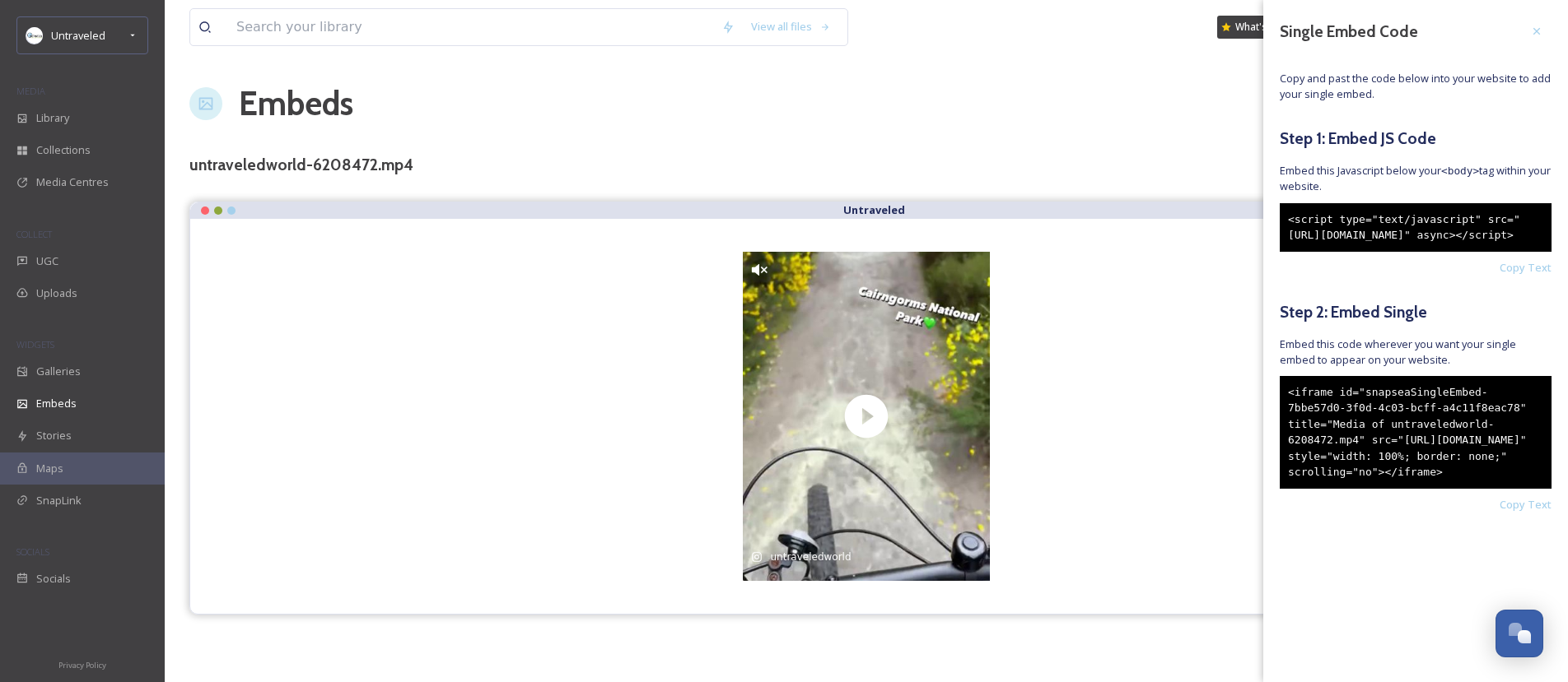
click at [1145, 71] on div "View all files What's New [PERSON_NAME] Embeds Embed Code Customise Edit Files …" at bounding box center [867, 341] width 1403 height 682
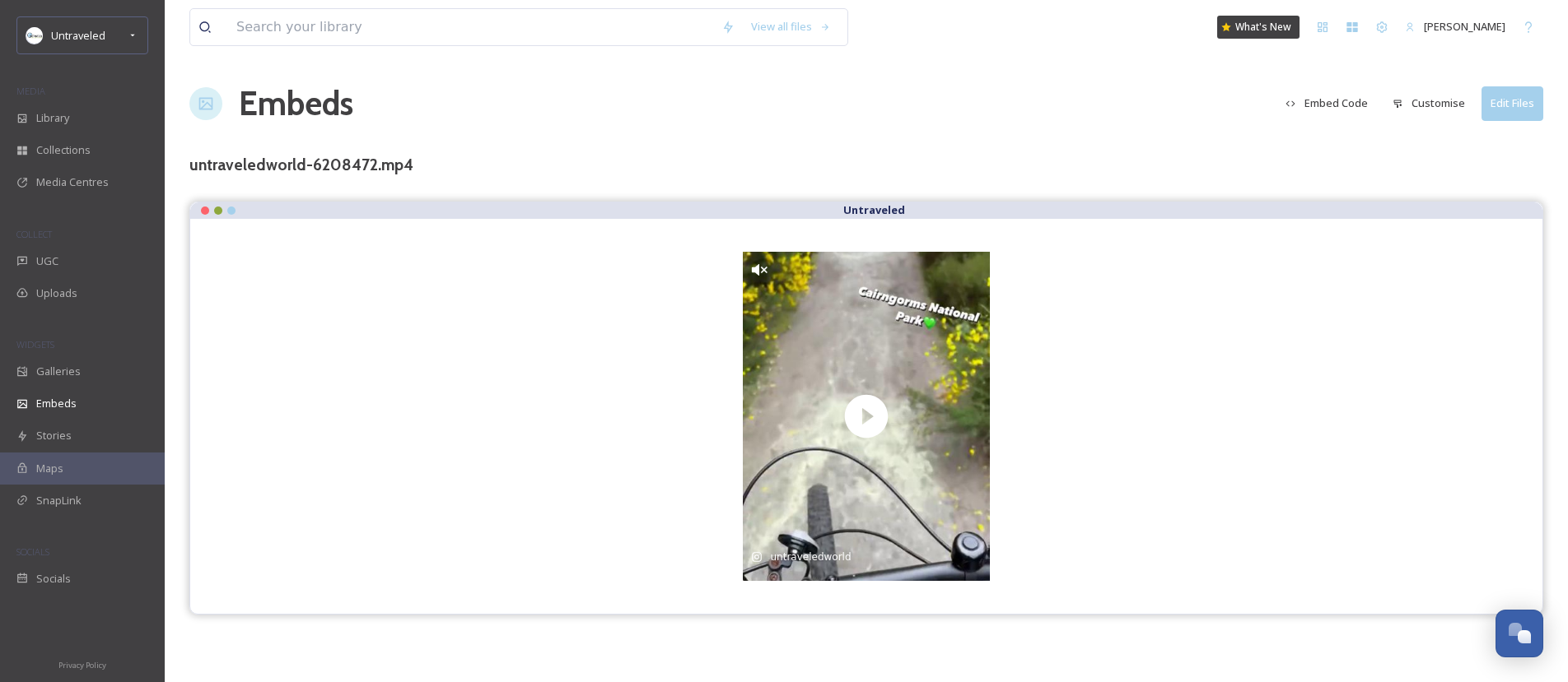
click at [1435, 104] on button "Customise" at bounding box center [1429, 103] width 89 height 32
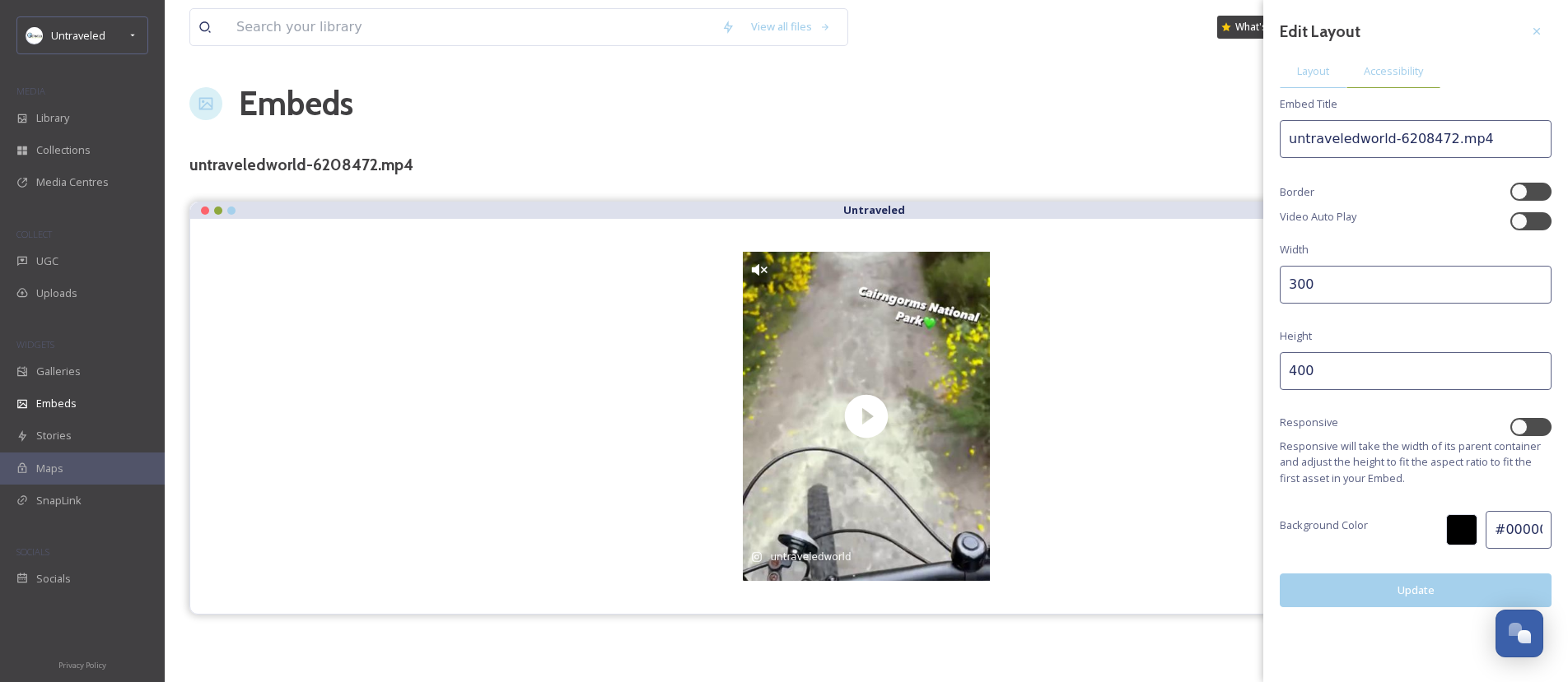
click at [1414, 79] on div "Accessibility" at bounding box center [1393, 71] width 94 height 33
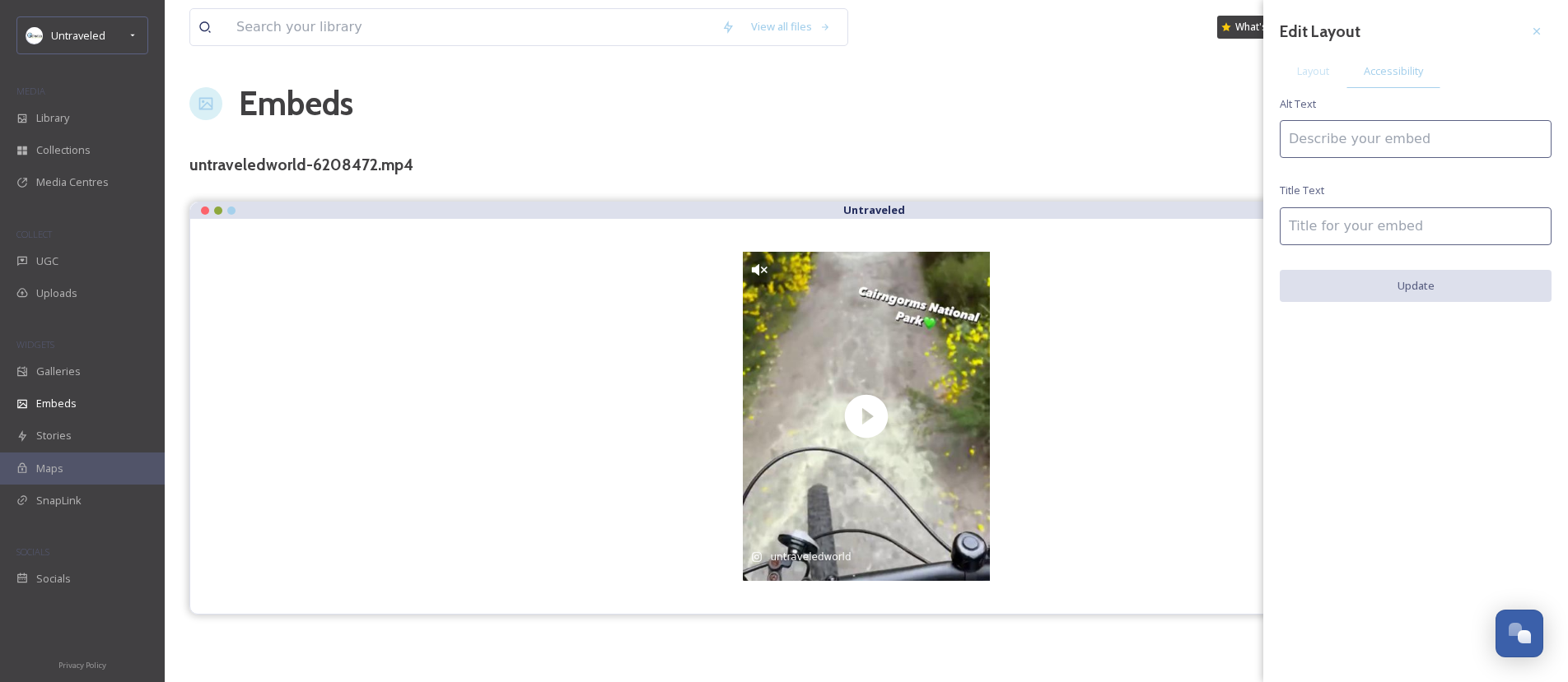
click at [1435, 140] on input at bounding box center [1415, 139] width 272 height 38
type input "C"
click at [1435, 140] on input "Electric Mountain Biking through [GEOGRAPHIC_DATA] in the [GEOGRAPHIC_DATA]" at bounding box center [1415, 139] width 272 height 38
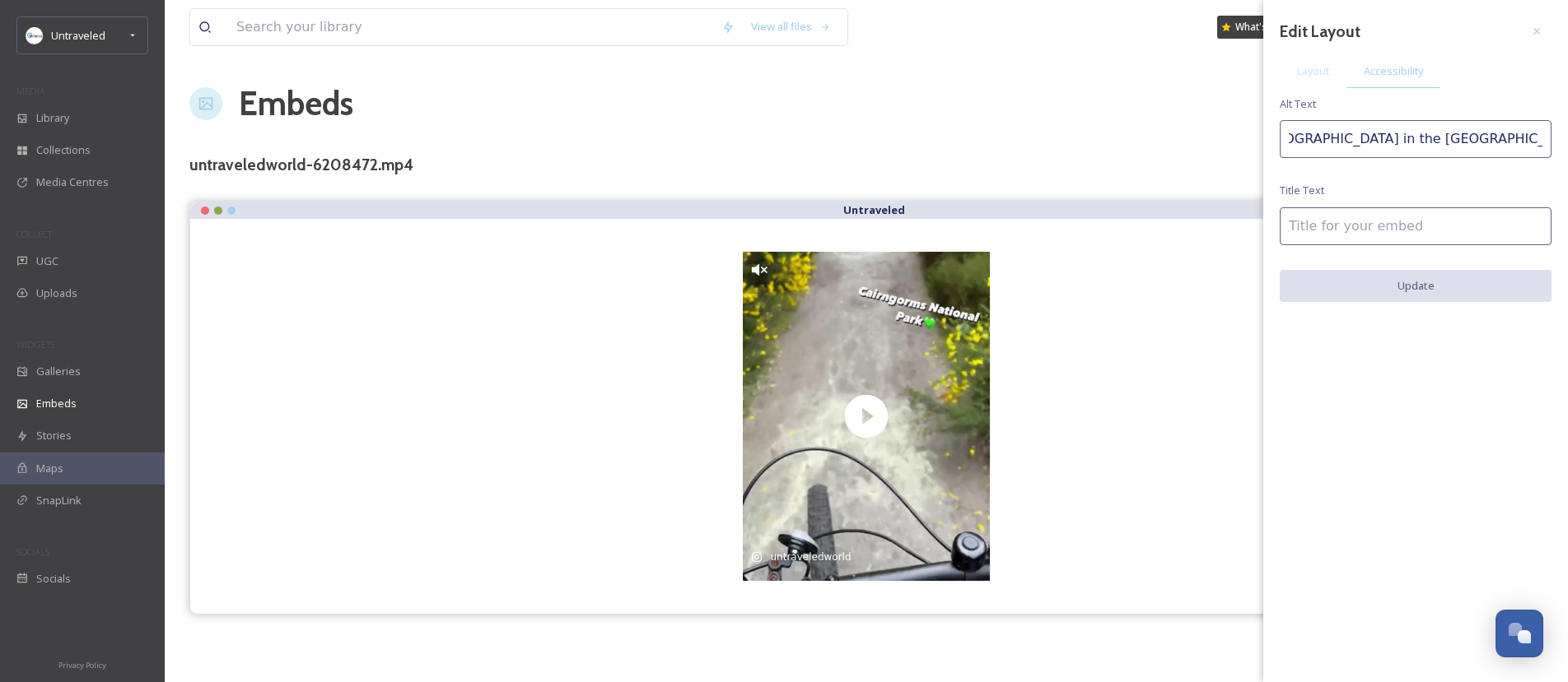
click at [1435, 140] on input "Electric Mountain Biking through [GEOGRAPHIC_DATA] in the [GEOGRAPHIC_DATA]" at bounding box center [1415, 139] width 272 height 38
type input "Electric Mountain Biking through [GEOGRAPHIC_DATA] in the [GEOGRAPHIC_DATA]"
click at [1442, 213] on input at bounding box center [1415, 226] width 272 height 38
paste input "Electric Mountain Biking through [GEOGRAPHIC_DATA] in the [GEOGRAPHIC_DATA]"
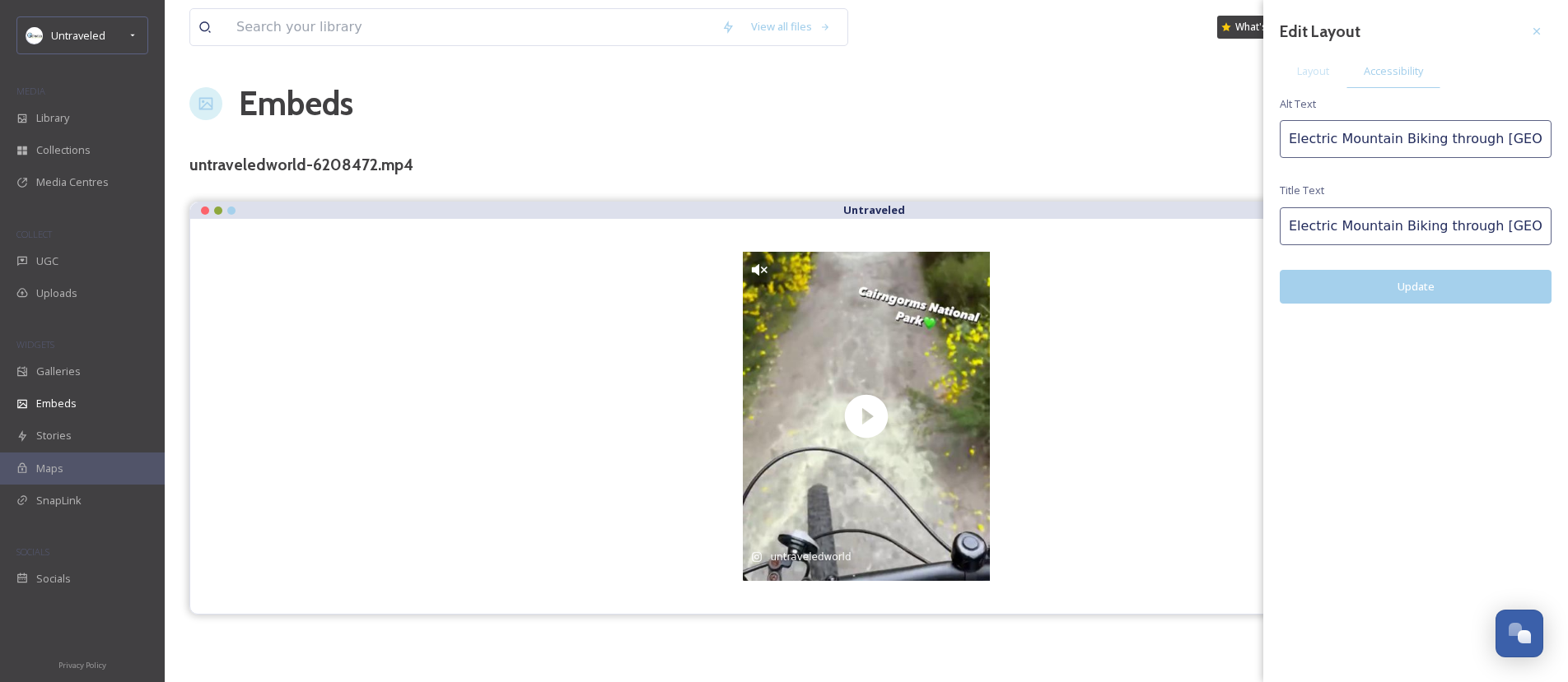
click at [1447, 288] on button "Update" at bounding box center [1415, 286] width 272 height 33
click at [1406, 238] on input "Electric Mountain Biking through [GEOGRAPHIC_DATA] in the [GEOGRAPHIC_DATA]" at bounding box center [1415, 226] width 272 height 38
click at [1474, 229] on input "Electric Mountain Biking through [GEOGRAPHIC_DATA] in the [GEOGRAPHIC_DATA]" at bounding box center [1415, 226] width 272 height 38
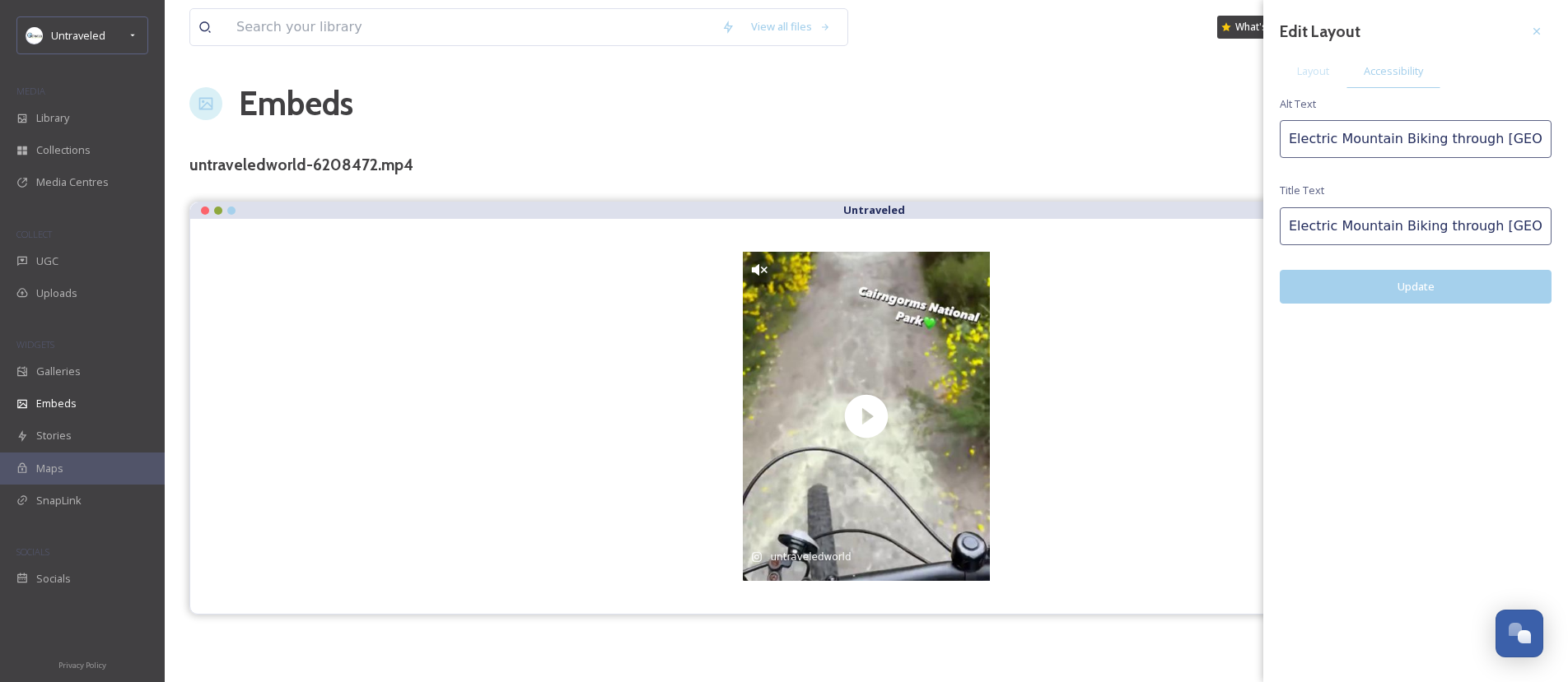
drag, startPoint x: 1484, startPoint y: 228, endPoint x: 1255, endPoint y: 228, distance: 229.0
click at [1255, 228] on div "View all files What's New [PERSON_NAME] Embeds Embed Code Customise Edit Files …" at bounding box center [867, 341] width 1403 height 682
drag, startPoint x: 1481, startPoint y: 217, endPoint x: 1468, endPoint y: 226, distance: 15.8
click at [1468, 226] on input "[GEOGRAPHIC_DATA] in the [GEOGRAPHIC_DATA]" at bounding box center [1415, 226] width 272 height 38
click at [1484, 226] on input "[GEOGRAPHIC_DATA] in the [GEOGRAPHIC_DATA]" at bounding box center [1415, 226] width 272 height 38
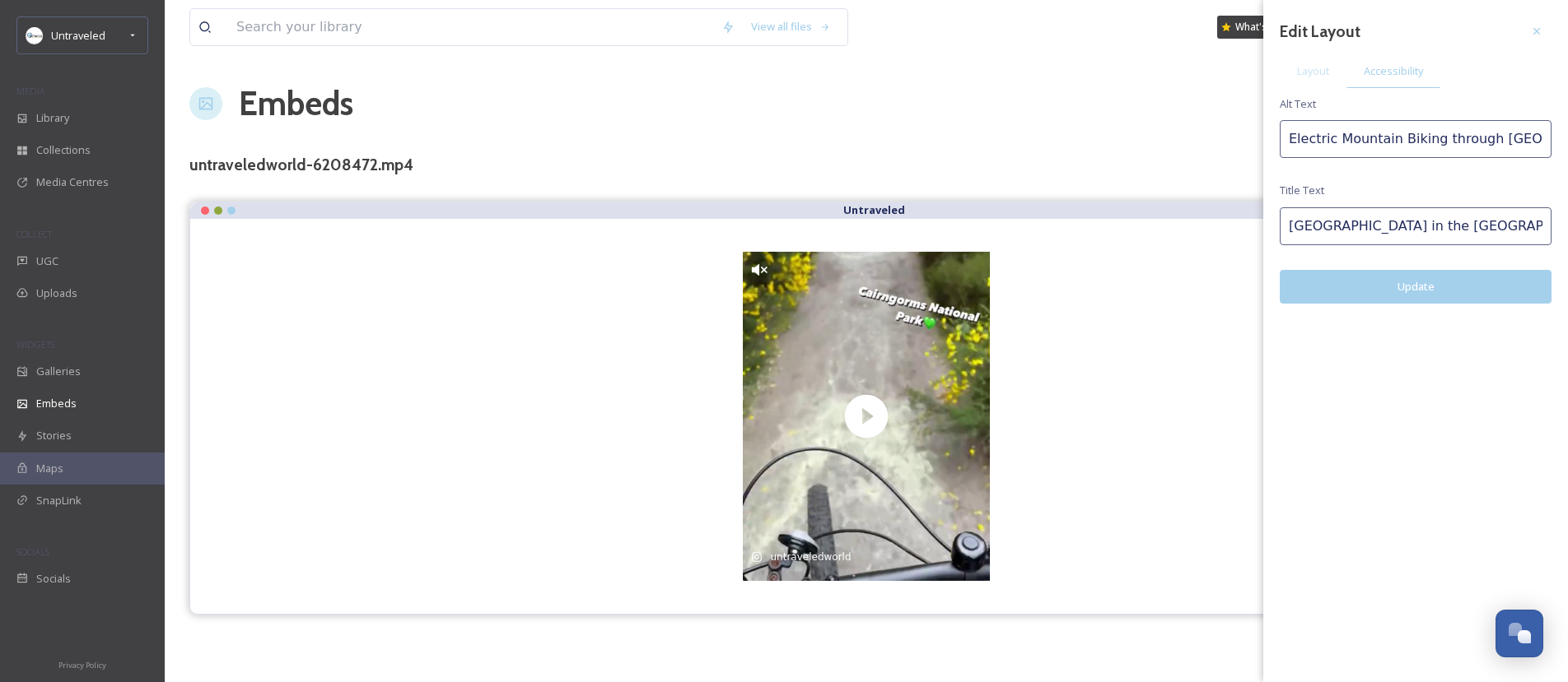
drag, startPoint x: 1479, startPoint y: 225, endPoint x: 1450, endPoint y: 226, distance: 29.0
click at [1450, 226] on input "[GEOGRAPHIC_DATA] in the [GEOGRAPHIC_DATA]" at bounding box center [1415, 226] width 272 height 38
type input "[GEOGRAPHIC_DATA] [GEOGRAPHIC_DATA]"
click at [1431, 286] on button "Update" at bounding box center [1415, 286] width 272 height 33
click at [1542, 22] on div at bounding box center [1537, 31] width 30 height 30
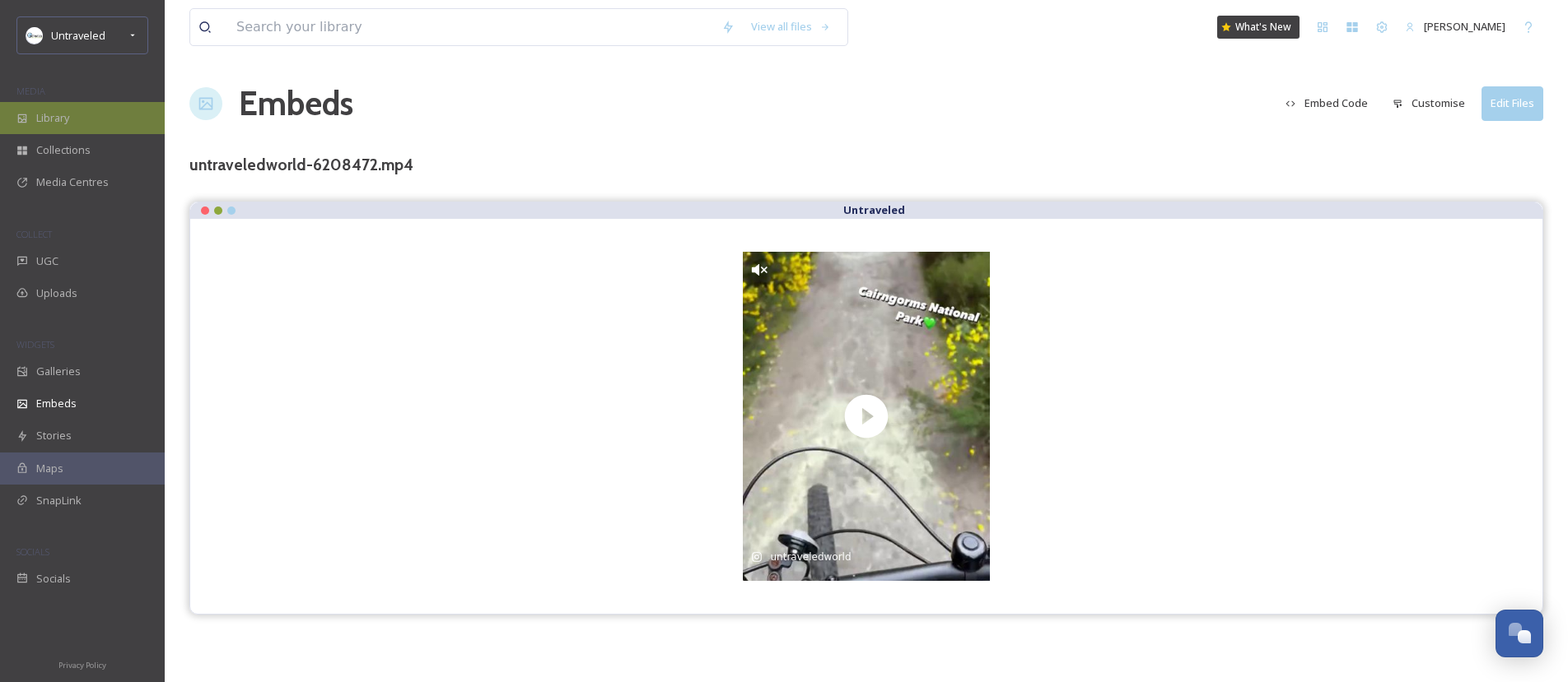
click at [98, 118] on div "Library" at bounding box center [82, 118] width 165 height 32
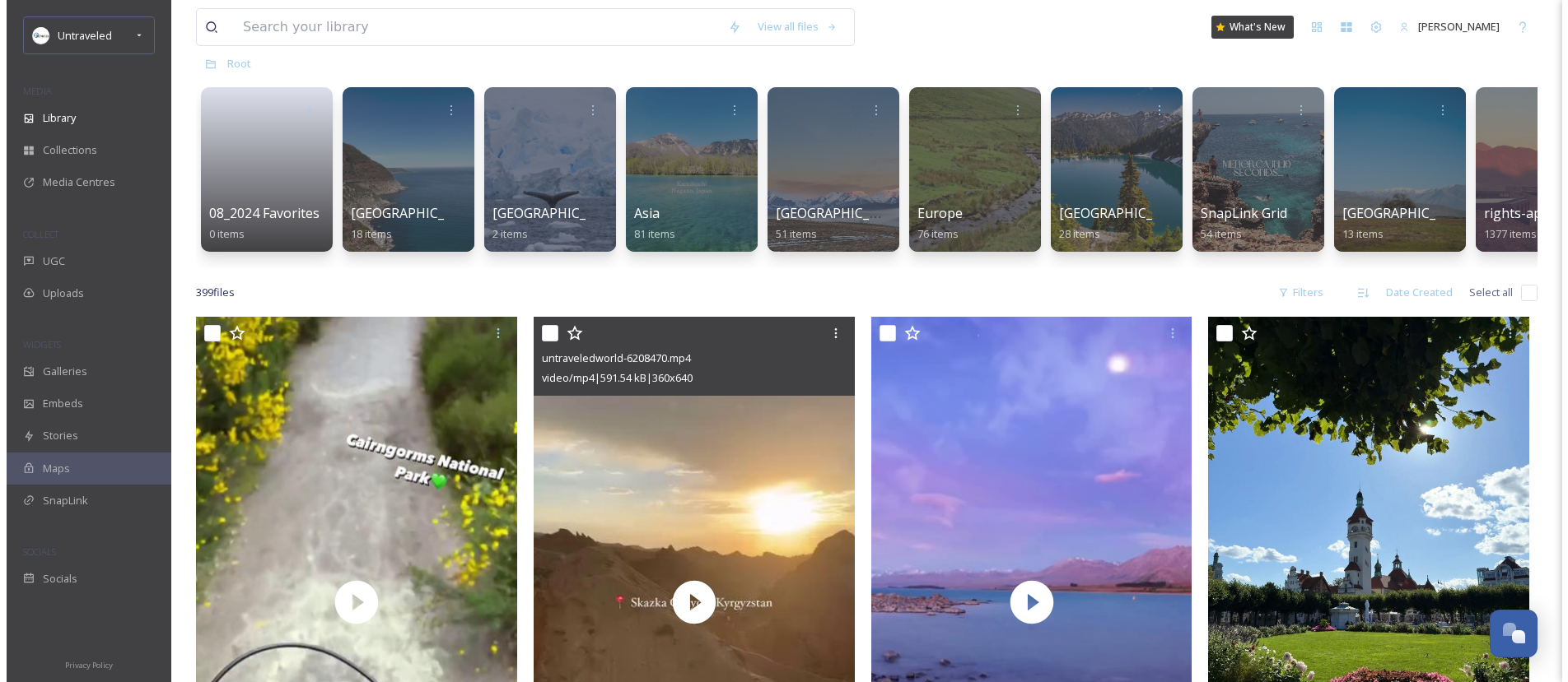
scroll to position [106, 0]
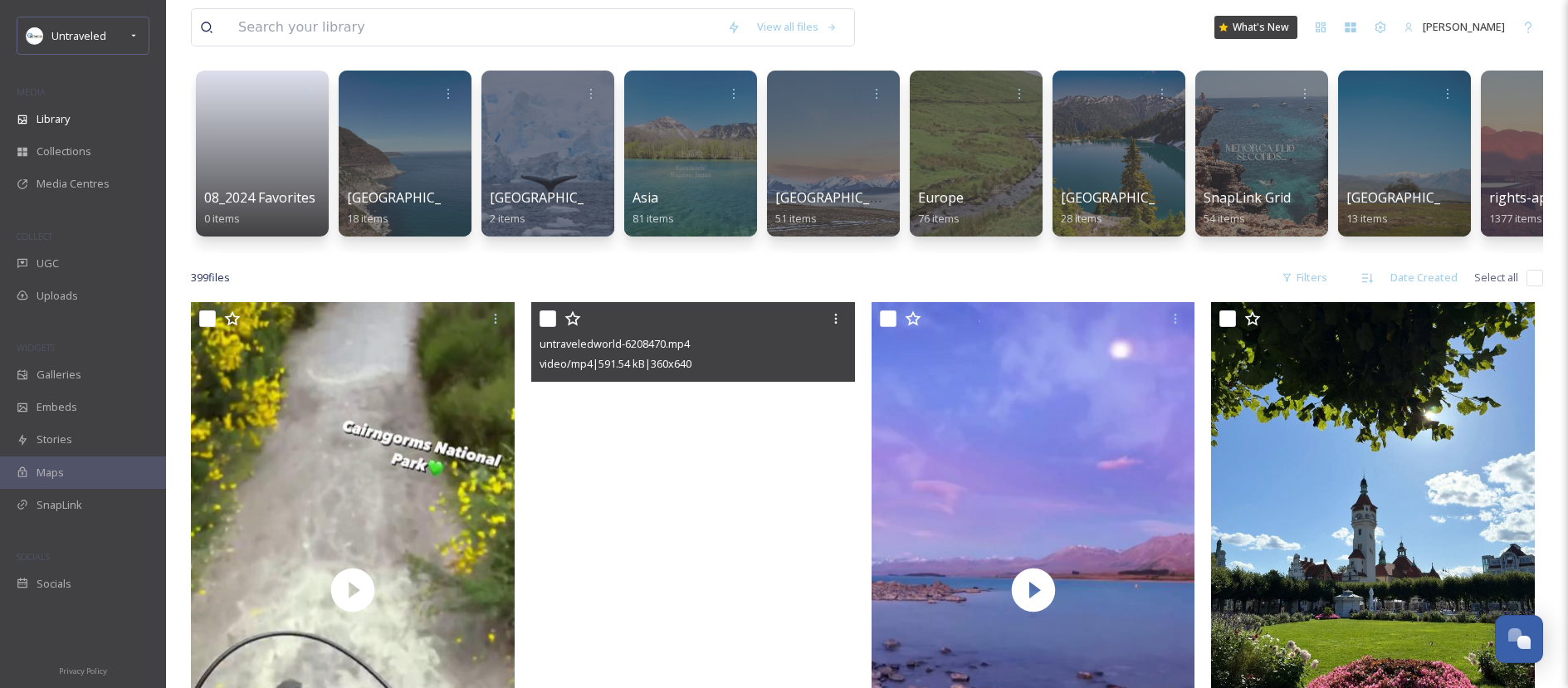
click at [700, 409] on video "untraveledworld-6208470.mp4" at bounding box center [693, 590] width 324 height 575
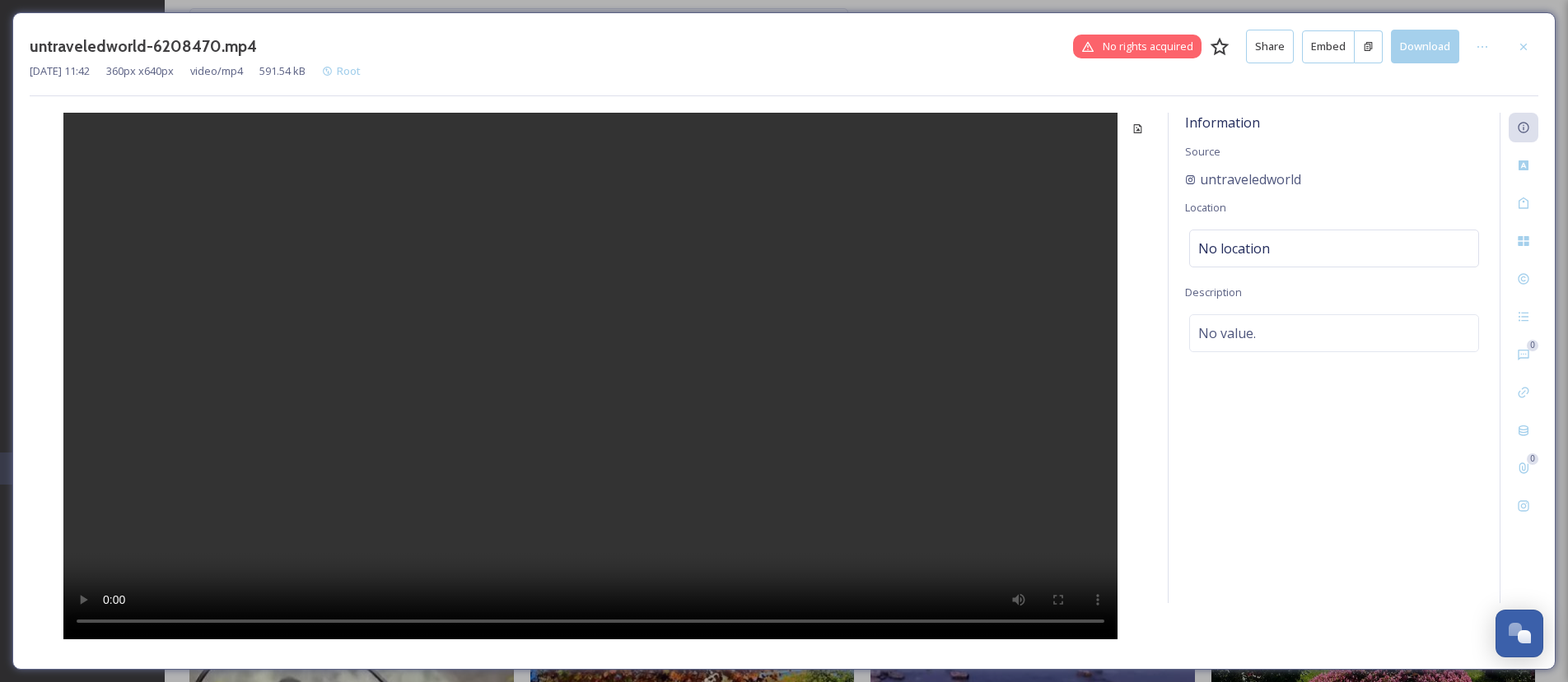
click at [1307, 43] on button "Embed" at bounding box center [1328, 47] width 52 height 33
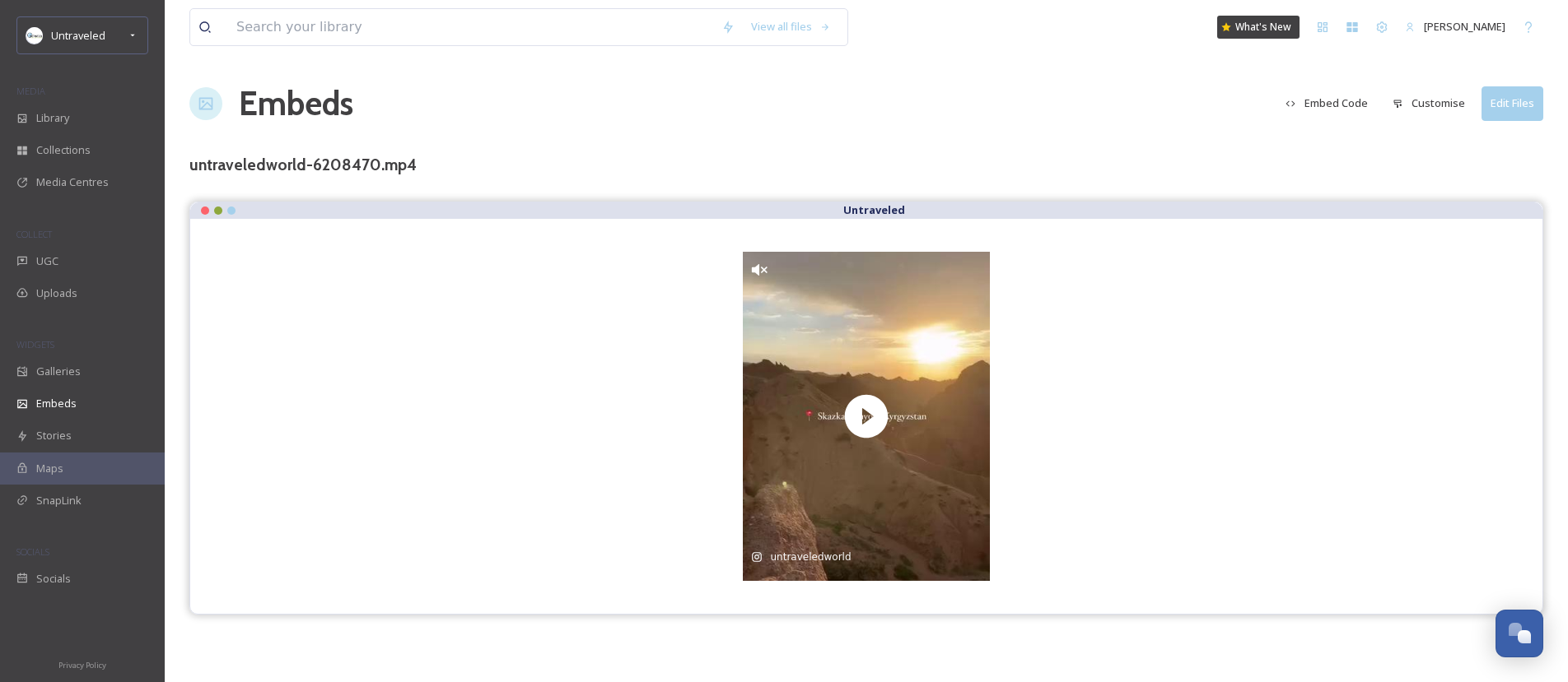
click at [1414, 98] on button "Customise" at bounding box center [1429, 103] width 89 height 32
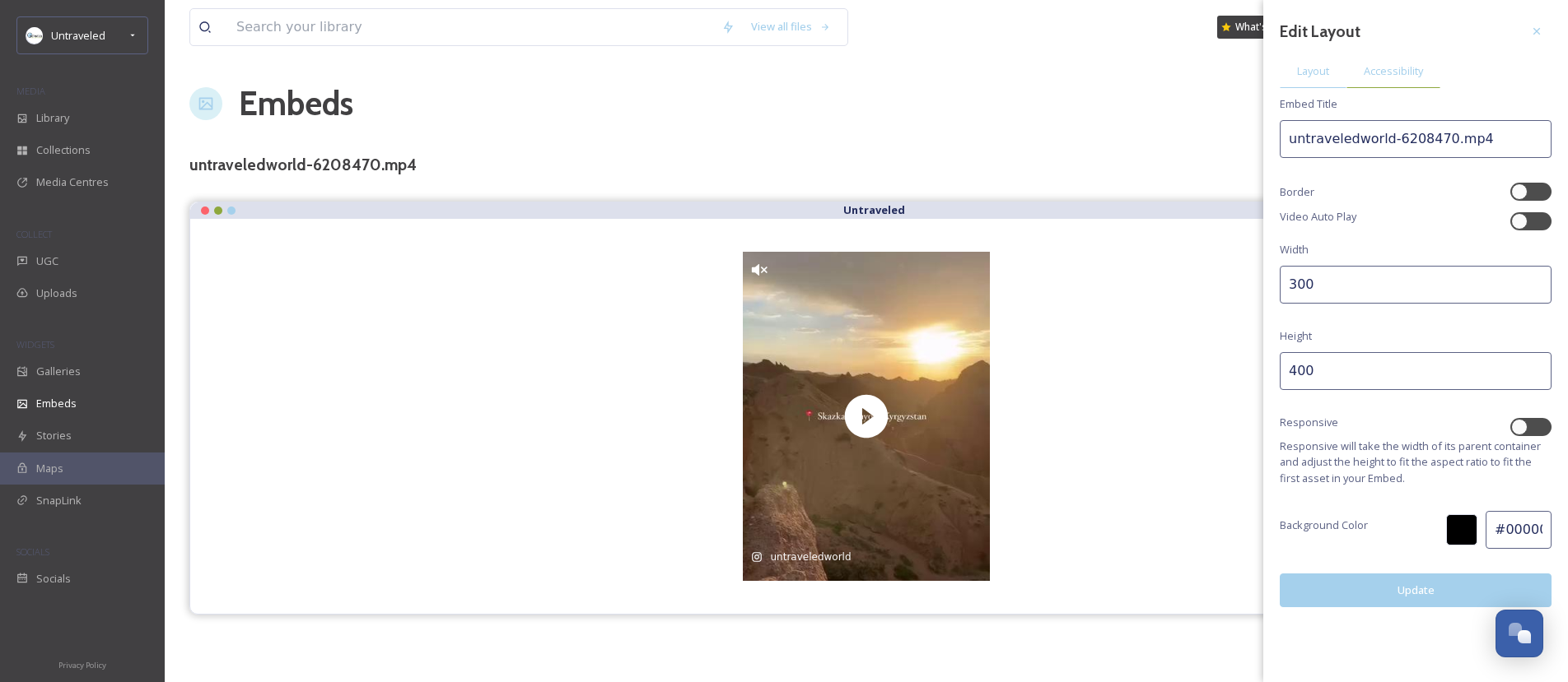
click at [1411, 72] on span "Accessibility" at bounding box center [1393, 71] width 59 height 15
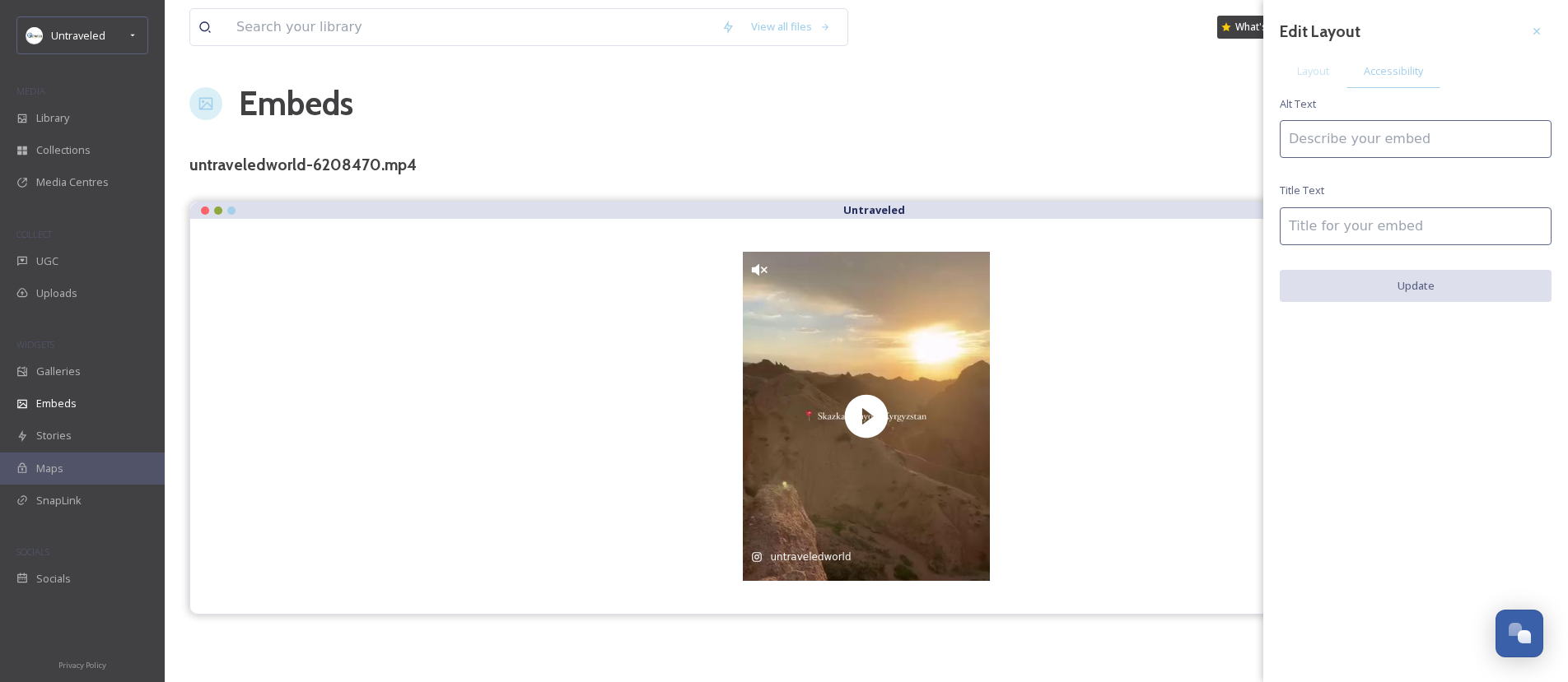
click at [1375, 134] on input at bounding box center [1415, 139] width 272 height 38
click at [1363, 147] on input "[GEOGRAPHIC_DATA]" at bounding box center [1415, 139] width 272 height 38
click at [1404, 140] on input "[GEOGRAPHIC_DATA]" at bounding box center [1415, 139] width 272 height 38
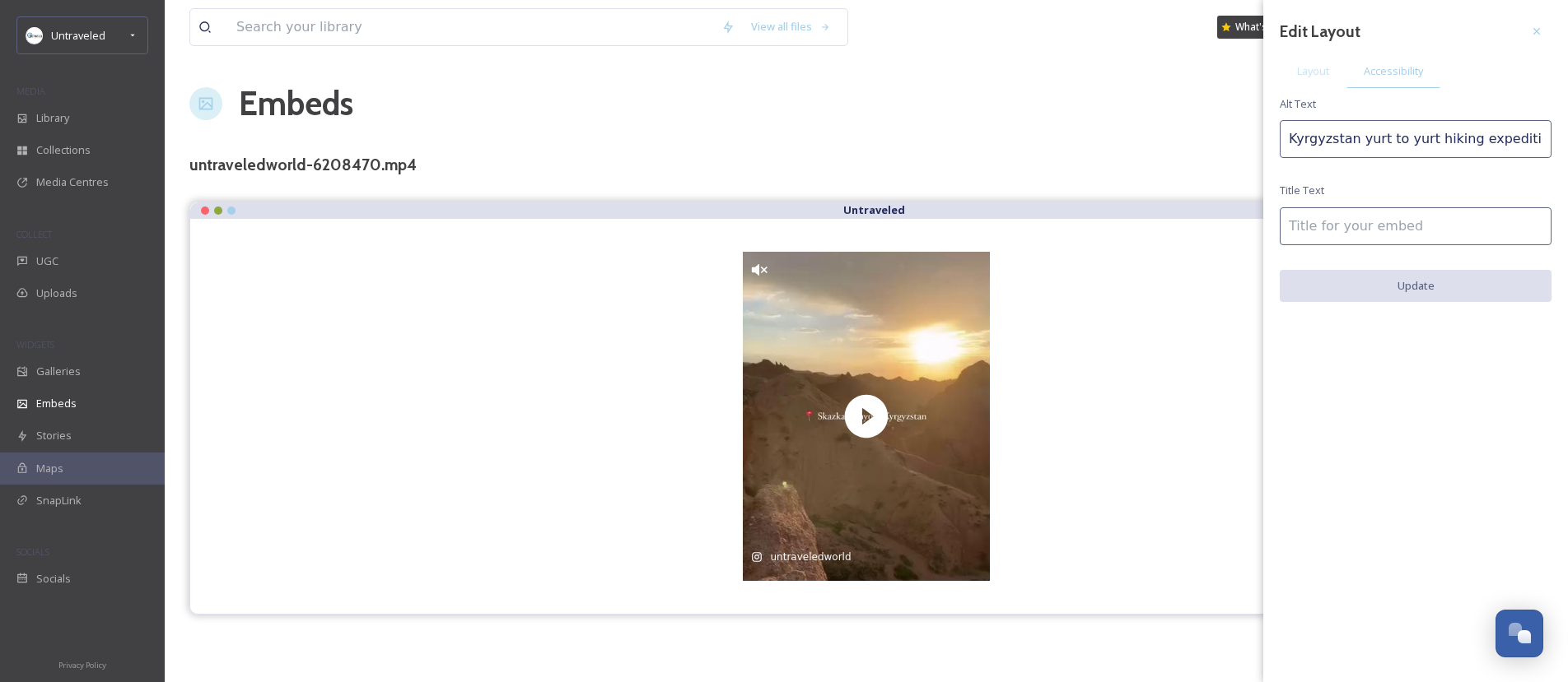
click at [1404, 140] on input "Kyrgyzstan yurt to yurt hiking expedition" at bounding box center [1415, 139] width 272 height 38
type input "Kyrgyzstan yurt to yurt hiking expedition"
click at [1361, 225] on input at bounding box center [1415, 226] width 272 height 38
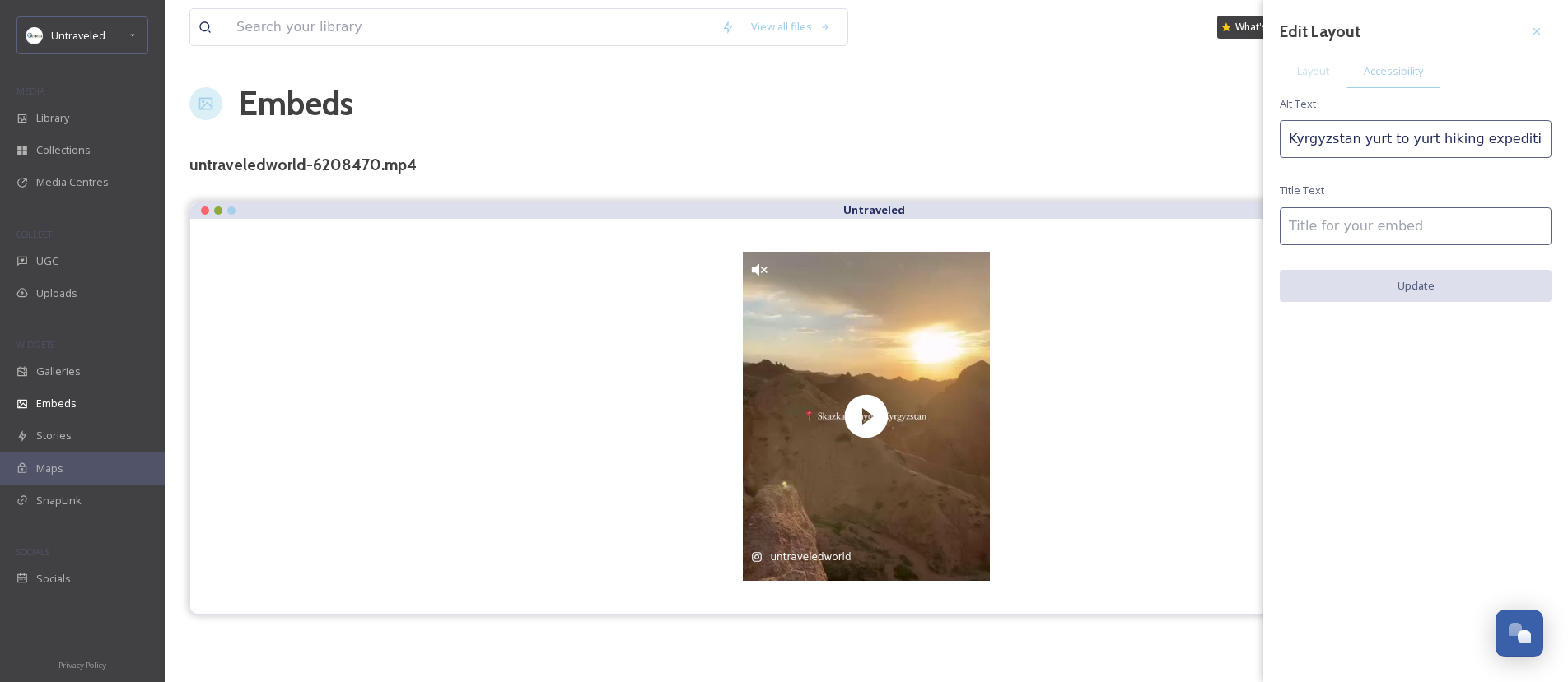
paste input "Kyrgyzstan yurt to yurt hiking expedition"
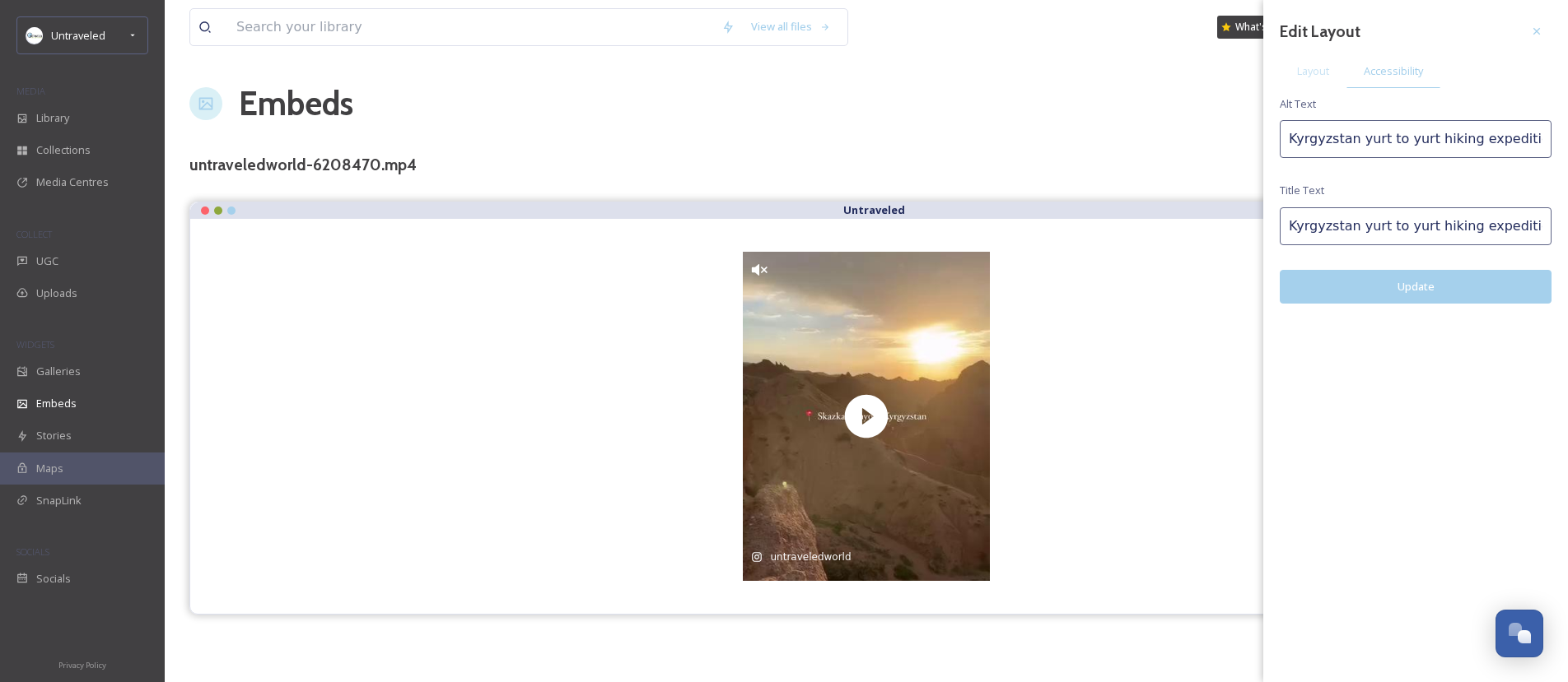
type input "Kyrgyzstan yurt to yurt hiking expedition"
click at [1386, 283] on button "Update" at bounding box center [1415, 286] width 272 height 33
click at [1543, 21] on div at bounding box center [1537, 31] width 30 height 30
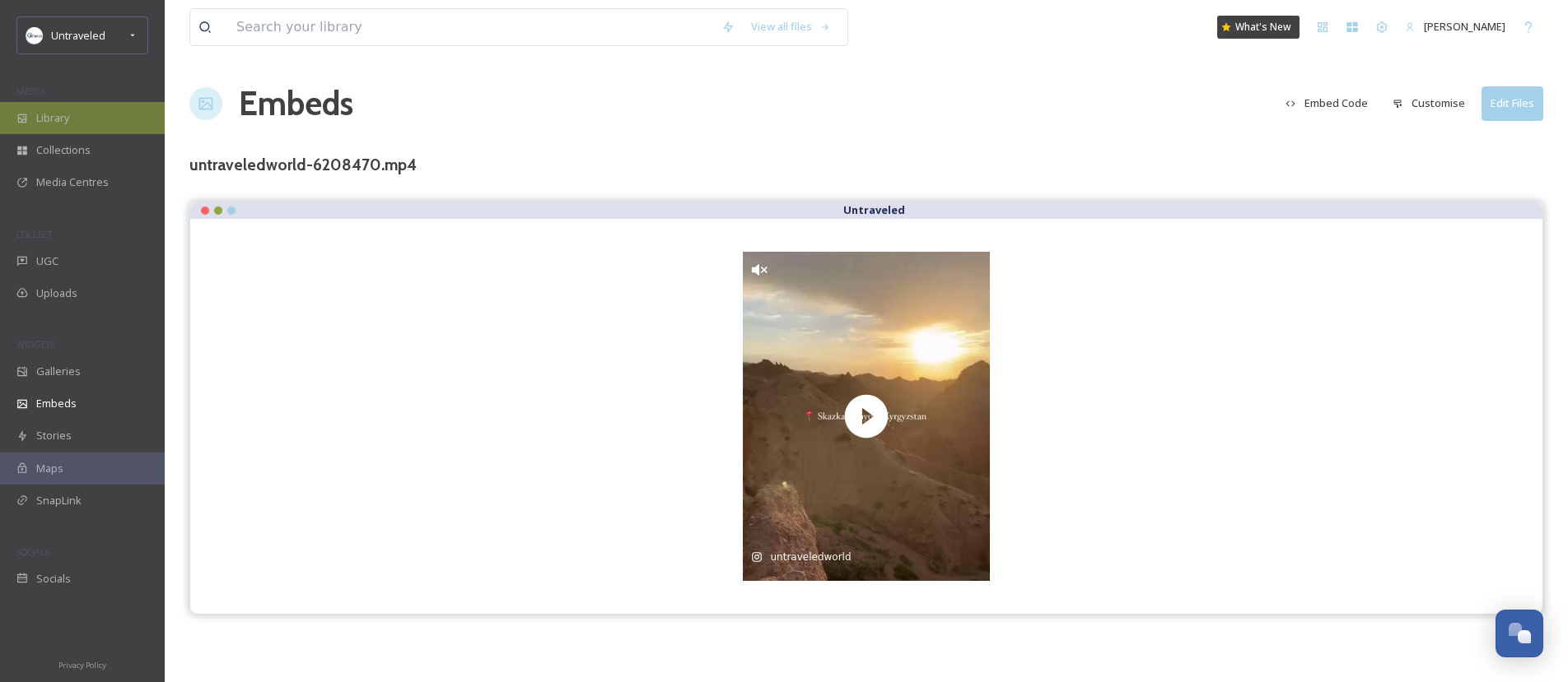
click at [100, 116] on div "Library" at bounding box center [82, 118] width 165 height 32
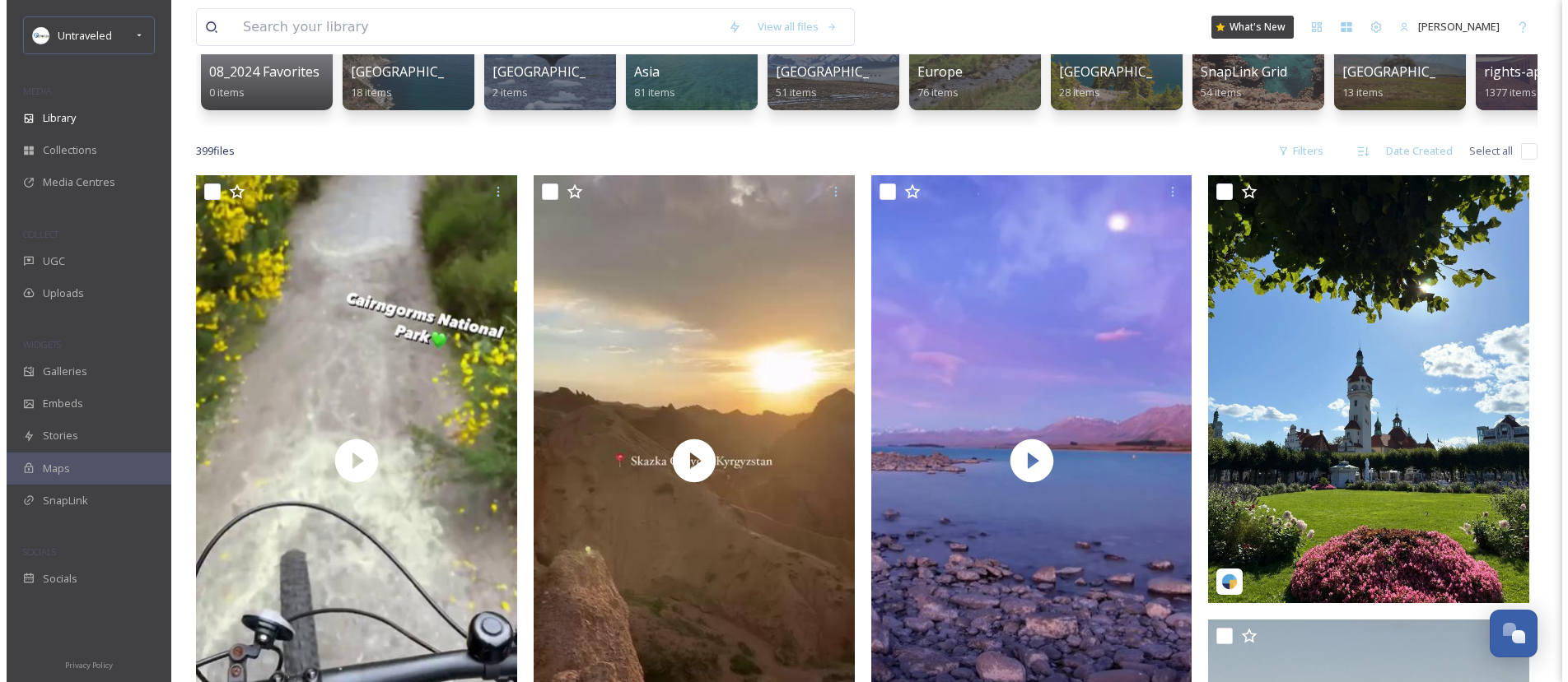
scroll to position [231, 0]
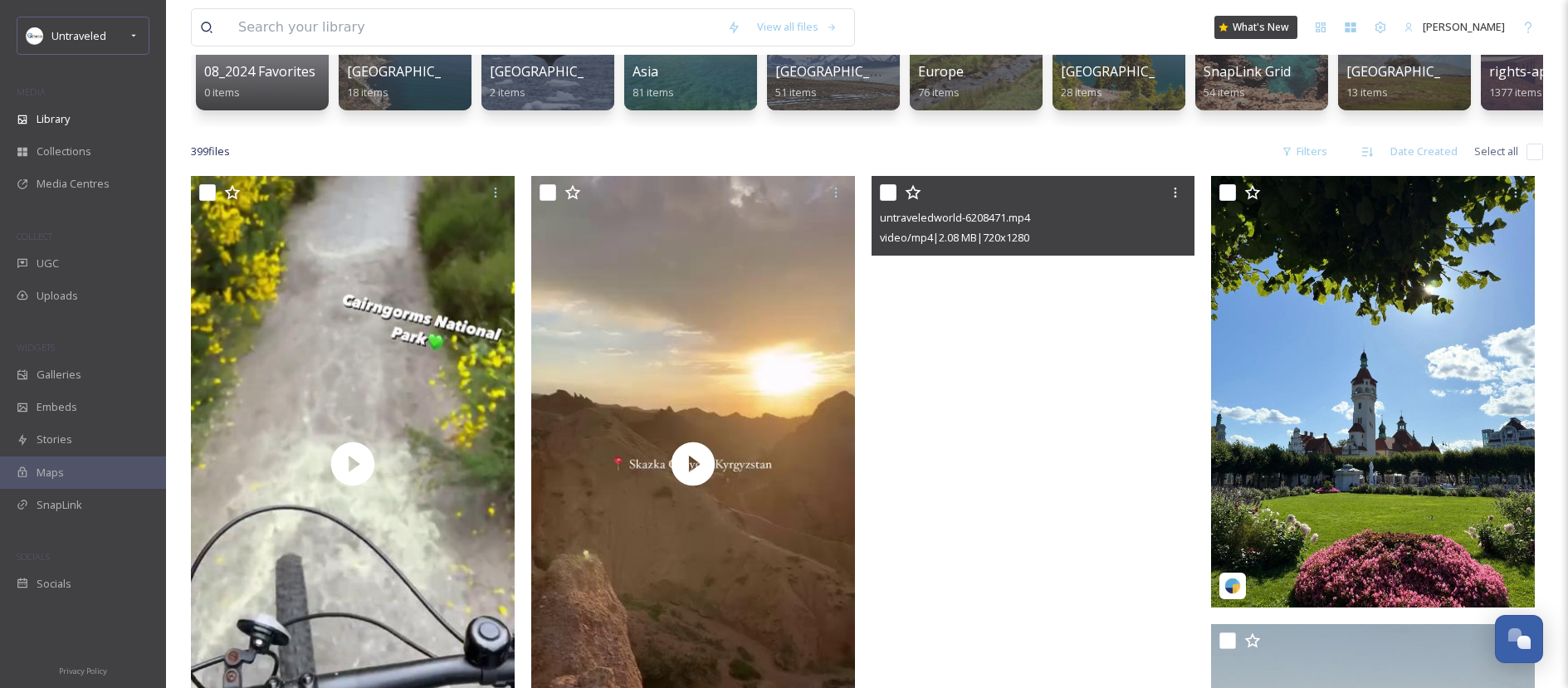
click at [1075, 354] on video "untraveledworld-6208471.mp4" at bounding box center [1033, 464] width 324 height 575
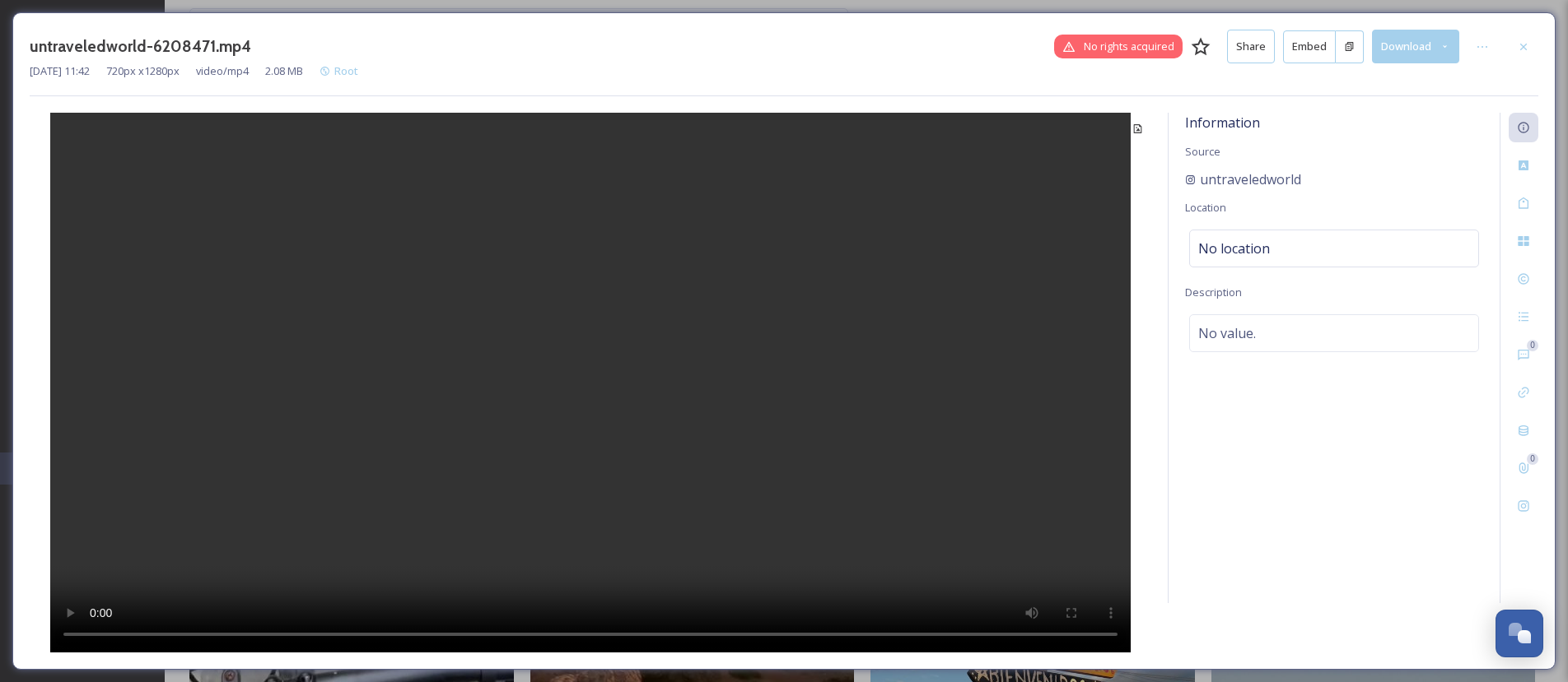
click at [1303, 39] on button "Embed" at bounding box center [1308, 47] width 52 height 33
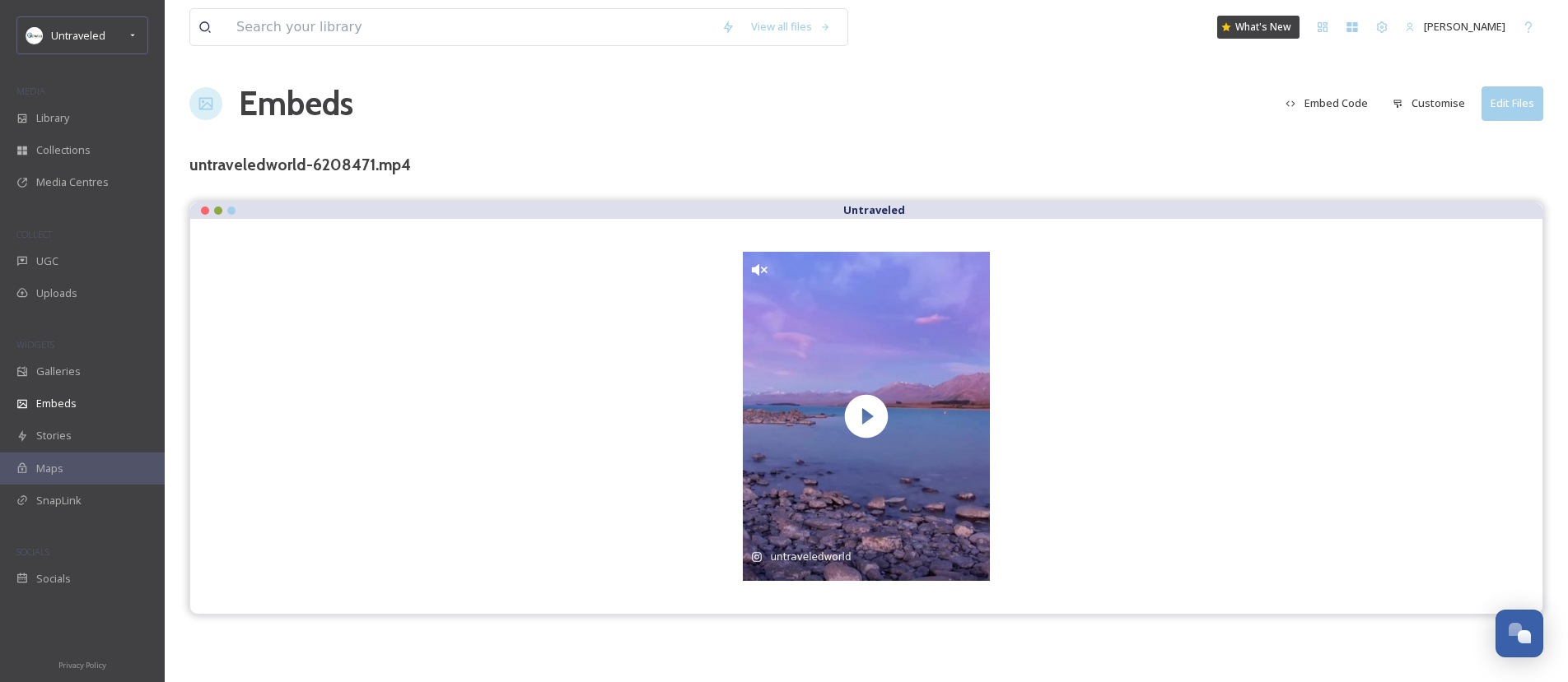
click at [1431, 101] on button "Customise" at bounding box center [1429, 103] width 89 height 32
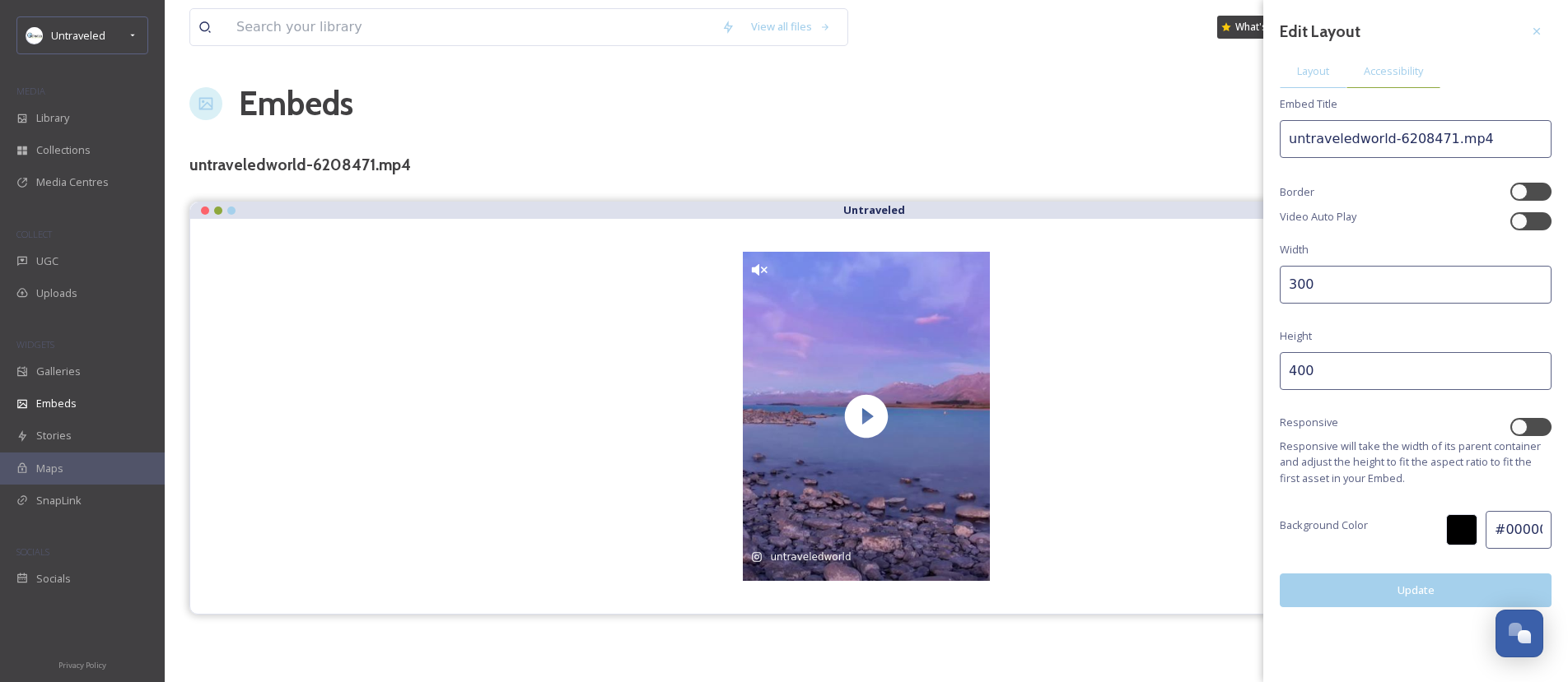
click at [1424, 66] on div "Accessibility" at bounding box center [1393, 71] width 94 height 33
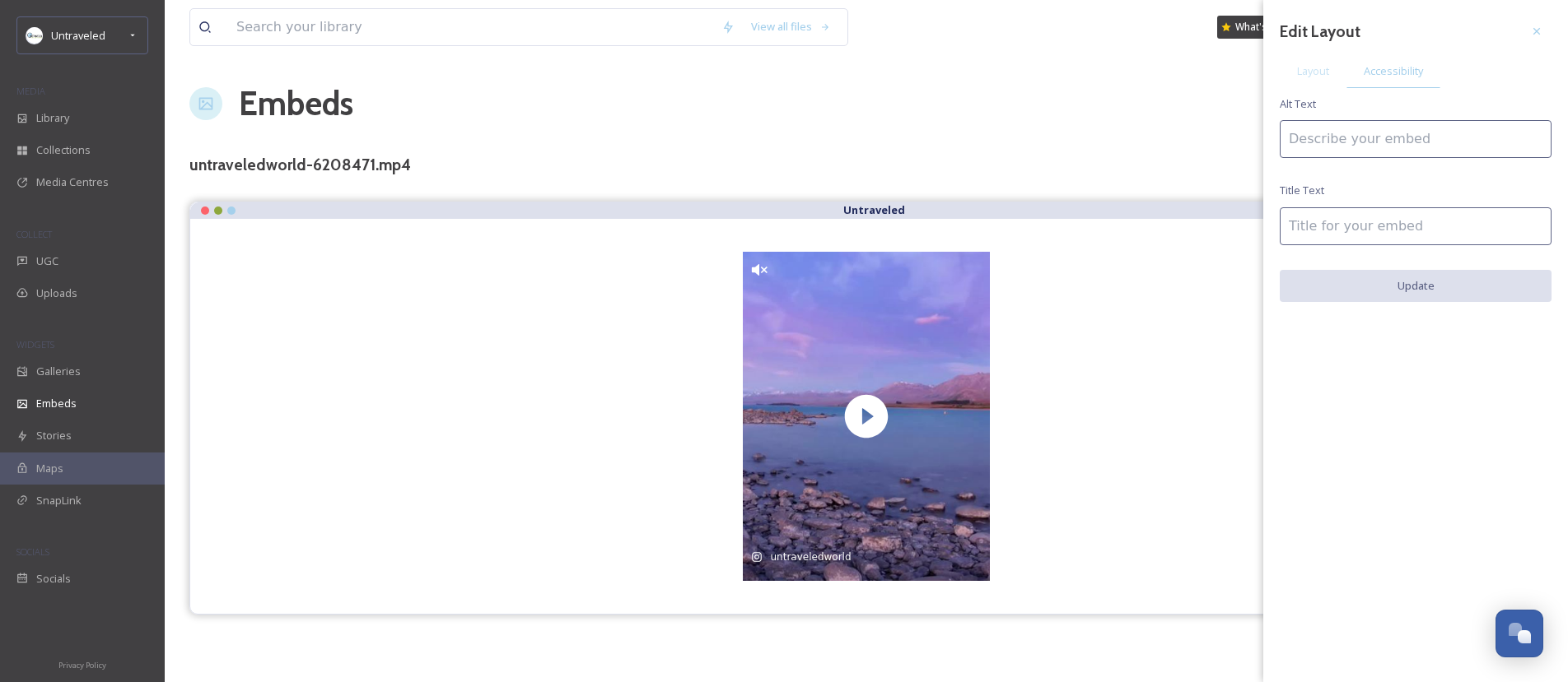
click at [1366, 149] on input at bounding box center [1415, 139] width 272 height 38
type input "[GEOGRAPHIC_DATA] [GEOGRAPHIC_DATA] Road Trip Hidden Gems"
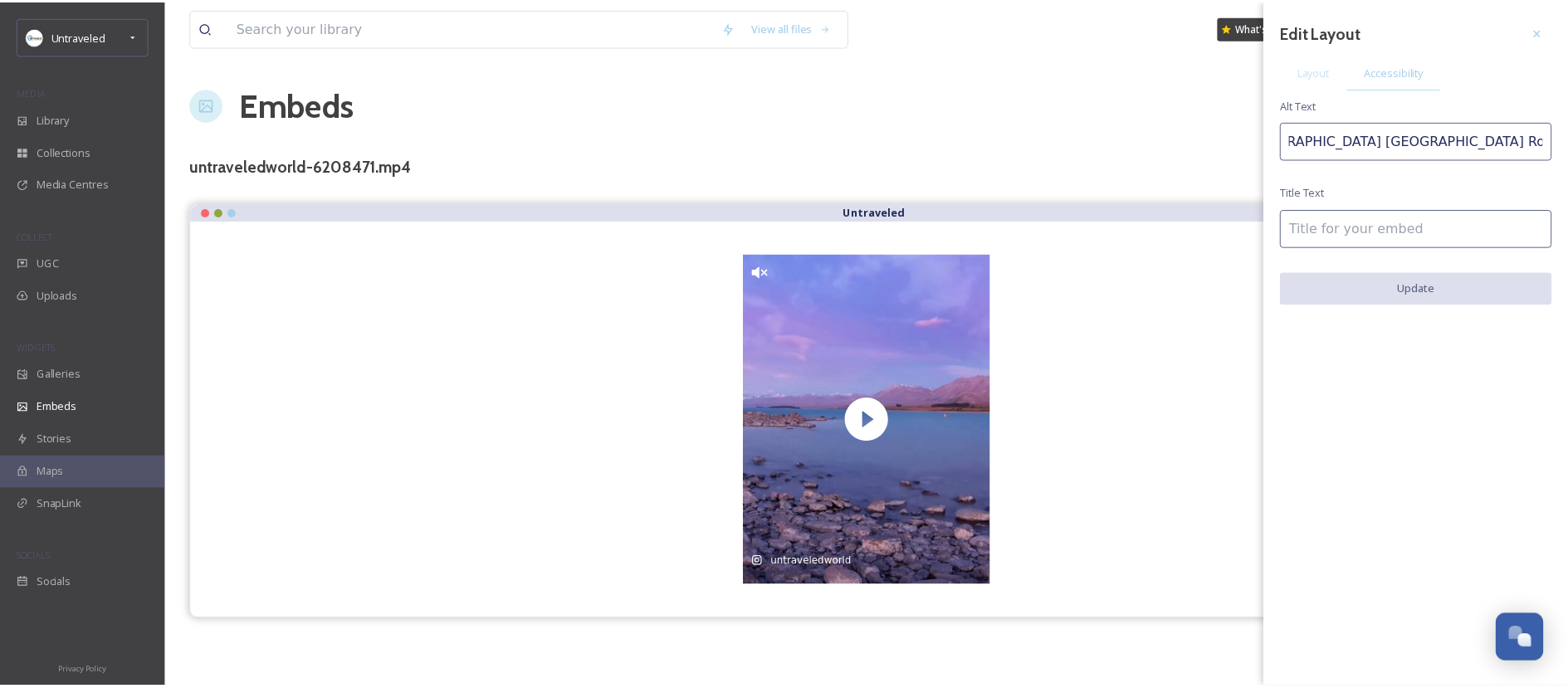
scroll to position [0, 0]
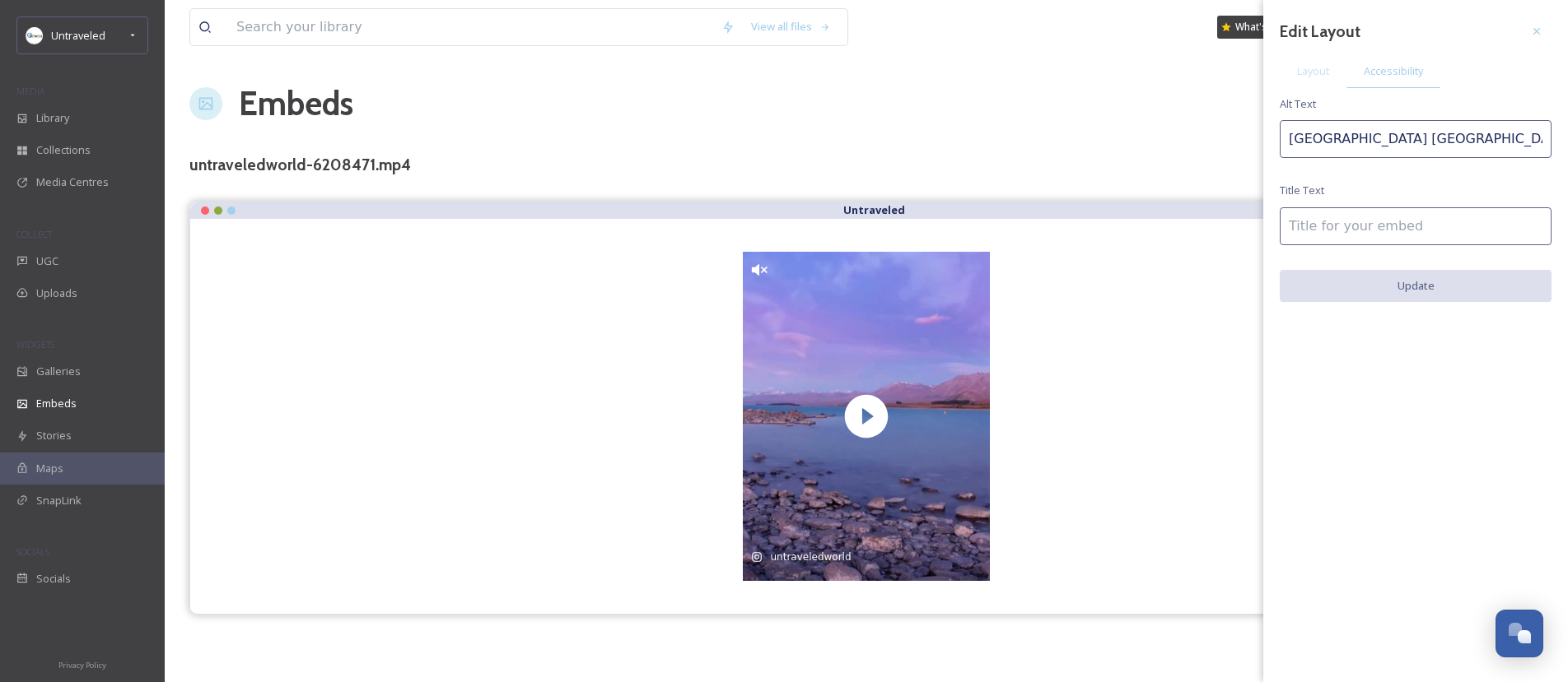
click at [1488, 243] on input at bounding box center [1415, 226] width 272 height 38
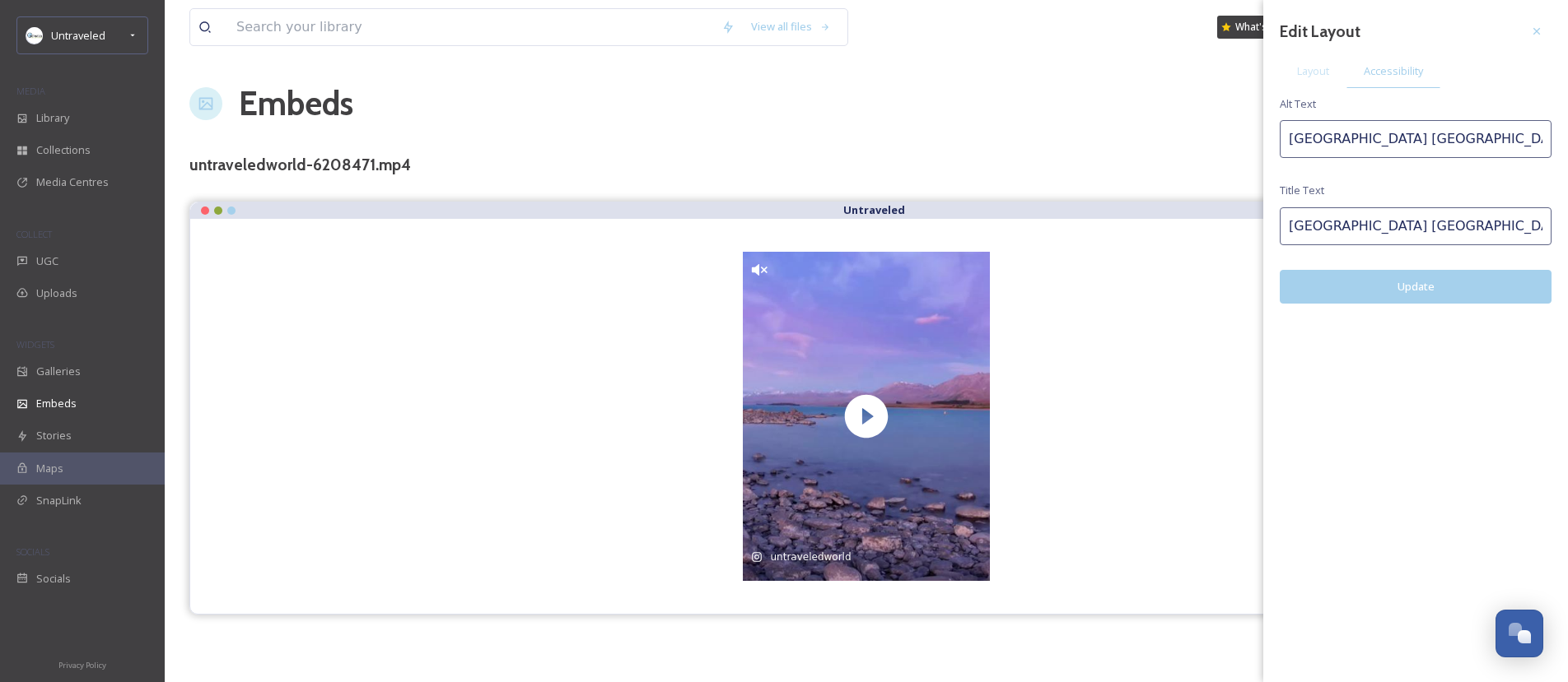
type input "[GEOGRAPHIC_DATA] [GEOGRAPHIC_DATA]"
click at [1468, 285] on button "Update" at bounding box center [1415, 286] width 272 height 33
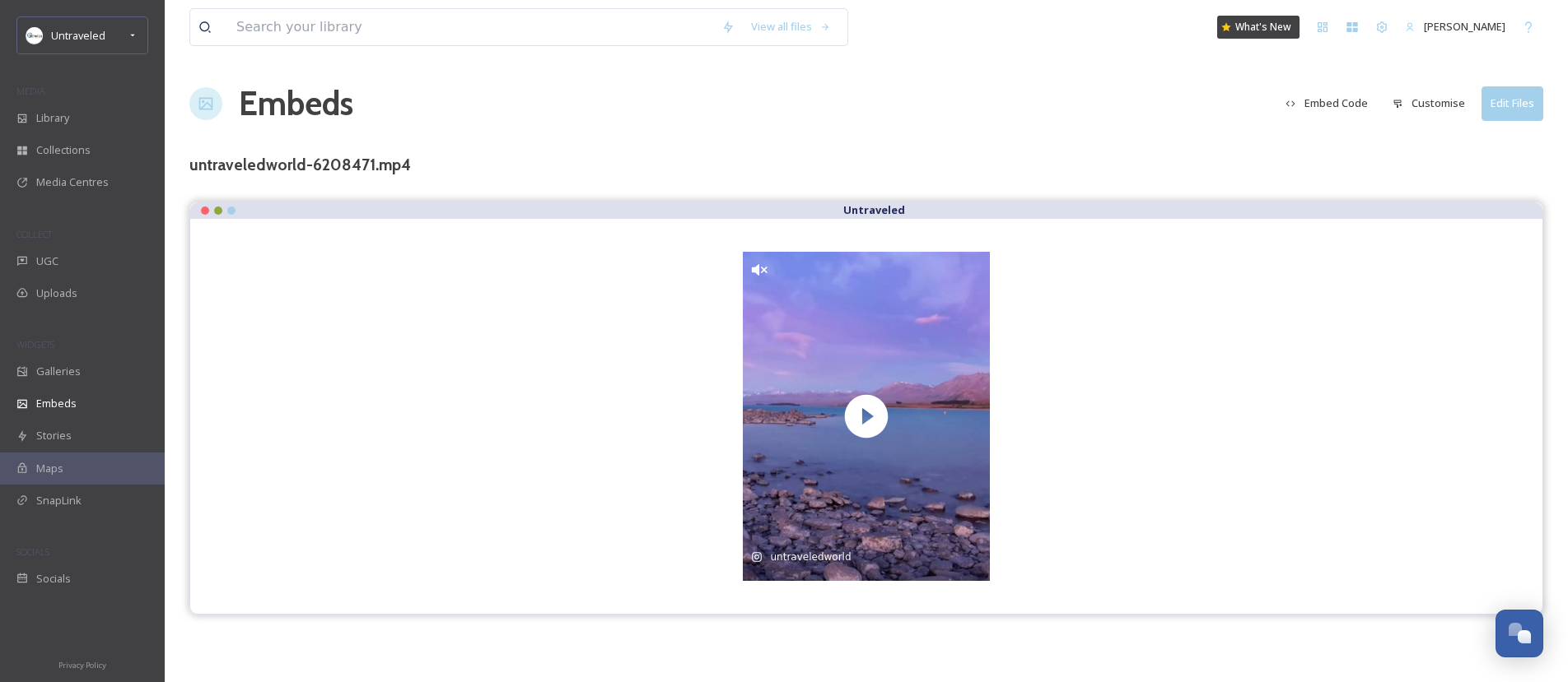
click at [1018, 120] on div "Embeds Embed Code Customise Edit Files" at bounding box center [866, 104] width 1354 height 50
click at [103, 246] on div "UGC" at bounding box center [82, 261] width 165 height 32
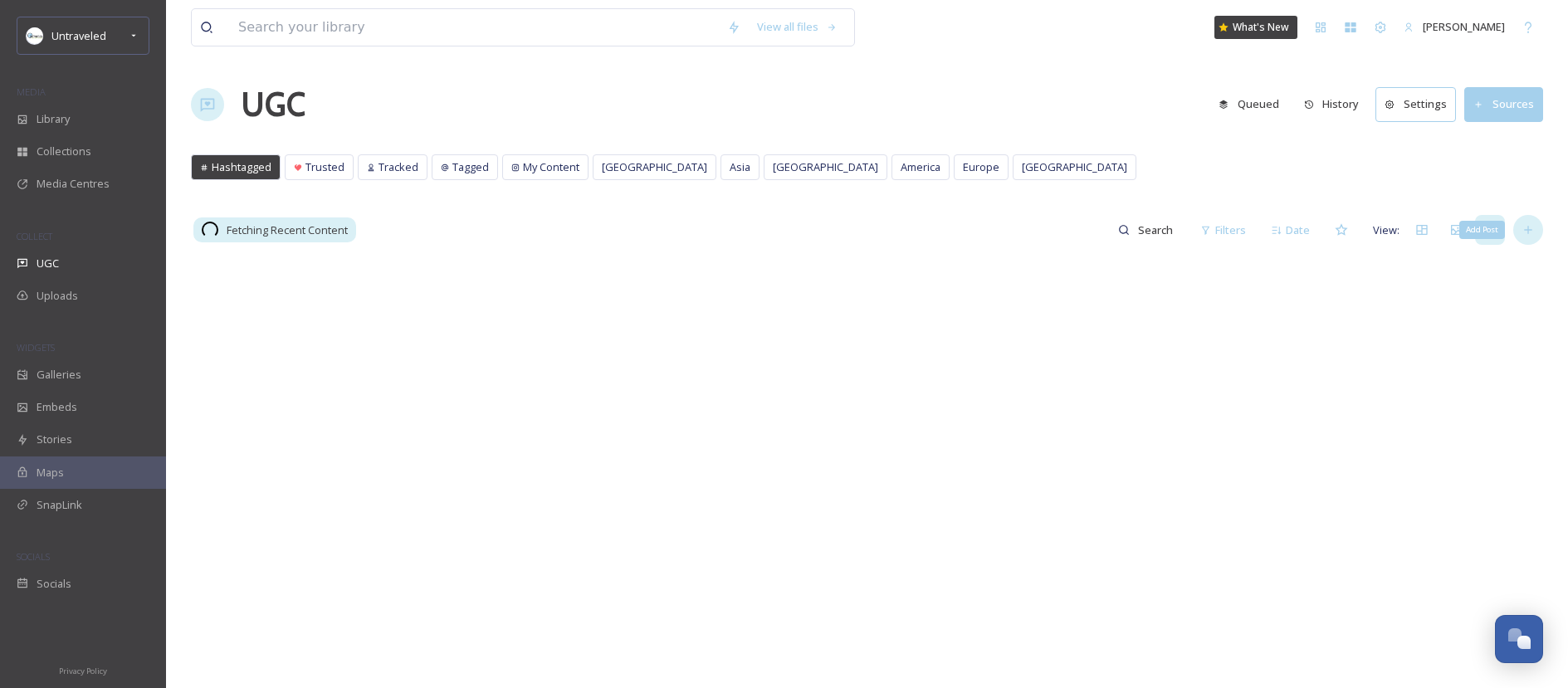
click at [1528, 232] on icon at bounding box center [1529, 230] width 13 height 13
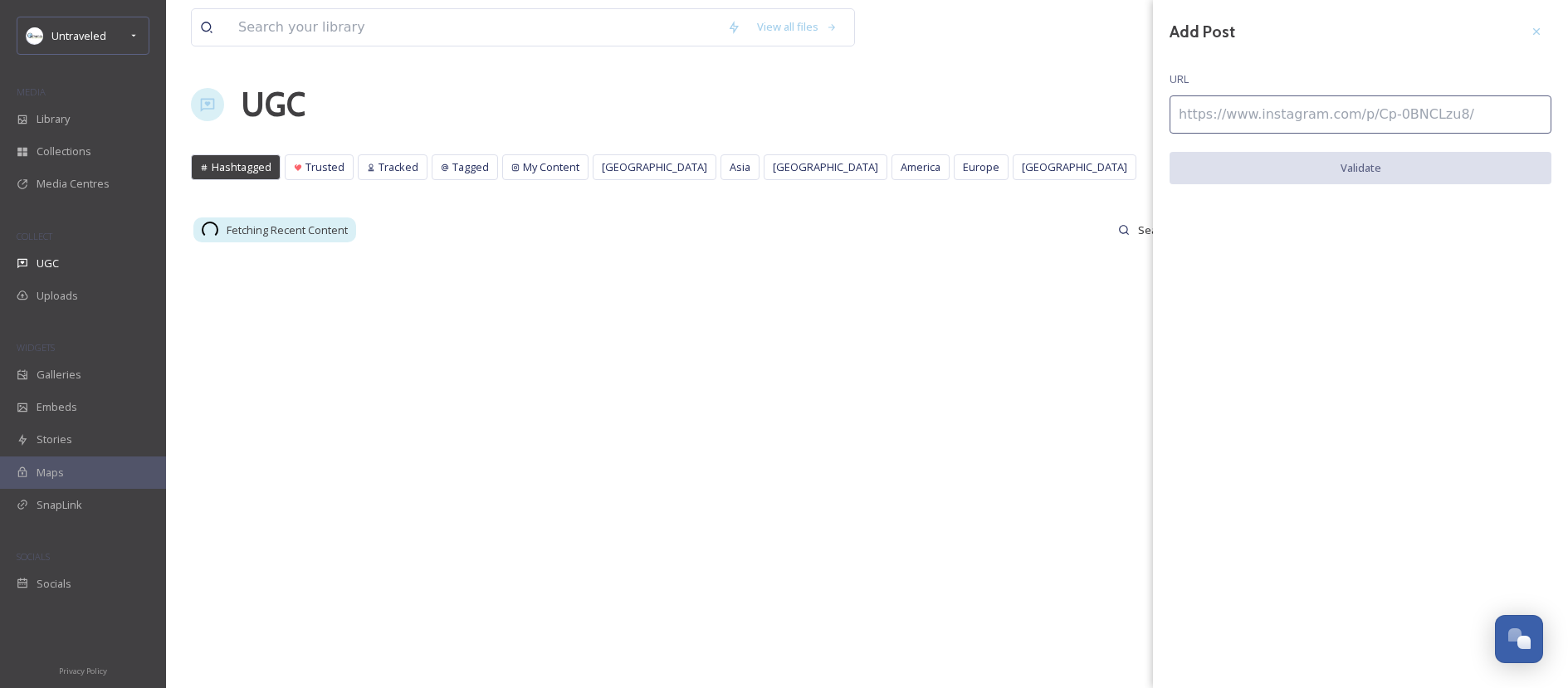
click at [1308, 118] on input at bounding box center [1360, 115] width 382 height 38
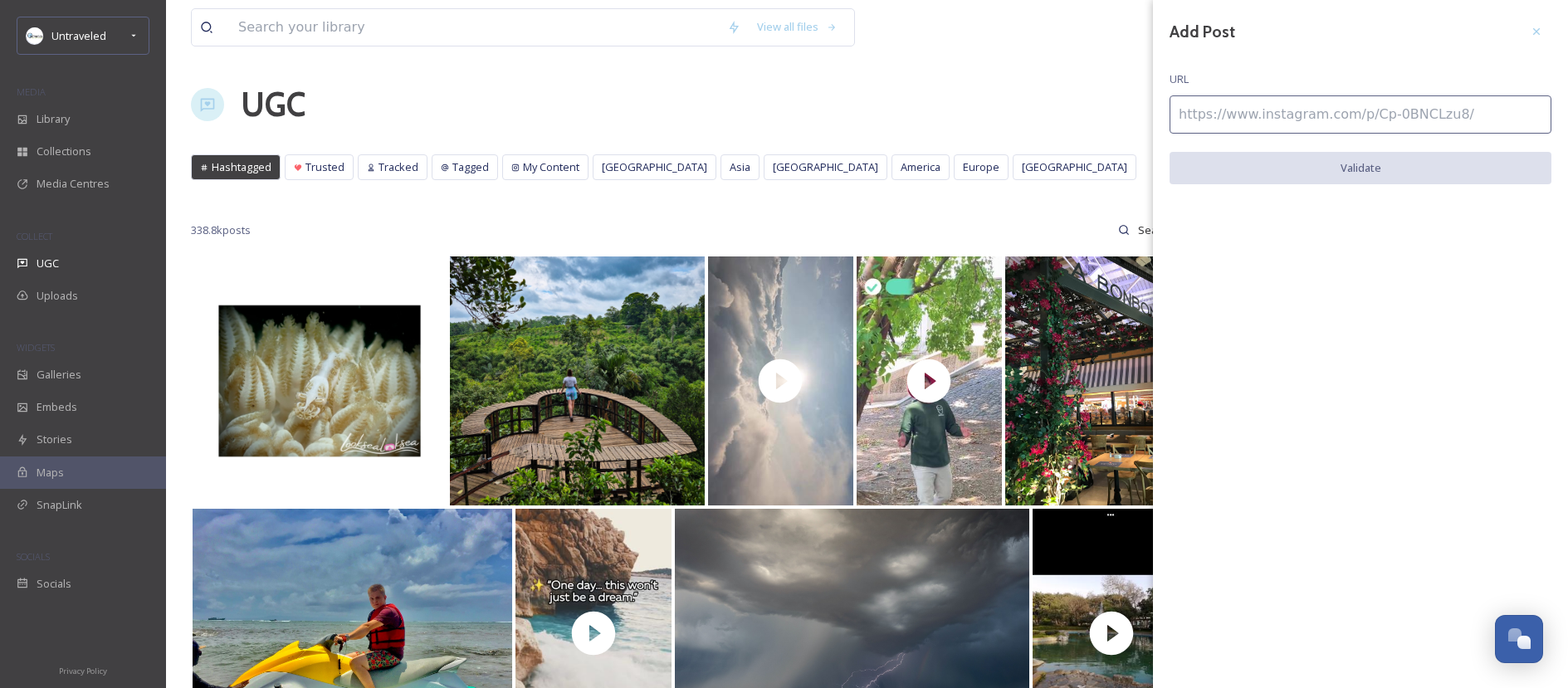
paste input "[URL][DOMAIN_NAME]"
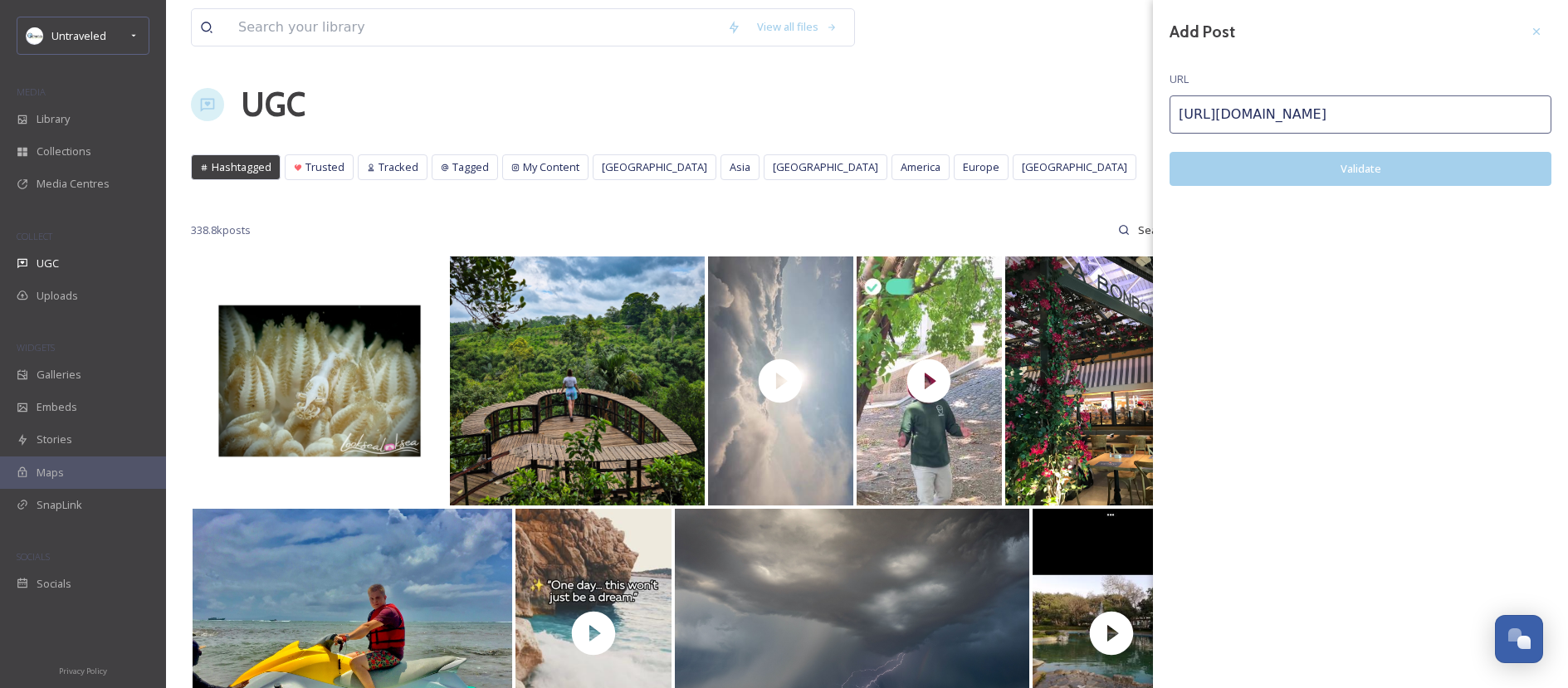
type input "[URL][DOMAIN_NAME]"
click at [1389, 156] on button "Validate" at bounding box center [1360, 168] width 382 height 34
click at [1389, 160] on button "Add Post" at bounding box center [1360, 168] width 382 height 34
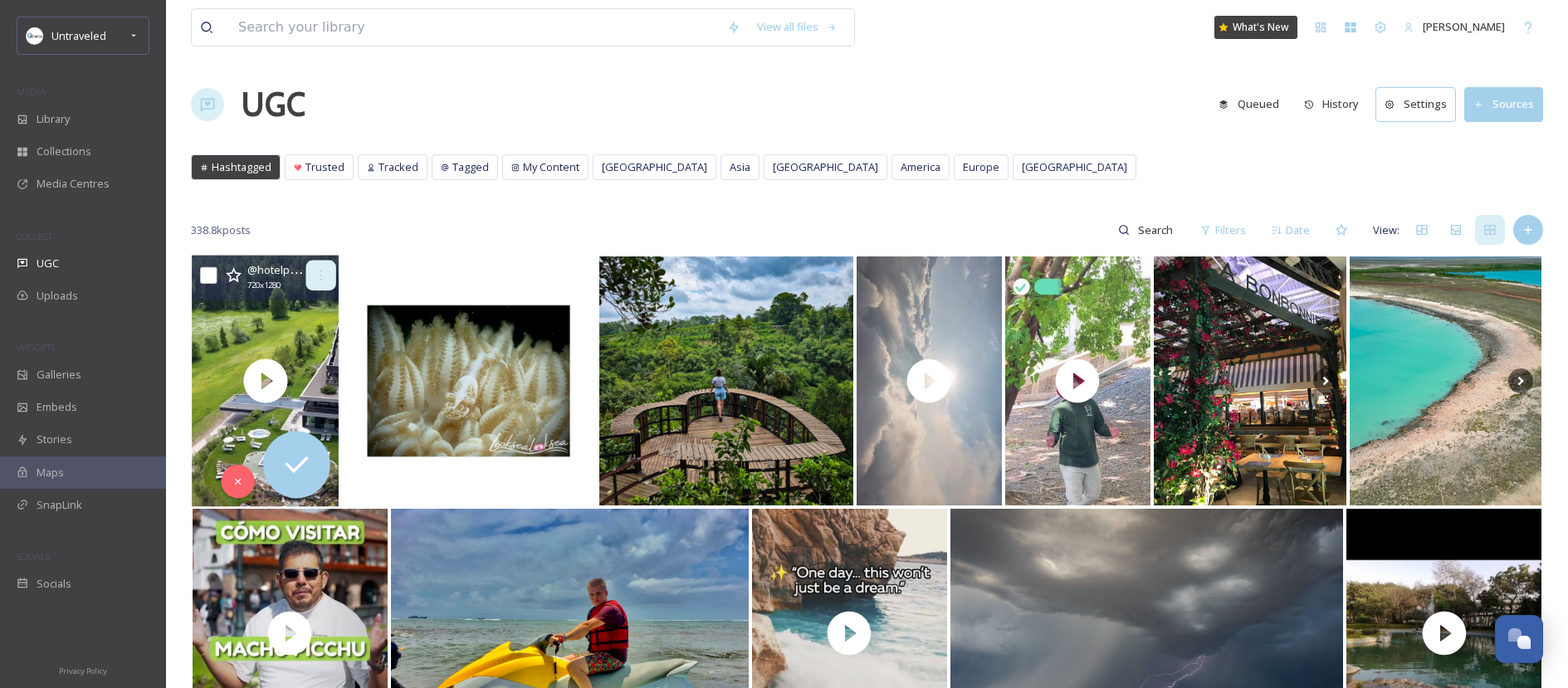
click at [330, 269] on div at bounding box center [320, 275] width 30 height 30
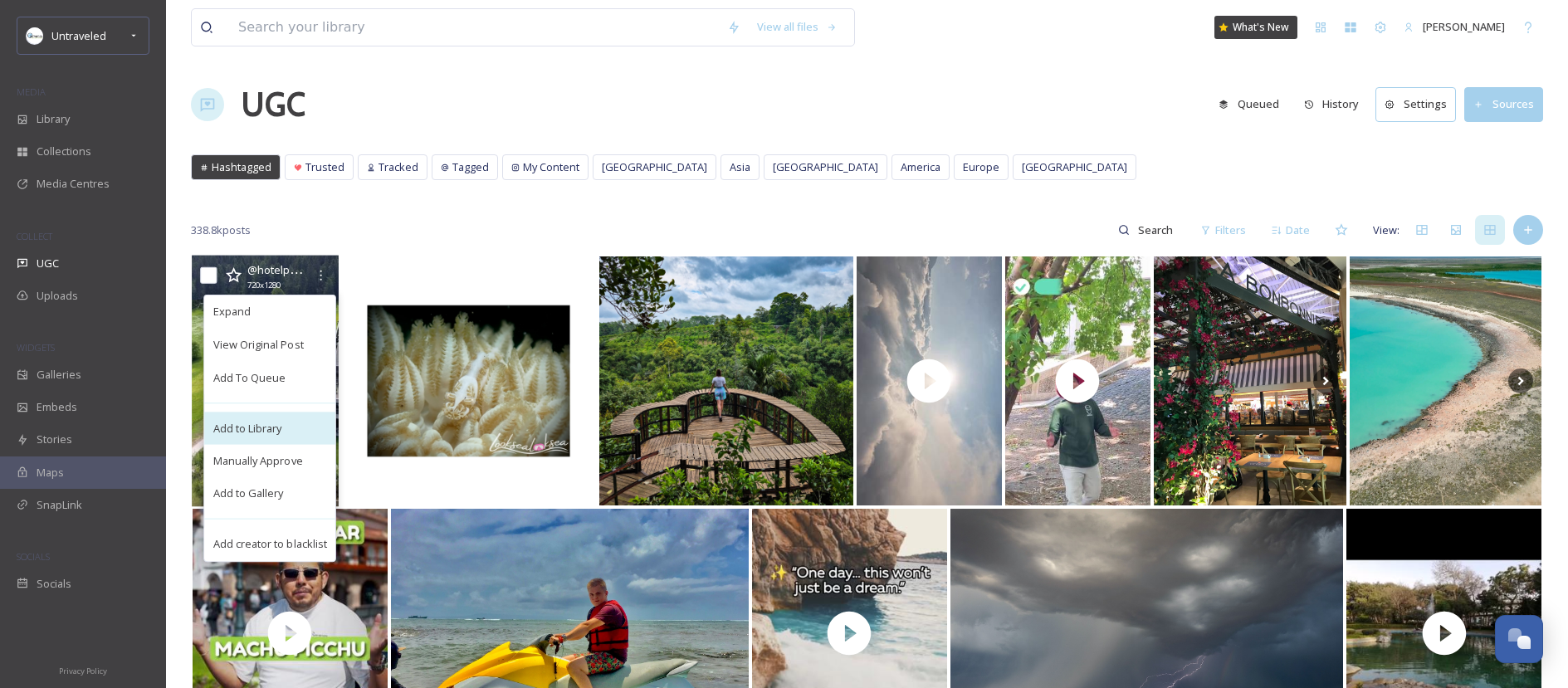
click at [300, 433] on div "Add to Library" at bounding box center [269, 428] width 131 height 34
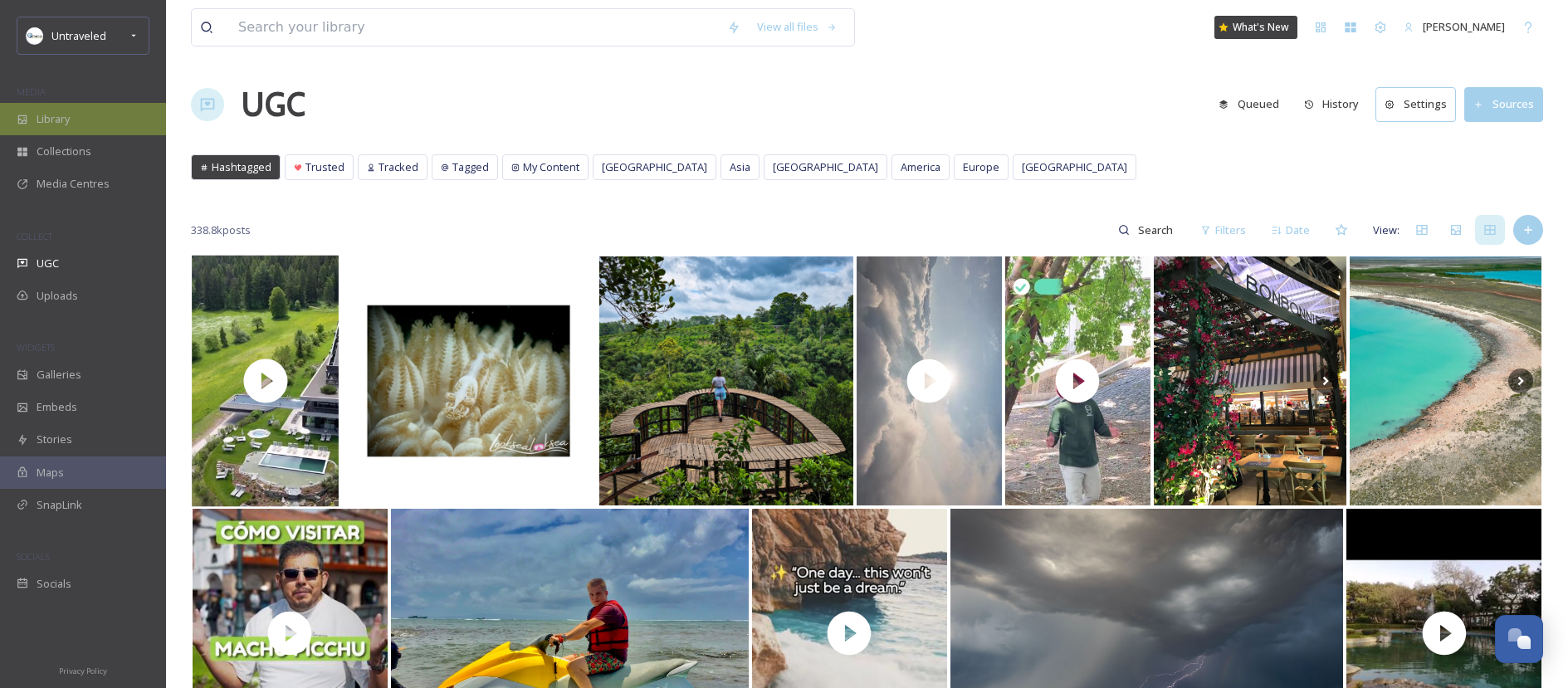
click at [94, 127] on div "Library" at bounding box center [83, 119] width 166 height 33
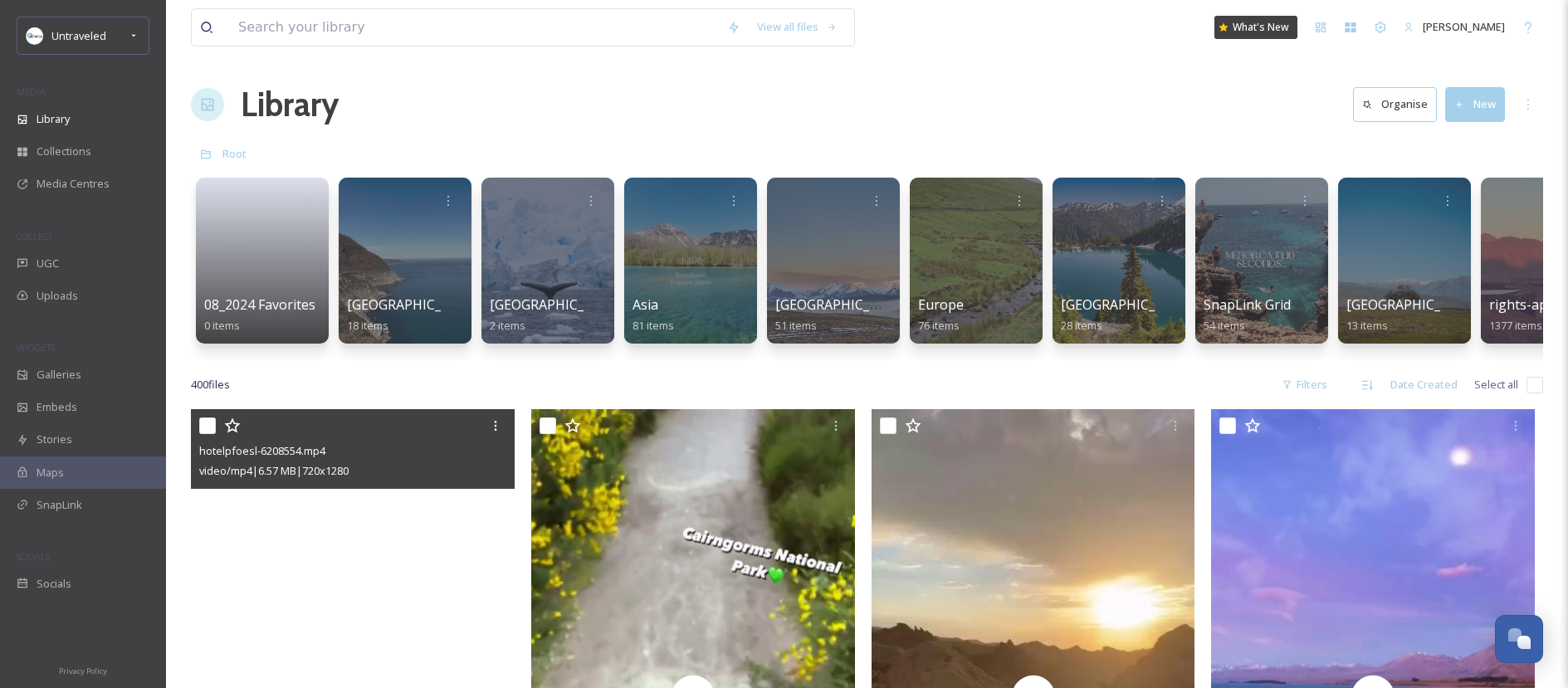
click at [454, 533] on video "hotelpfoesl-6208554.mp4" at bounding box center [352, 697] width 324 height 575
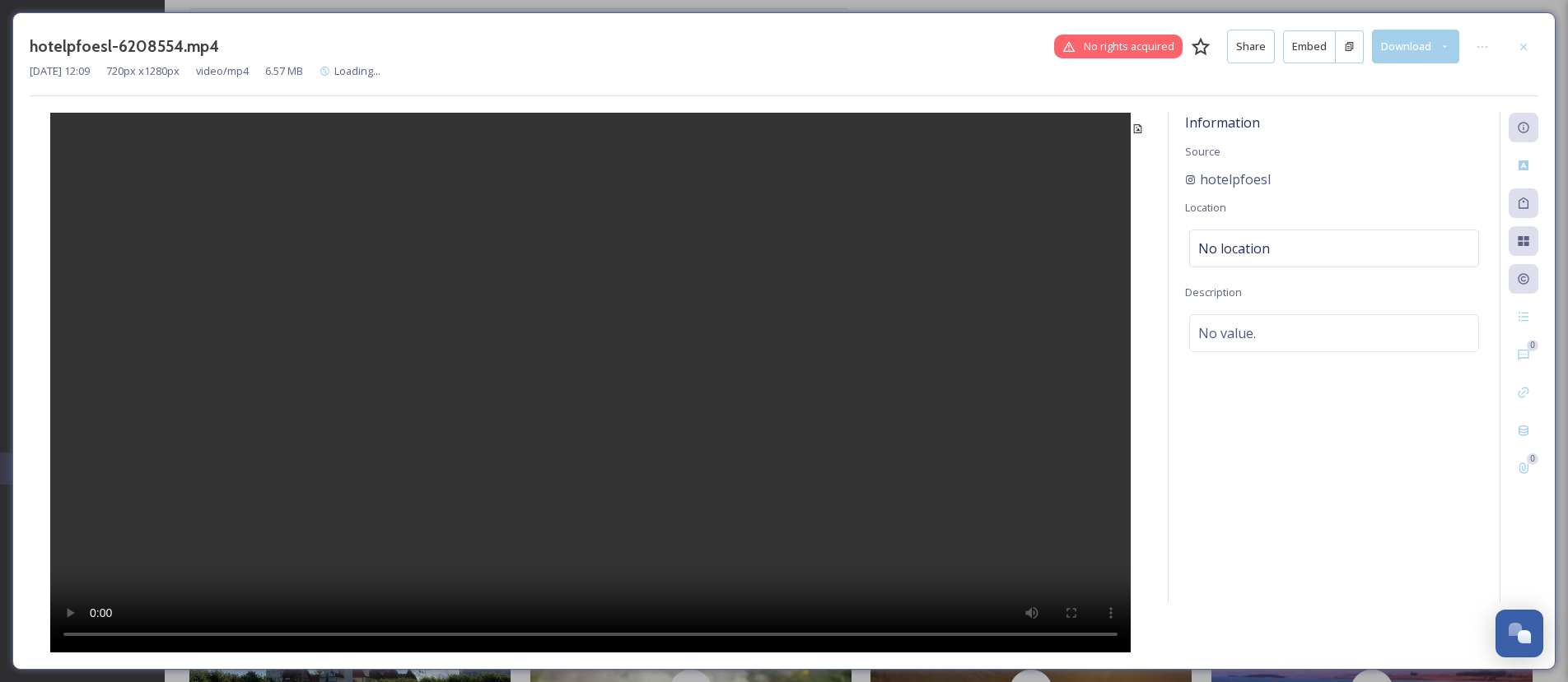
click at [1318, 47] on button "Embed" at bounding box center [1308, 47] width 52 height 33
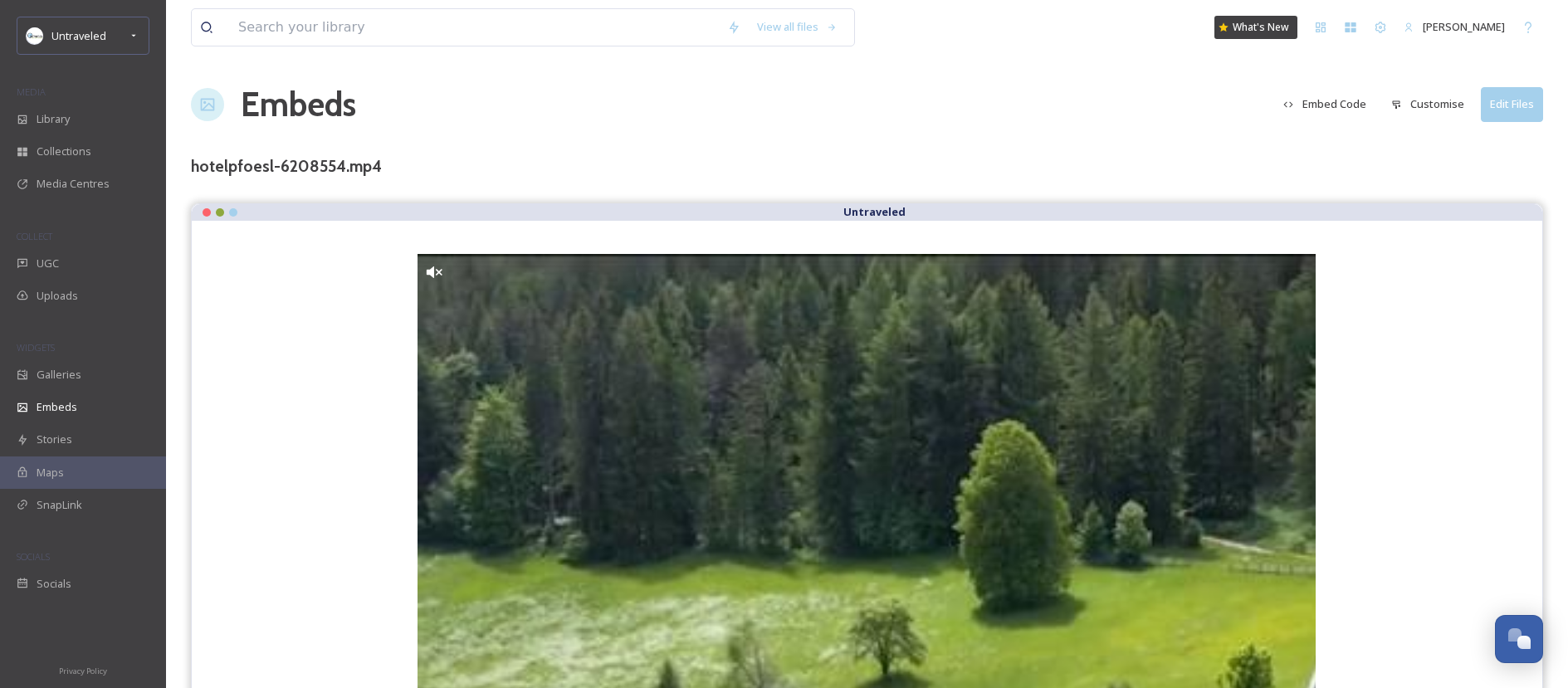
click at [1406, 106] on button "Customise" at bounding box center [1428, 104] width 89 height 33
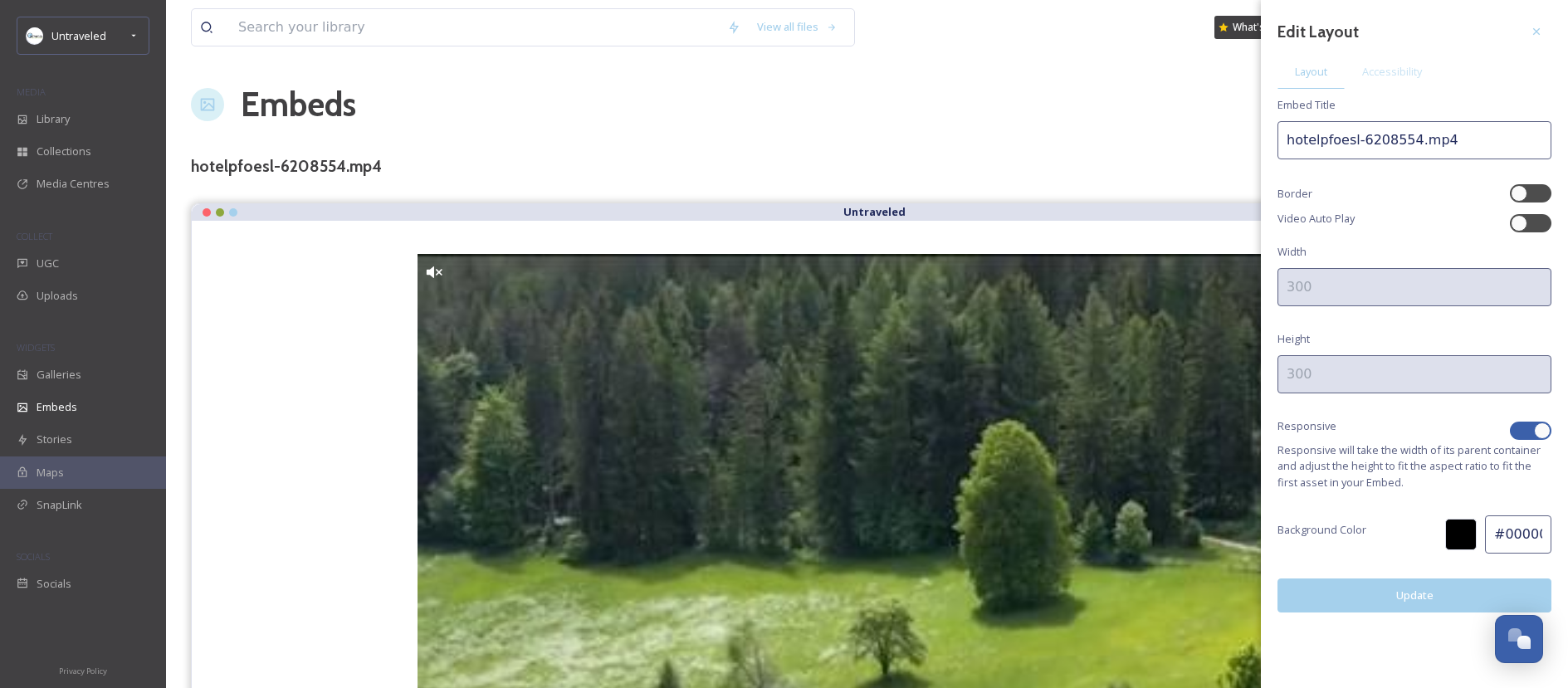
click at [1528, 431] on div at bounding box center [1523, 431] width 12 height 9
checkbox input "false"
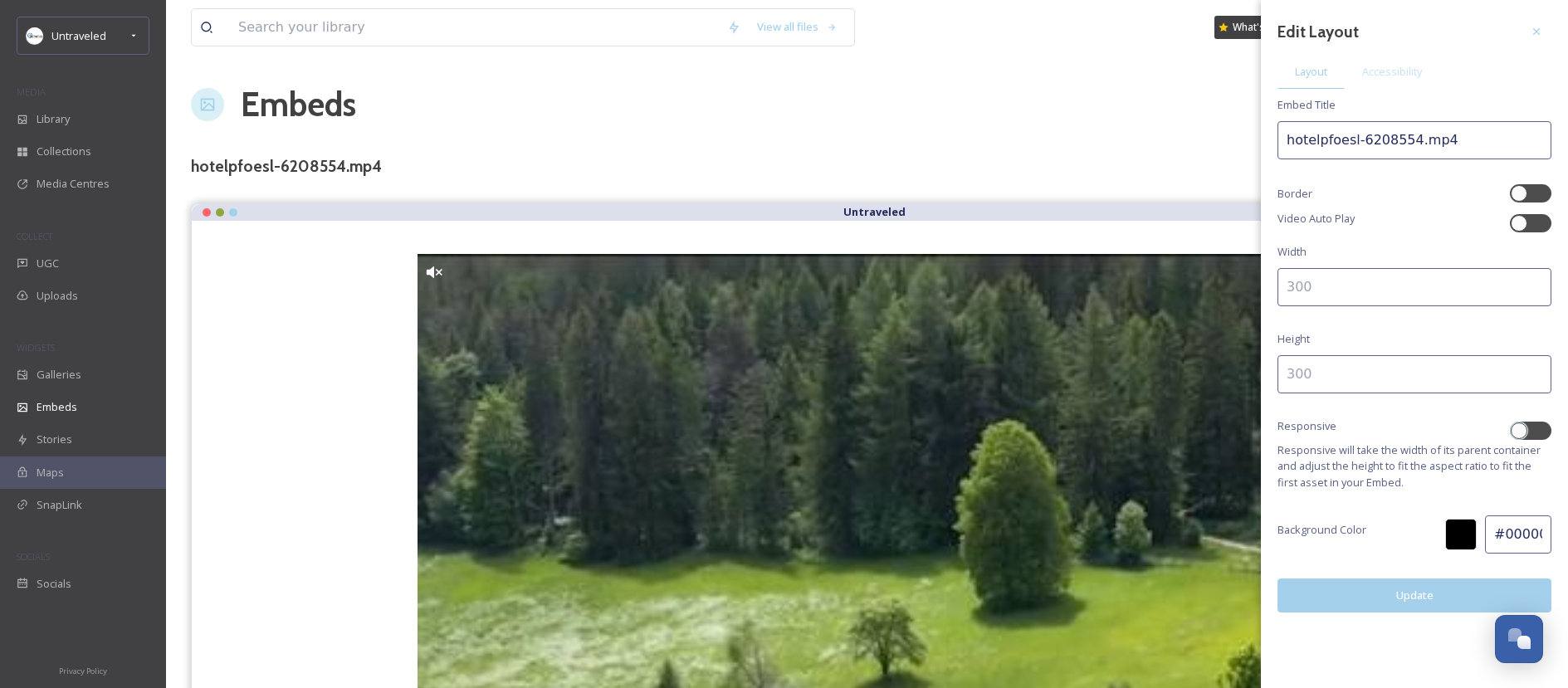
click at [1395, 288] on input at bounding box center [1414, 288] width 274 height 38
type input "300"
click at [1323, 391] on input at bounding box center [1414, 374] width 274 height 38
type input "400"
click at [1431, 142] on input "hotelpfoesl-6208554.mp4" at bounding box center [1414, 140] width 274 height 38
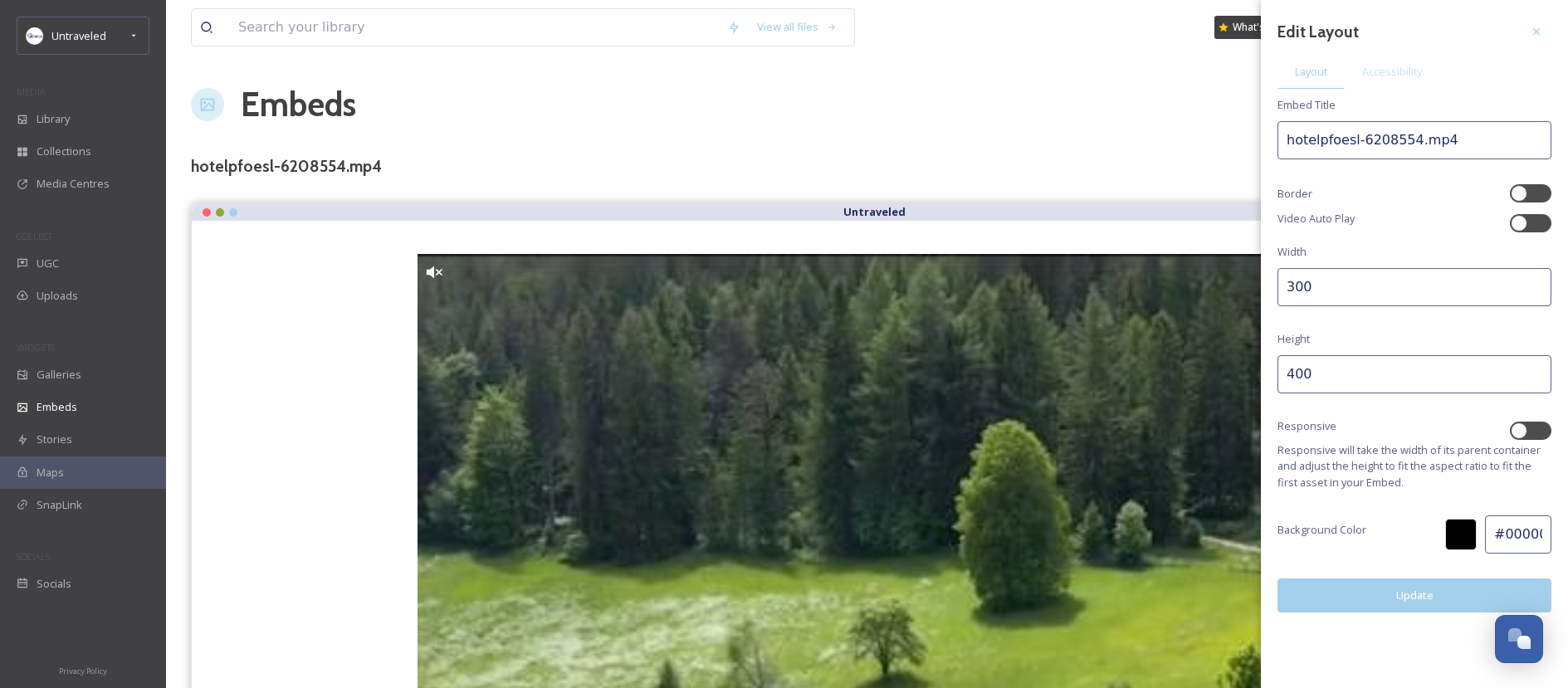
click at [1417, 145] on input "hotelpfoesl-6208554.mp4" at bounding box center [1414, 140] width 274 height 38
drag, startPoint x: 1414, startPoint y: 142, endPoint x: 1364, endPoint y: 142, distance: 50.0
click at [1364, 142] on input "hotelpfoesl-6208554.mp4" at bounding box center [1414, 140] width 274 height 38
type input "hotelpfoesl-Dolomites-Sustainable-EcoResort-Spa.mp4"
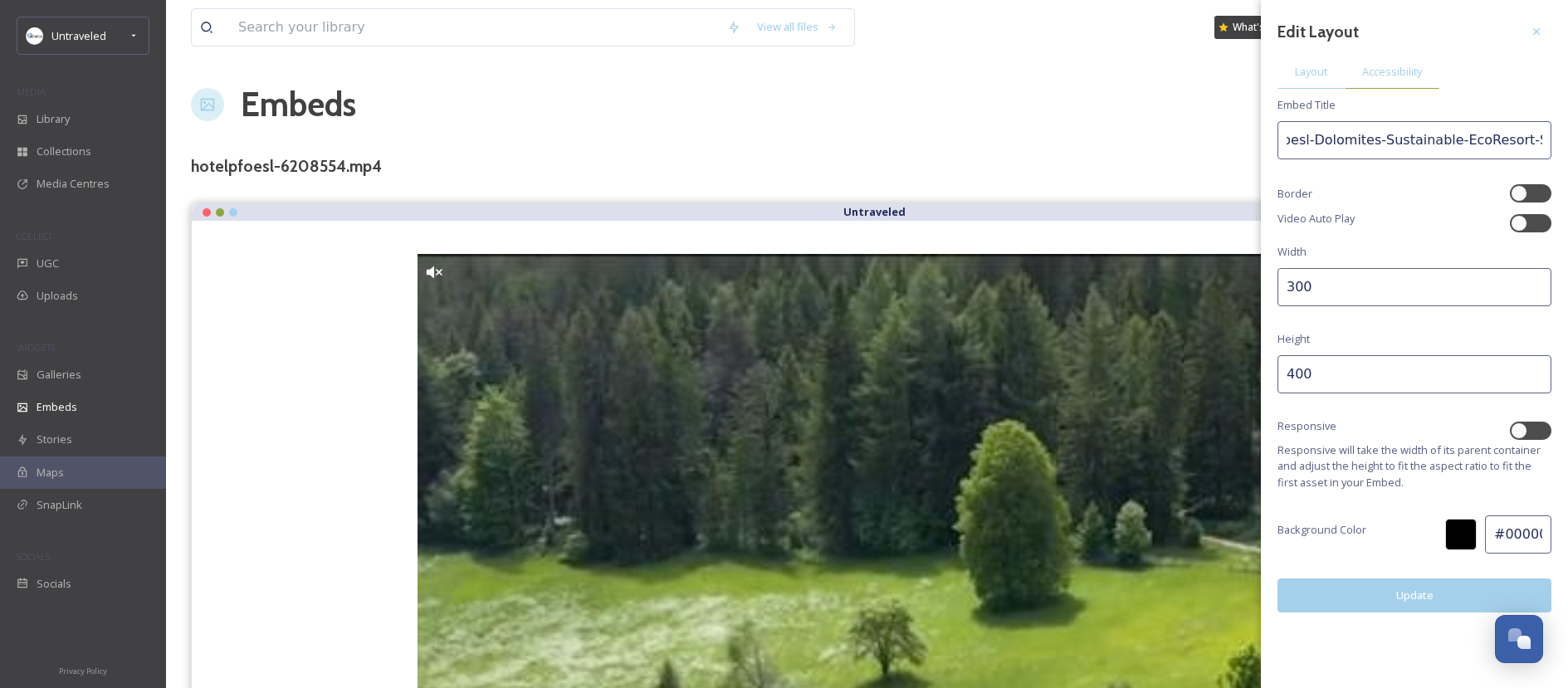
scroll to position [0, 0]
click at [1406, 79] on span "Accessibility" at bounding box center [1392, 71] width 60 height 15
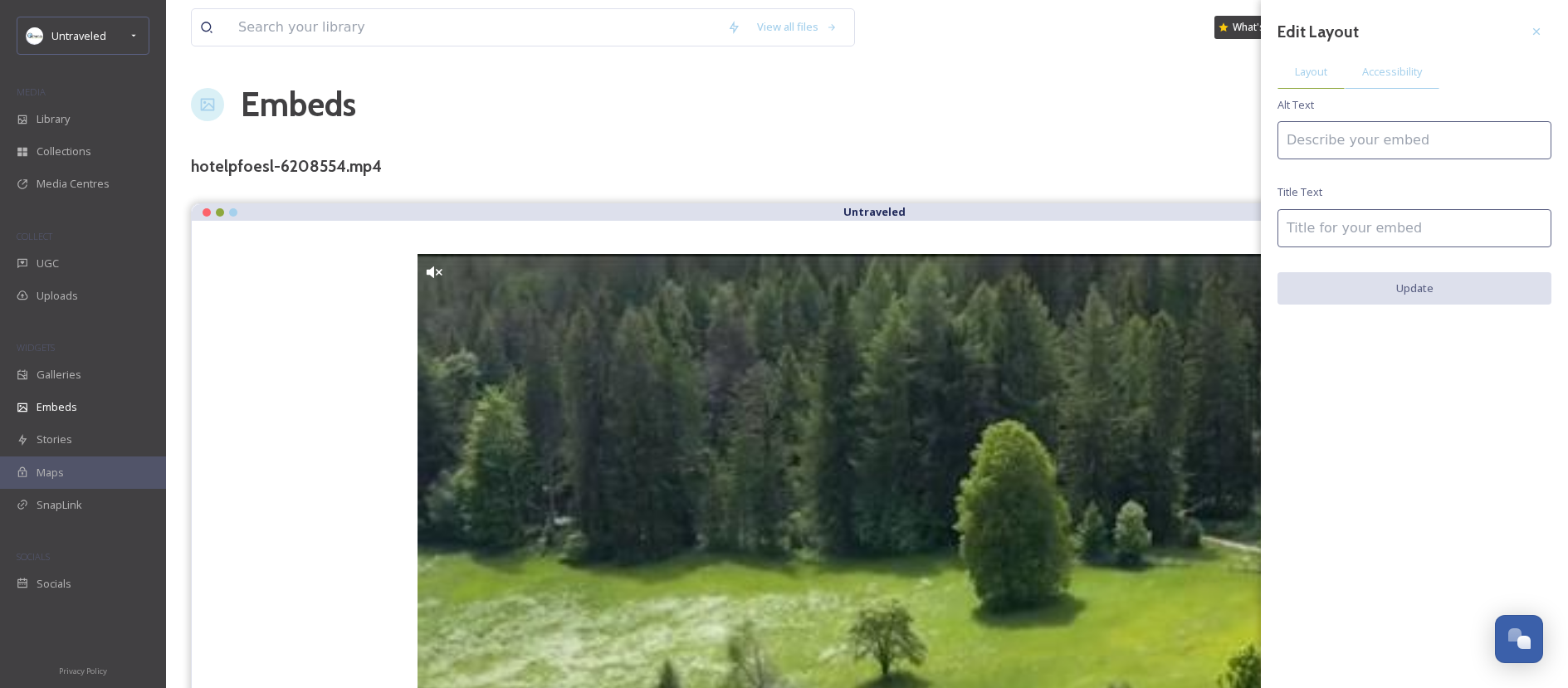
click at [1323, 62] on div "Layout" at bounding box center [1311, 71] width 67 height 34
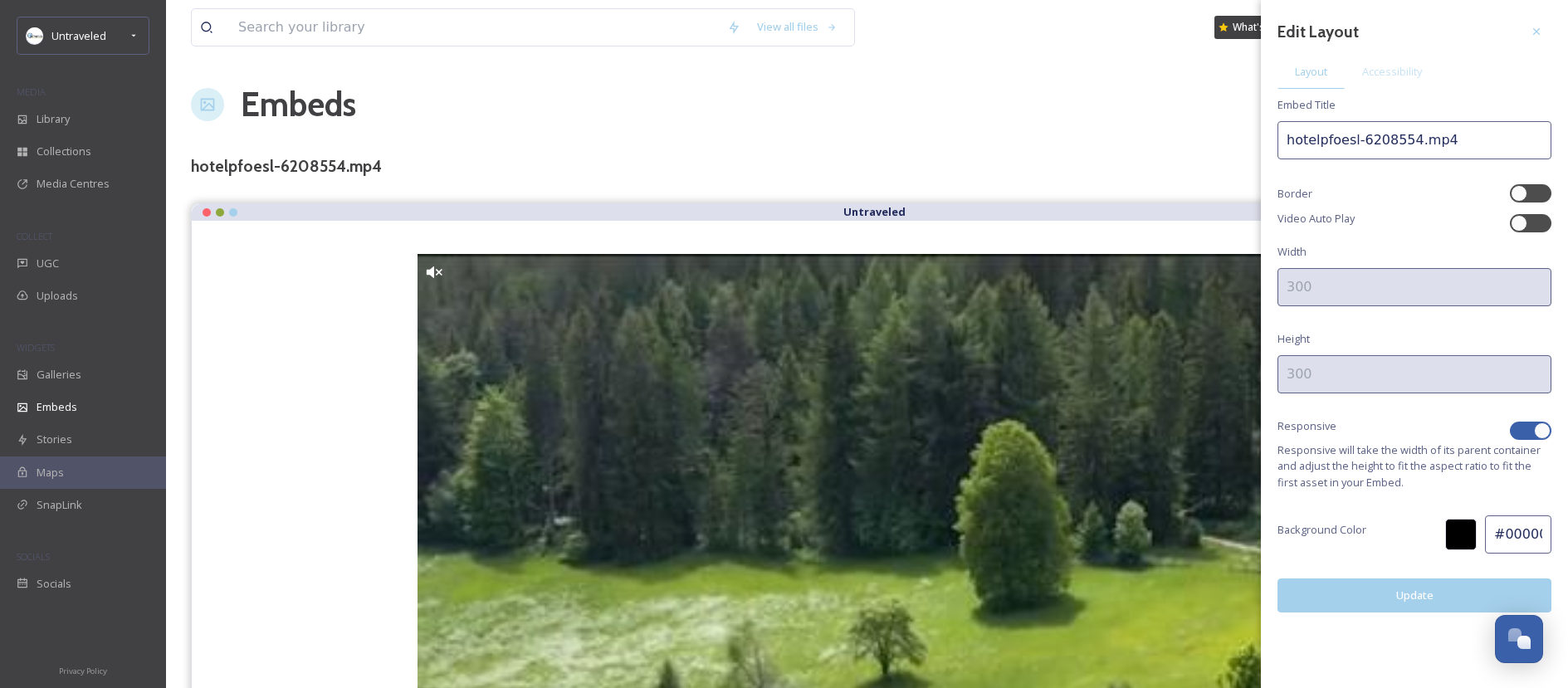
click at [1543, 437] on div at bounding box center [1542, 430] width 16 height 16
checkbox input "false"
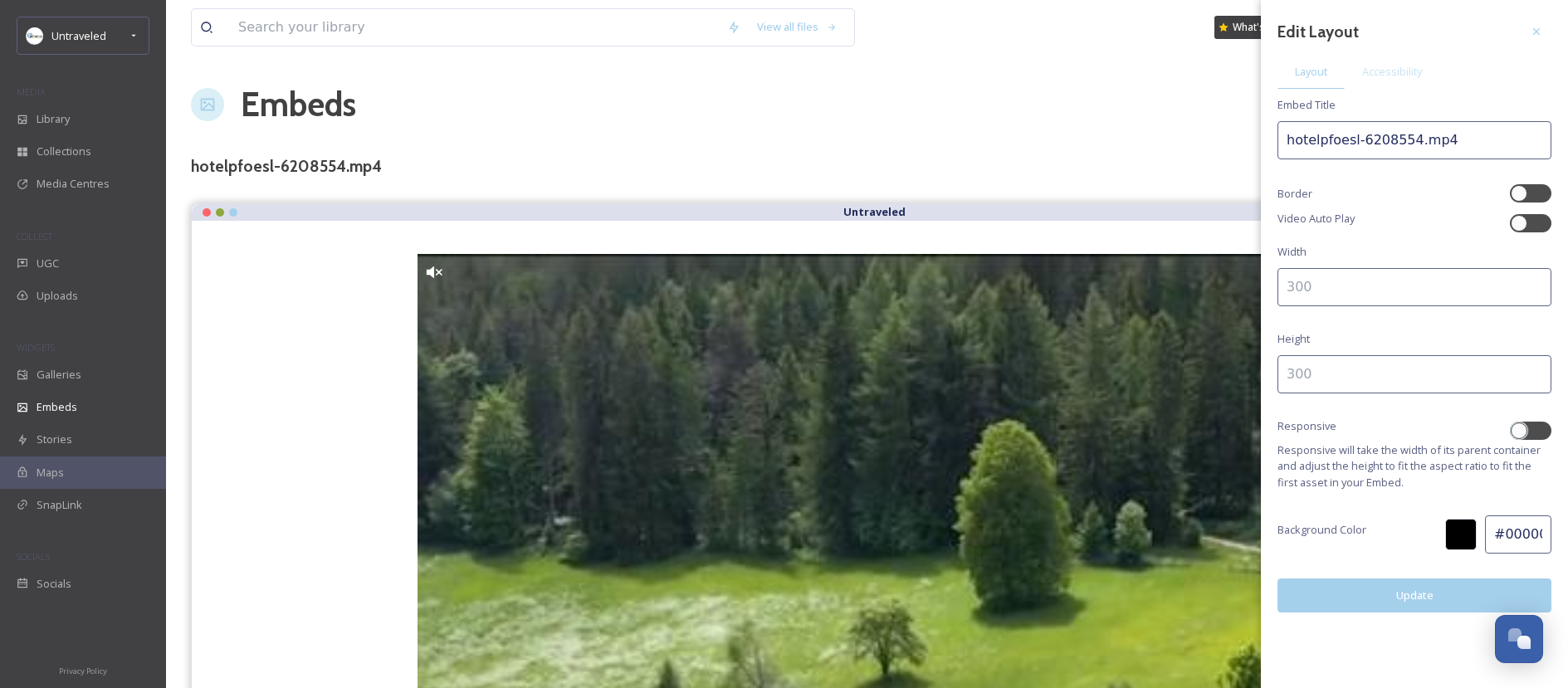
click at [1404, 300] on input at bounding box center [1414, 288] width 274 height 38
type input "300"
click at [1338, 378] on input at bounding box center [1414, 374] width 274 height 38
type input "450"
drag, startPoint x: 1419, startPoint y: 142, endPoint x: 1364, endPoint y: 137, distance: 55.2
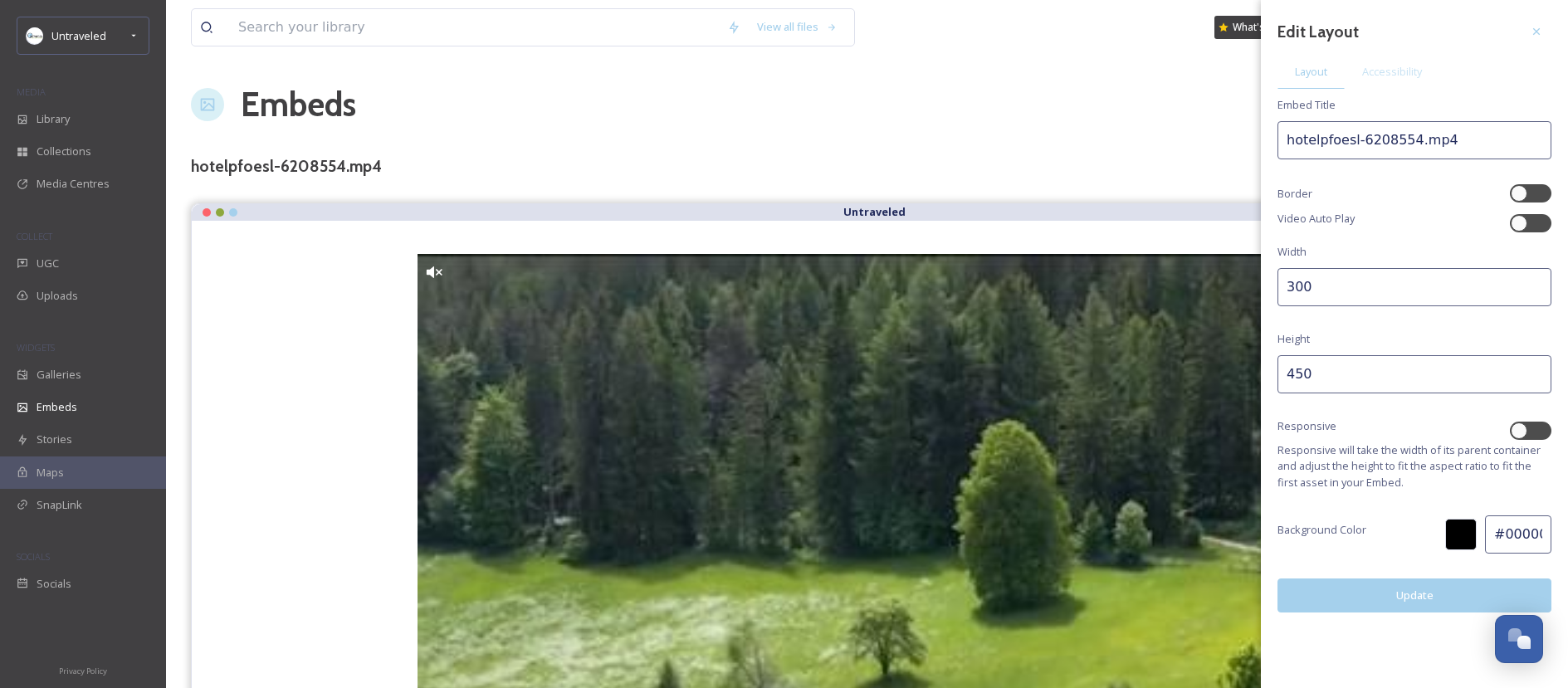
click at [1360, 138] on input "hotelpfoesl-6208554.mp4" at bounding box center [1414, 140] width 274 height 38
click at [1431, 158] on input "hotelpfoesl-mp4" at bounding box center [1414, 140] width 274 height 38
type input "hotelpfoesl-dolomites-ecoresort-sustainable-spa-resort"
click at [1462, 603] on button "Update" at bounding box center [1414, 595] width 274 height 34
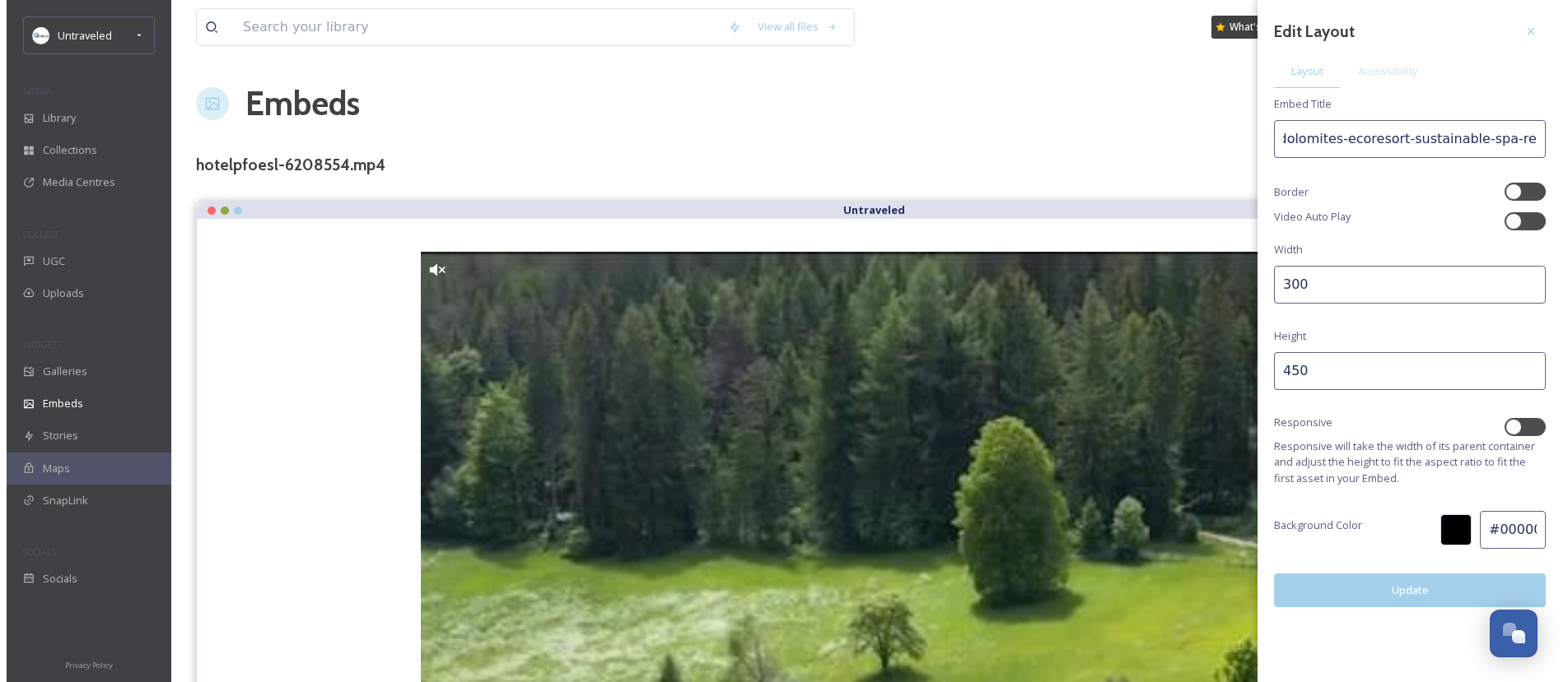
scroll to position [0, 0]
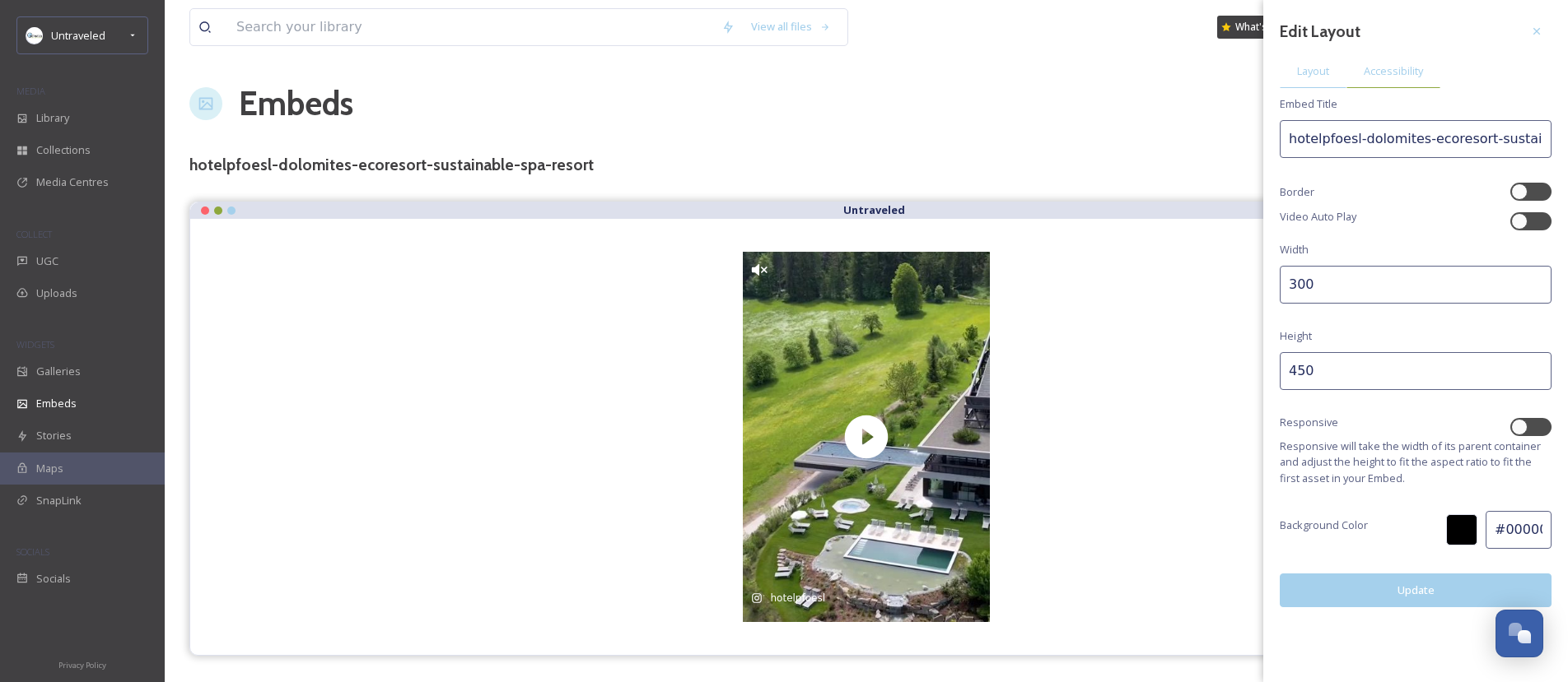
click at [1387, 69] on span "Accessibility" at bounding box center [1393, 71] width 59 height 15
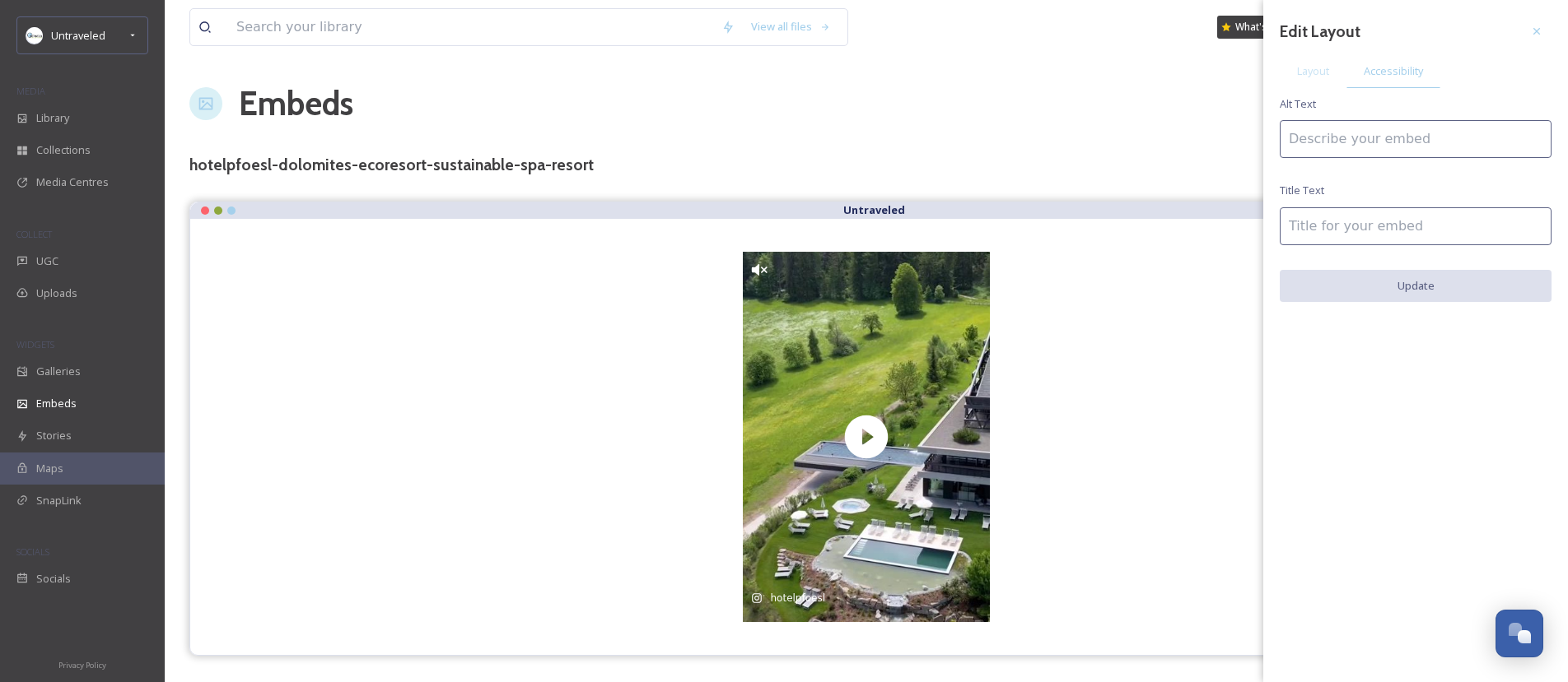
click at [1405, 124] on input at bounding box center [1415, 139] width 272 height 38
click at [1335, 135] on input "[GEOGRAPHIC_DATA] in the Dolomites is a sustainable eco resort and spa" at bounding box center [1415, 139] width 272 height 38
type input "[GEOGRAPHIC_DATA] in the Dolomites is a sustainable eco resort and spa"
click at [1323, 221] on input at bounding box center [1415, 226] width 272 height 38
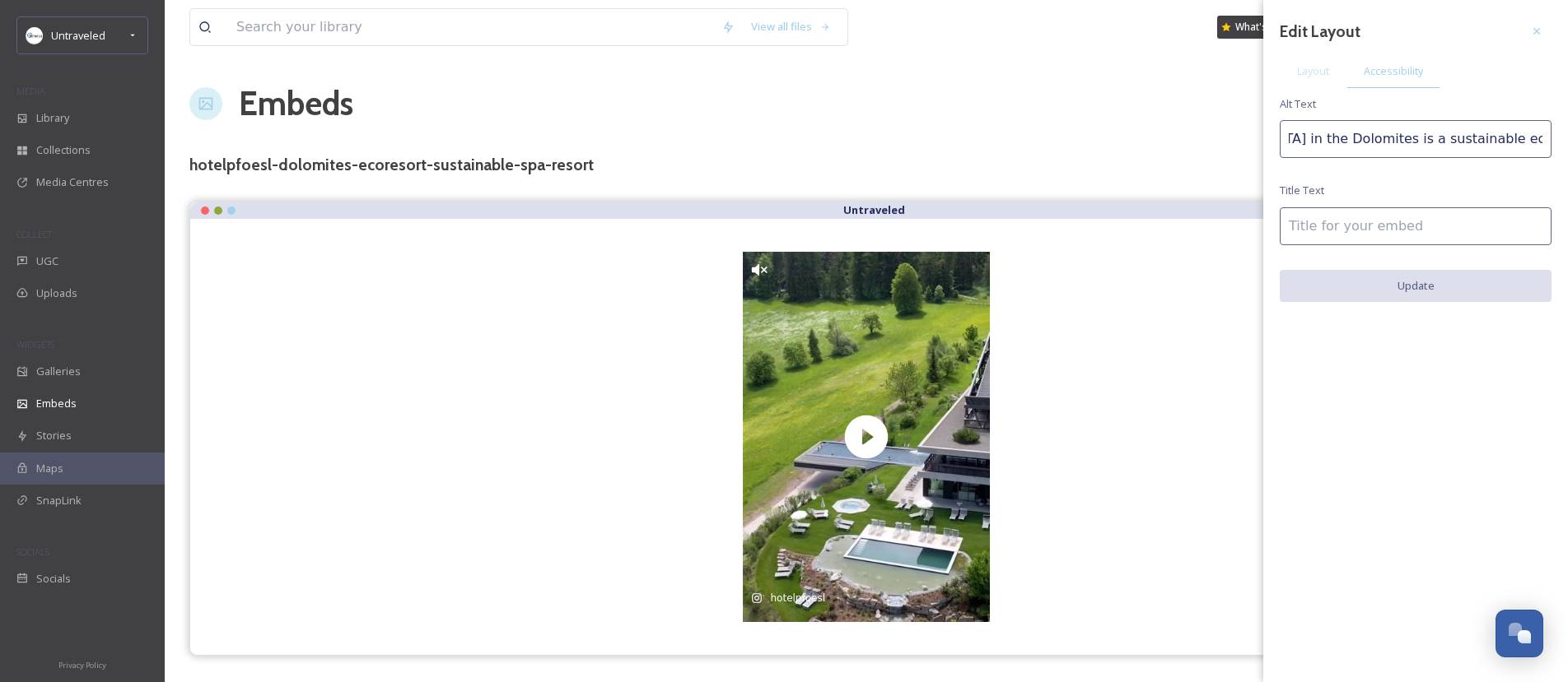
scroll to position [0, 0]
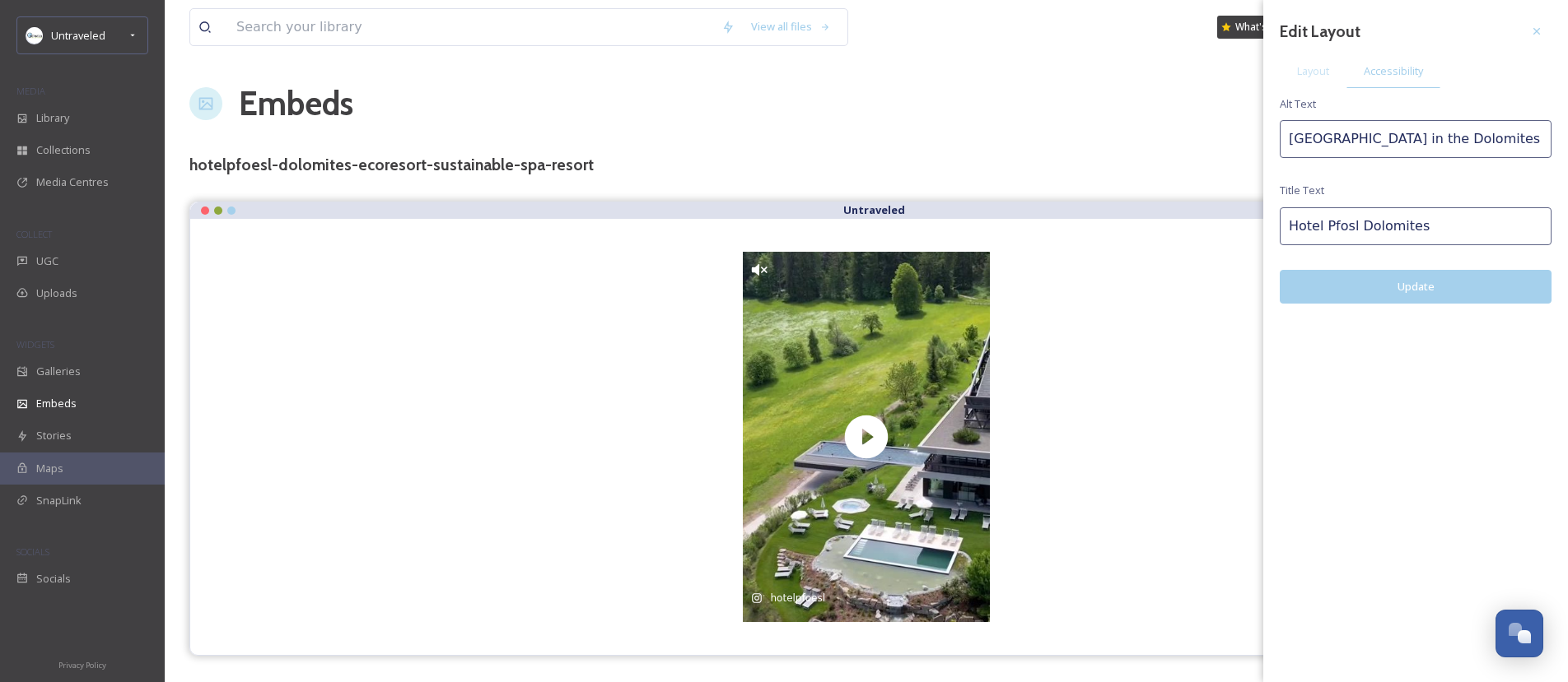
type input "Hotel Pfosl Dolomites"
click at [1373, 294] on button "Update" at bounding box center [1415, 286] width 272 height 33
click at [1541, 33] on icon at bounding box center [1537, 31] width 13 height 13
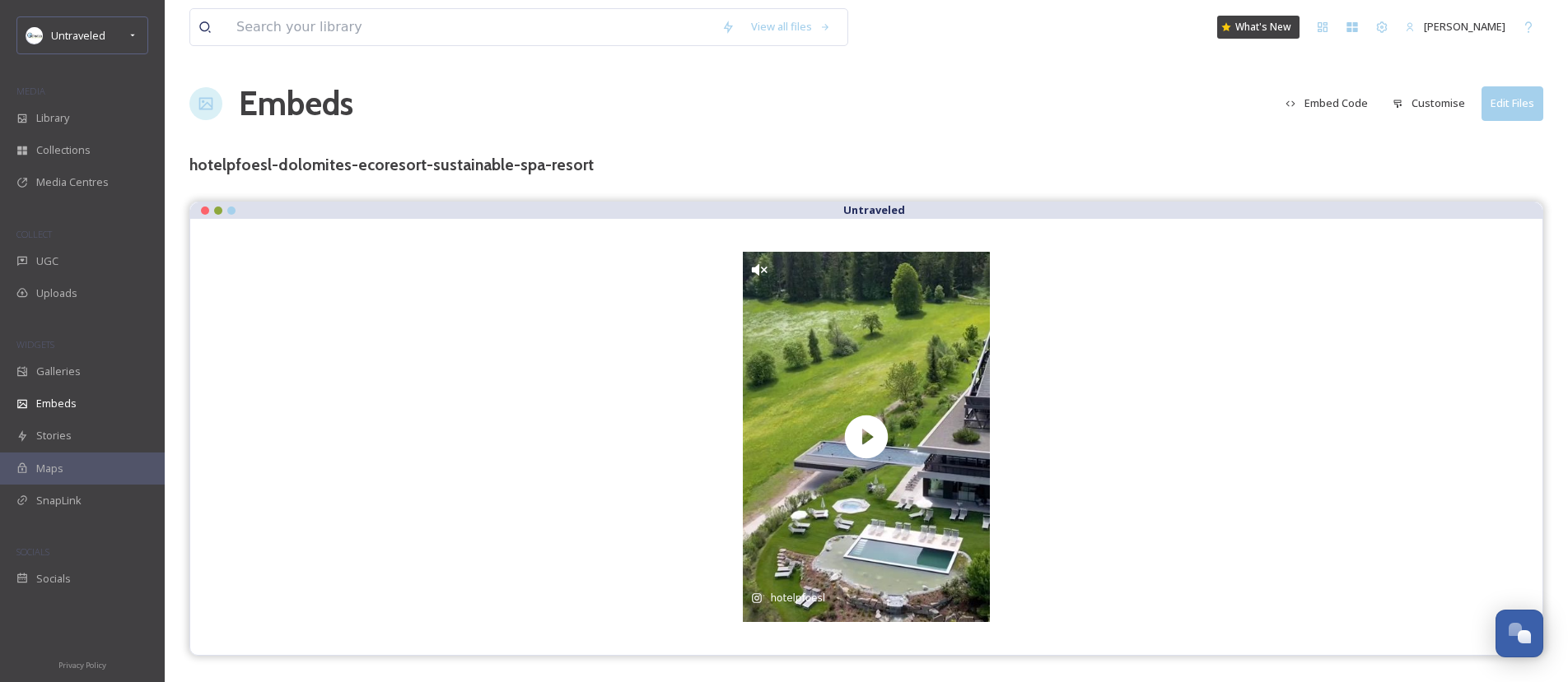
click at [1319, 106] on button "Embed Code" at bounding box center [1327, 103] width 99 height 32
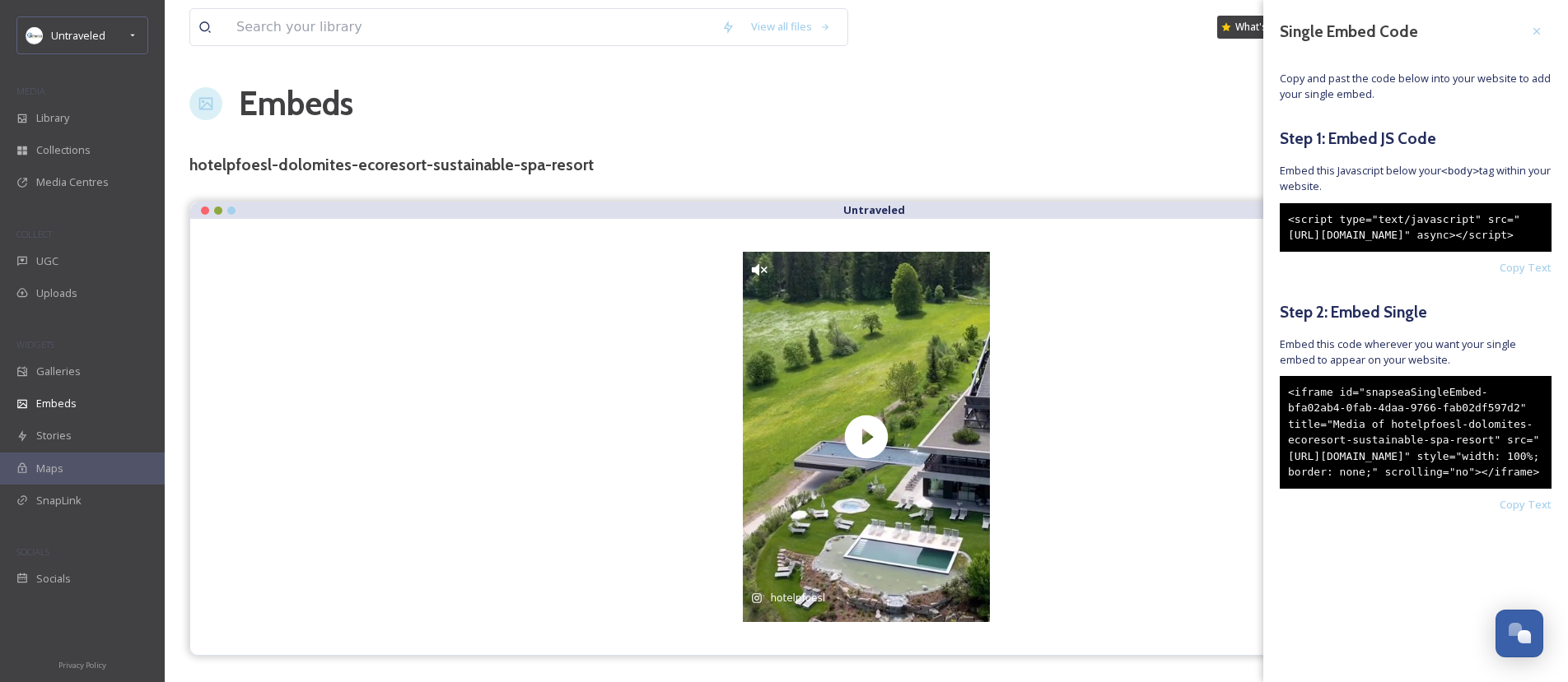
click at [1416, 441] on div "<iframe id="snapseaSingleEmbed-bfa02ab4-0fab-4daa-9766-fab02df597d2" title="Med…" at bounding box center [1415, 432] width 272 height 113
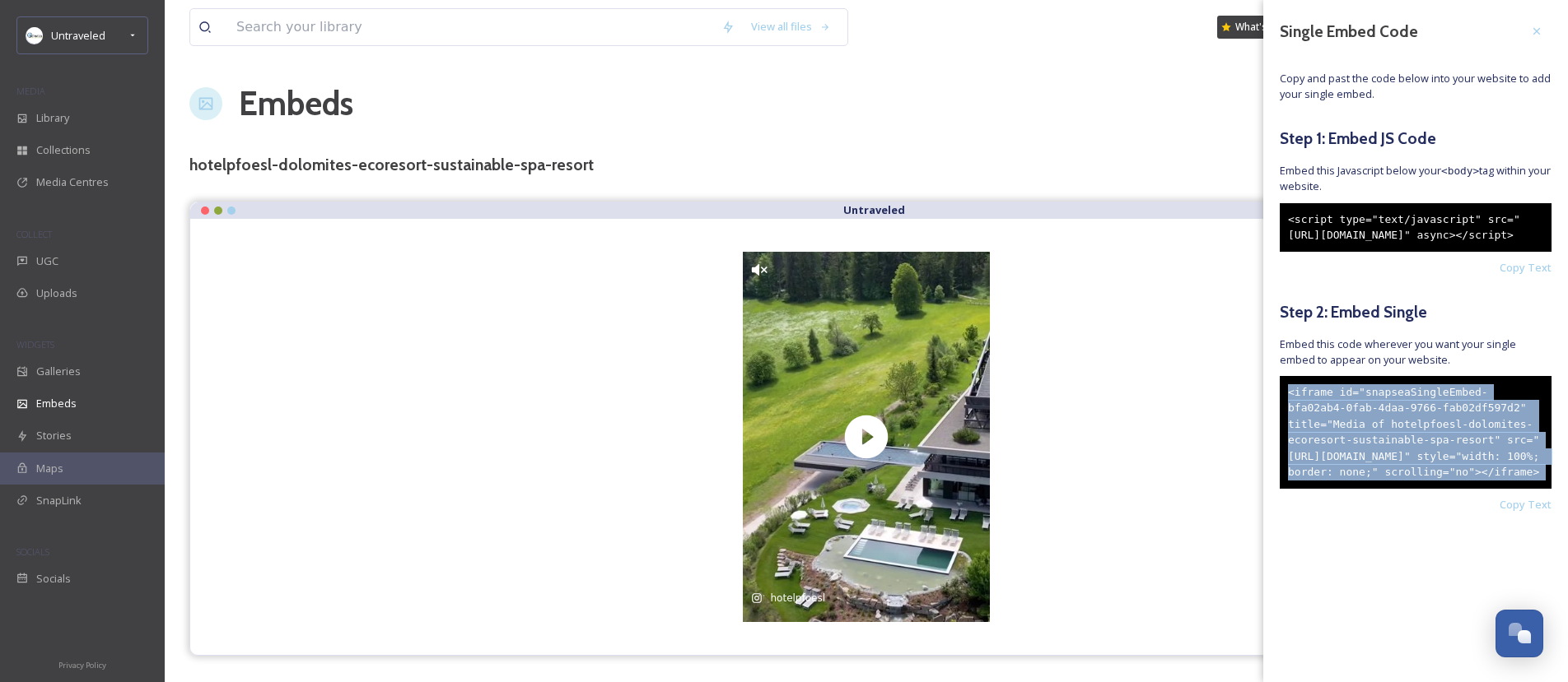
click at [1416, 441] on div "<iframe id="snapseaSingleEmbed-bfa02ab4-0fab-4daa-9766-fab02df597d2" title="Med…" at bounding box center [1415, 432] width 272 height 113
copy div "<iframe id="snapseaSingleEmbed-bfa02ab4-0fab-4daa-9766-fab02df597d2" title="Med…"
